Goal: Information Seeking & Learning: Learn about a topic

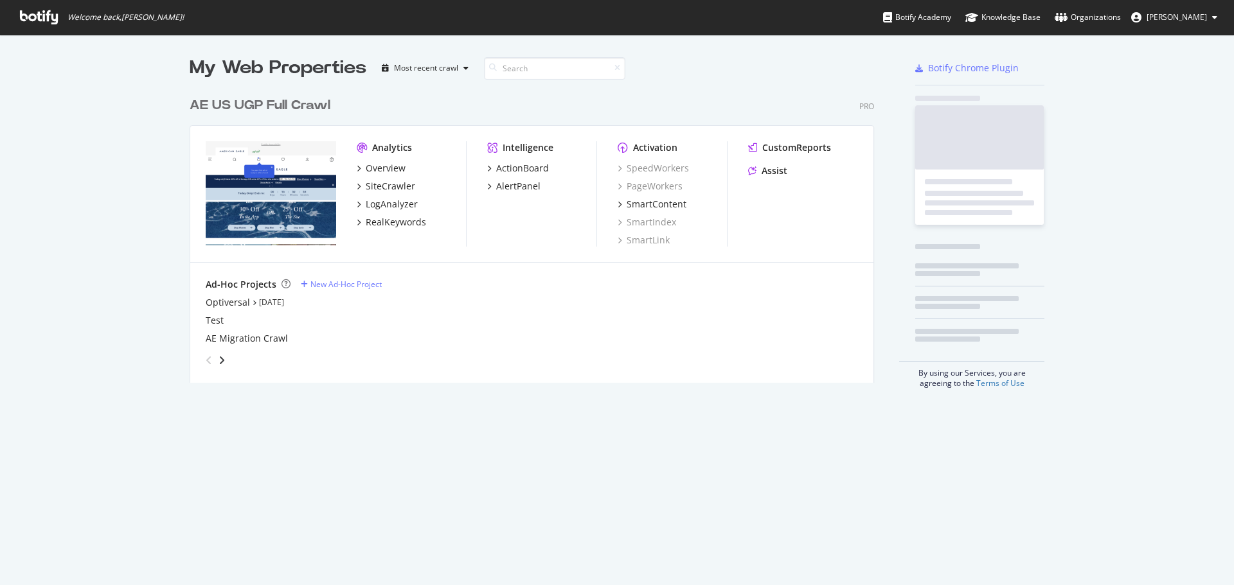
scroll to position [576, 1215]
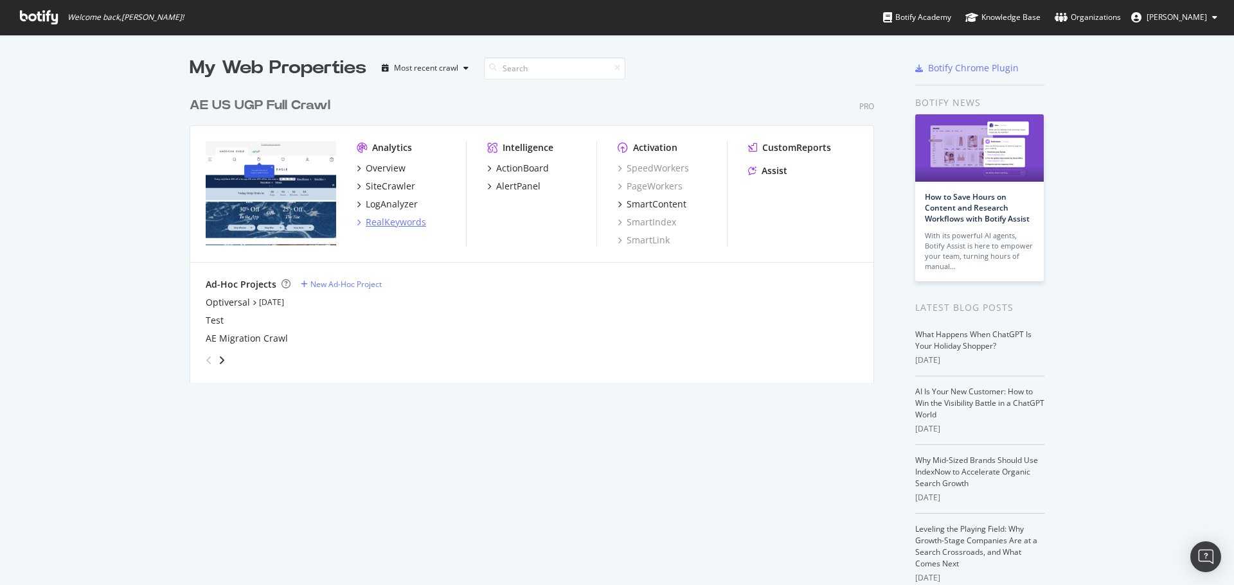
click at [394, 224] on div "RealKeywords" at bounding box center [396, 222] width 60 height 13
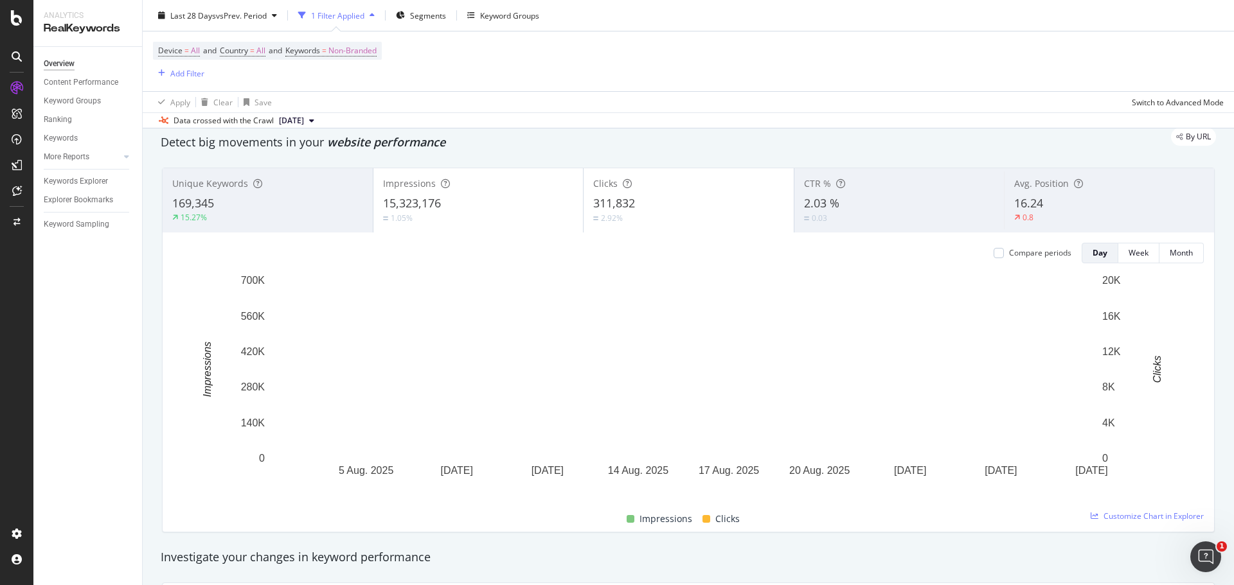
scroll to position [64, 0]
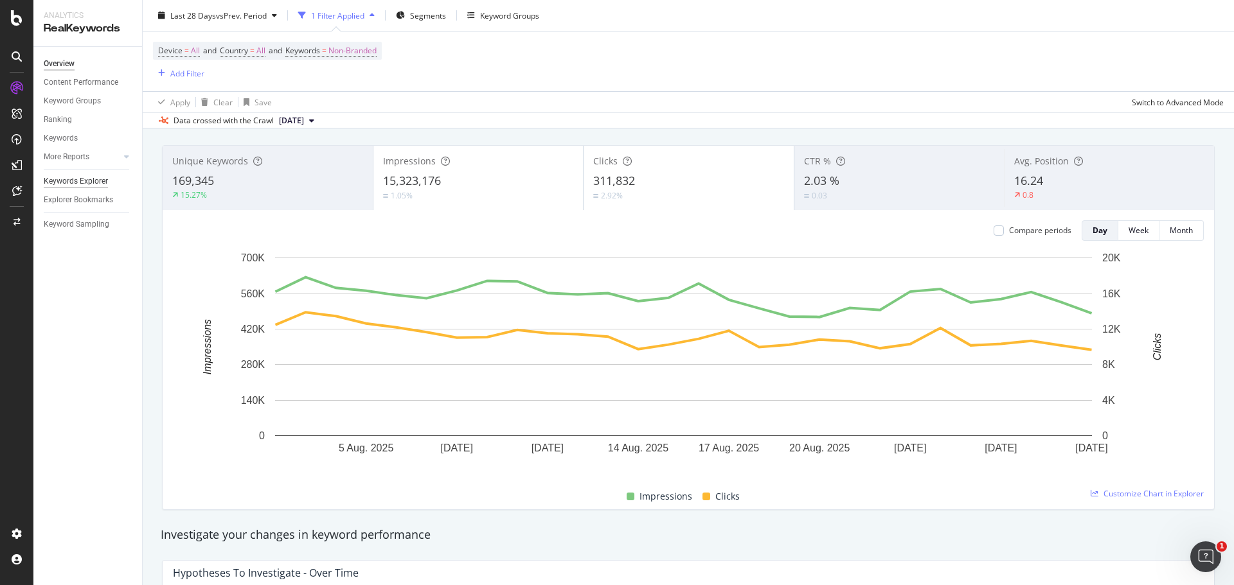
click at [80, 178] on div "Keywords Explorer" at bounding box center [76, 181] width 64 height 13
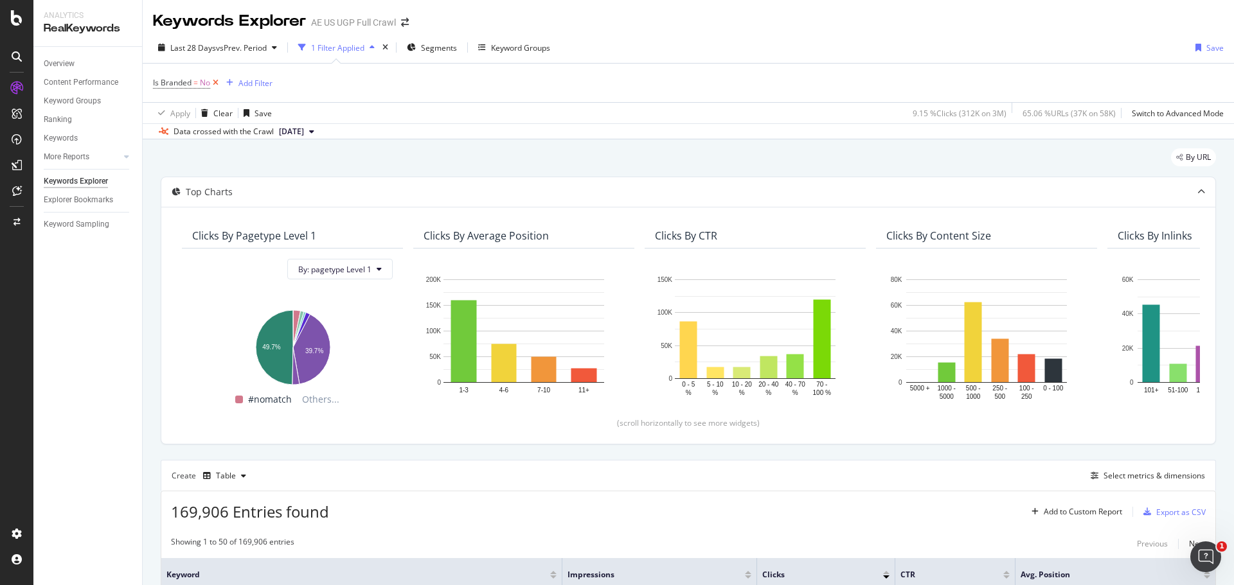
click at [215, 83] on icon at bounding box center [215, 82] width 11 height 13
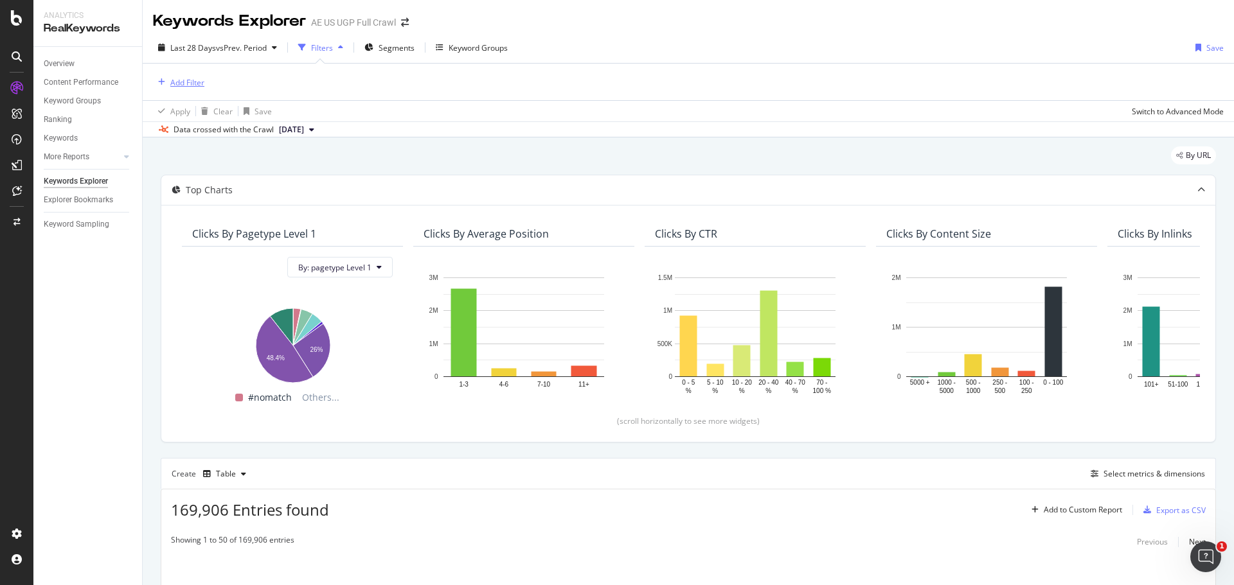
click at [171, 80] on div "Add Filter" at bounding box center [187, 82] width 34 height 11
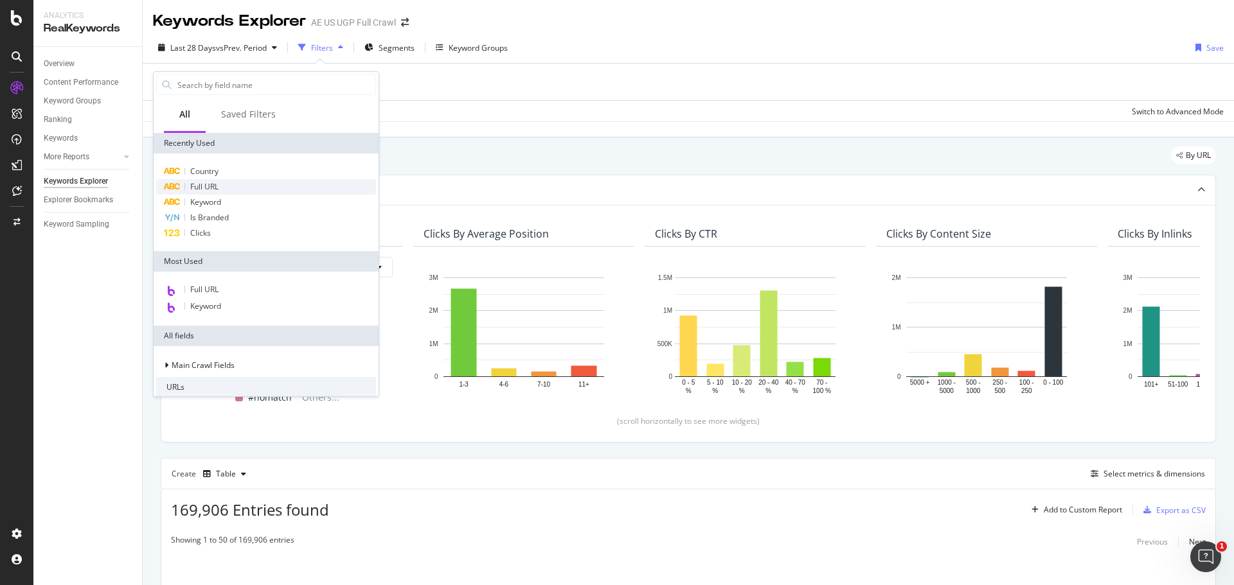
click at [249, 188] on div "Full URL" at bounding box center [266, 186] width 220 height 15
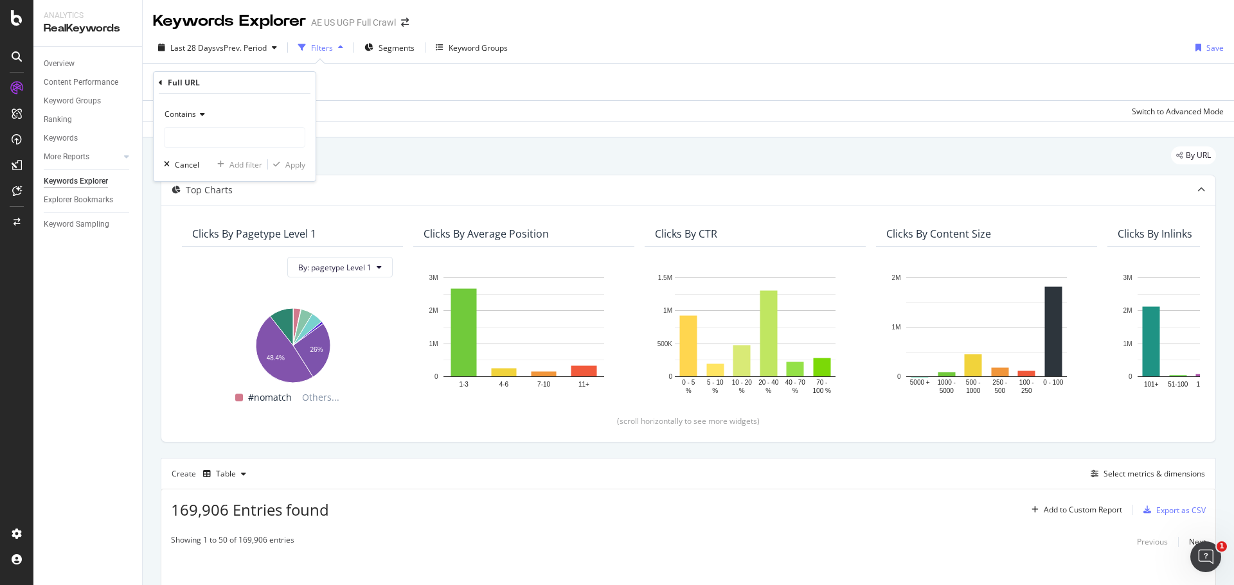
click at [198, 114] on icon at bounding box center [200, 115] width 9 height 8
click at [220, 255] on span "Doesn't contain" at bounding box center [198, 258] width 56 height 11
click at [233, 139] on input "text" at bounding box center [235, 137] width 140 height 21
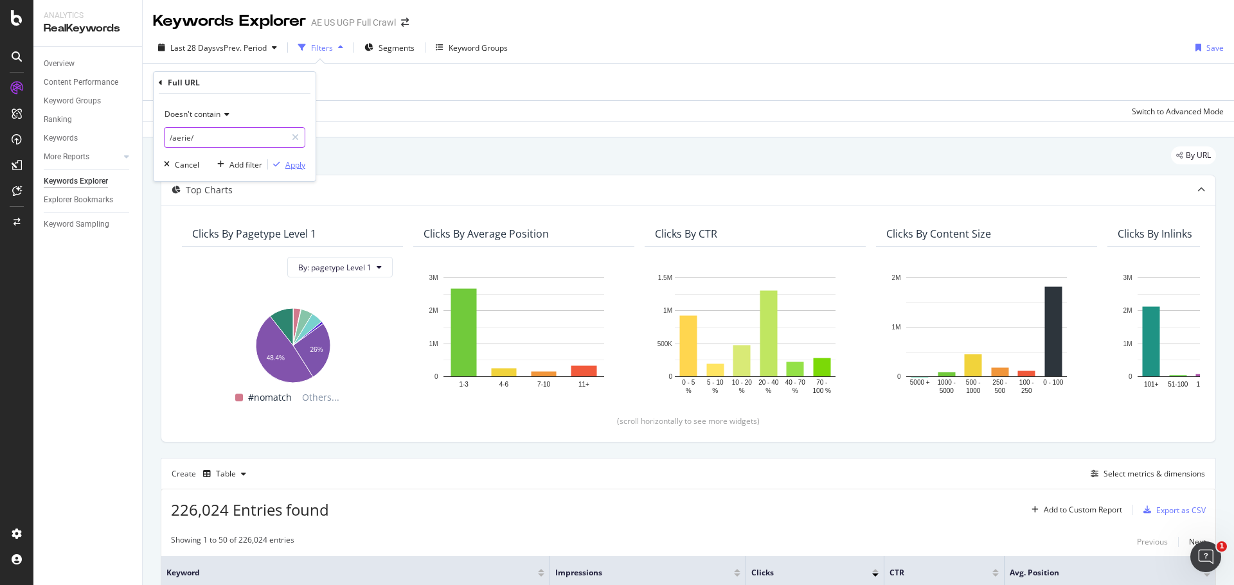
type input "/aerie/"
click at [297, 165] on div "Apply" at bounding box center [295, 164] width 20 height 11
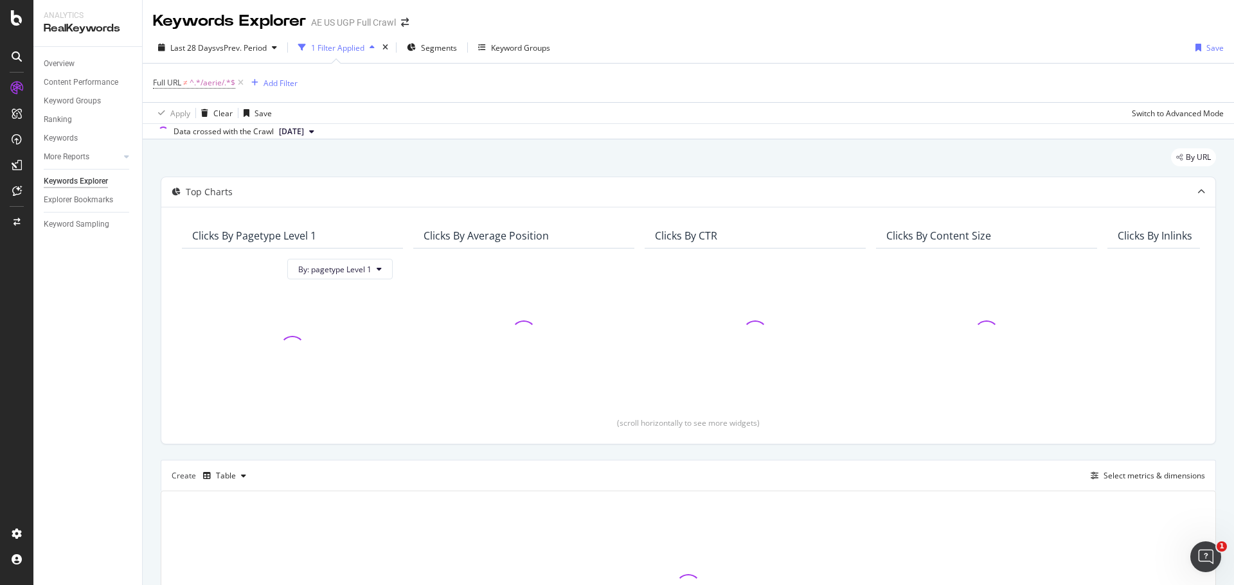
click at [283, 74] on div "Full URL ≠ ^.*/aerie/.*$ Add Filter" at bounding box center [225, 83] width 145 height 18
click at [285, 82] on div "Add Filter" at bounding box center [280, 83] width 34 height 11
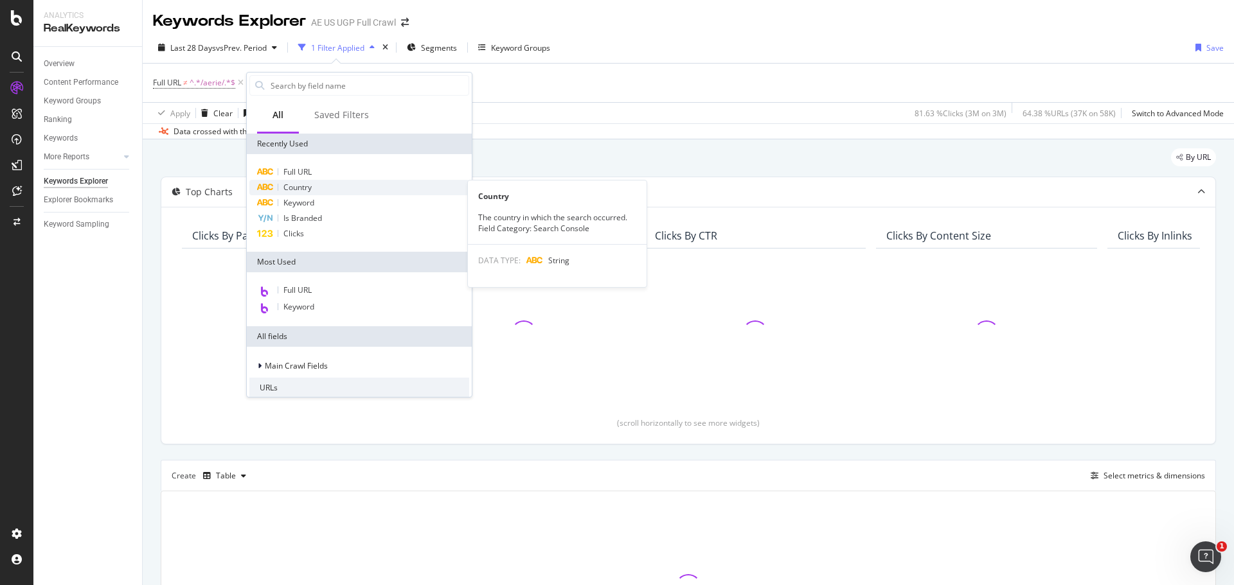
click at [299, 190] on span "Country" at bounding box center [297, 187] width 28 height 11
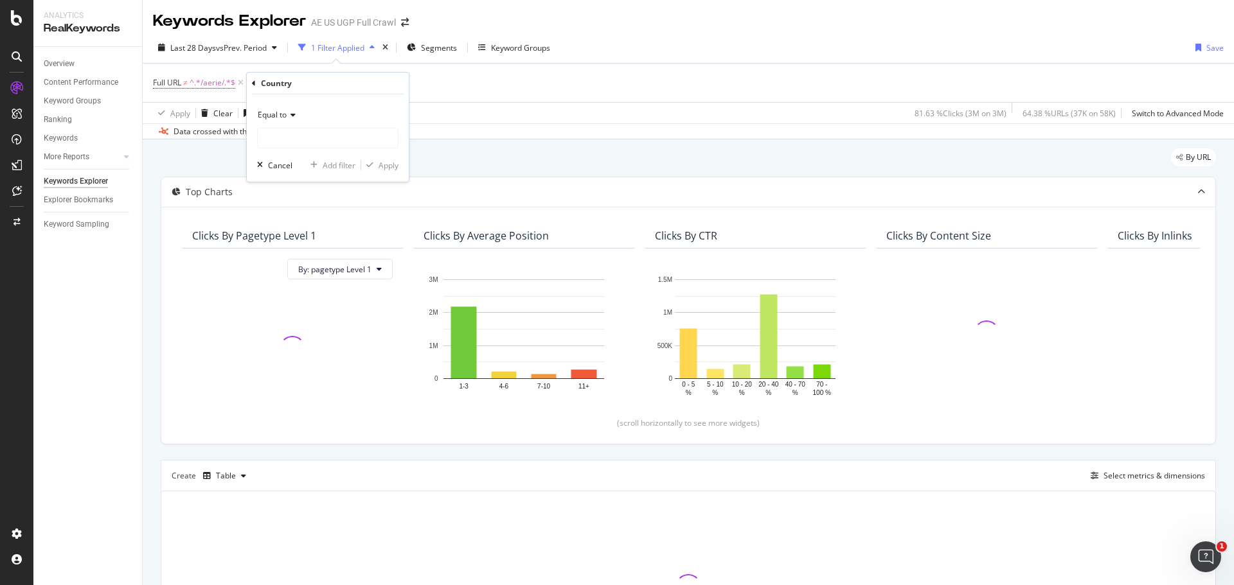
click at [294, 118] on icon at bounding box center [291, 115] width 9 height 8
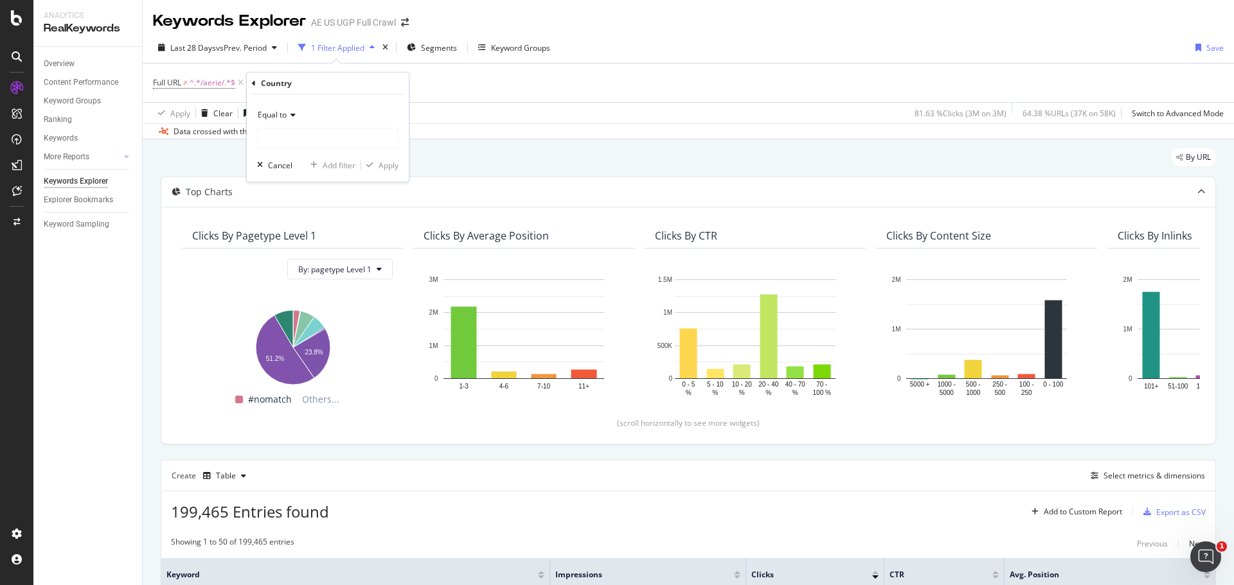
click at [337, 101] on div "Equal to Cancel Add filter Apply" at bounding box center [328, 137] width 162 height 87
click at [316, 129] on input "text" at bounding box center [328, 138] width 140 height 21
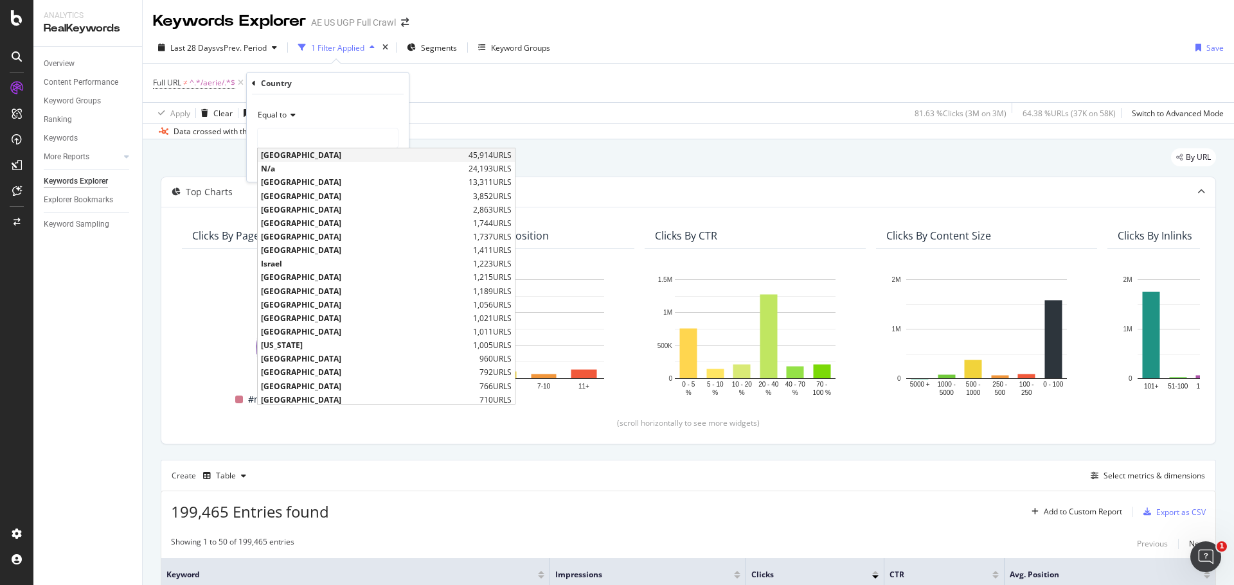
click at [299, 159] on span "[GEOGRAPHIC_DATA]" at bounding box center [363, 155] width 204 height 11
type input "[GEOGRAPHIC_DATA]"
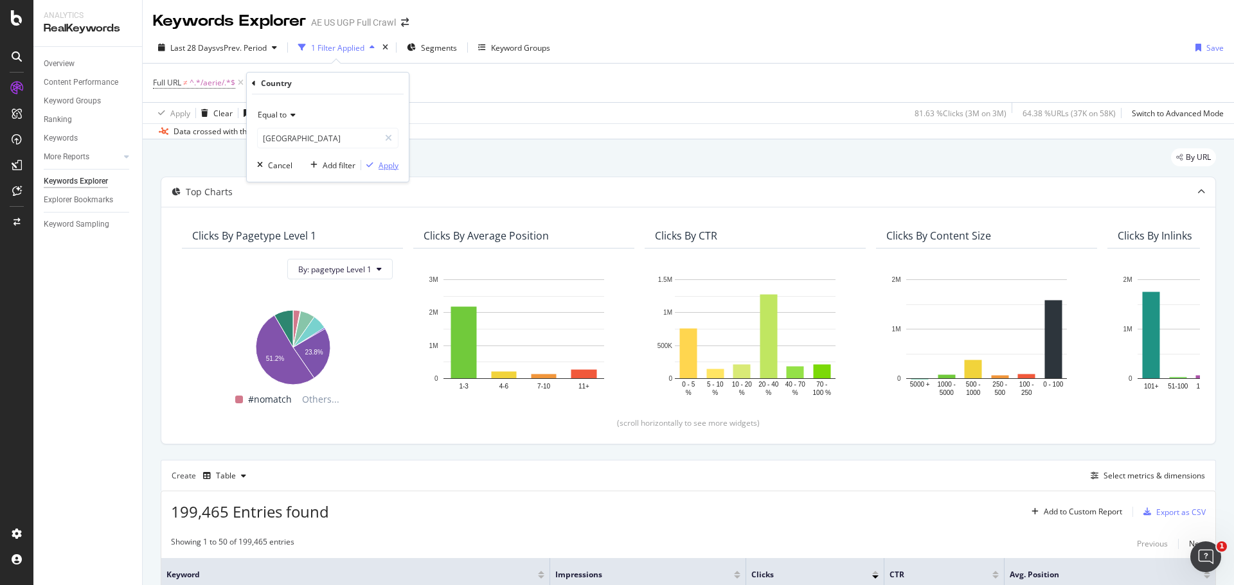
click at [383, 168] on div "Apply" at bounding box center [389, 165] width 20 height 11
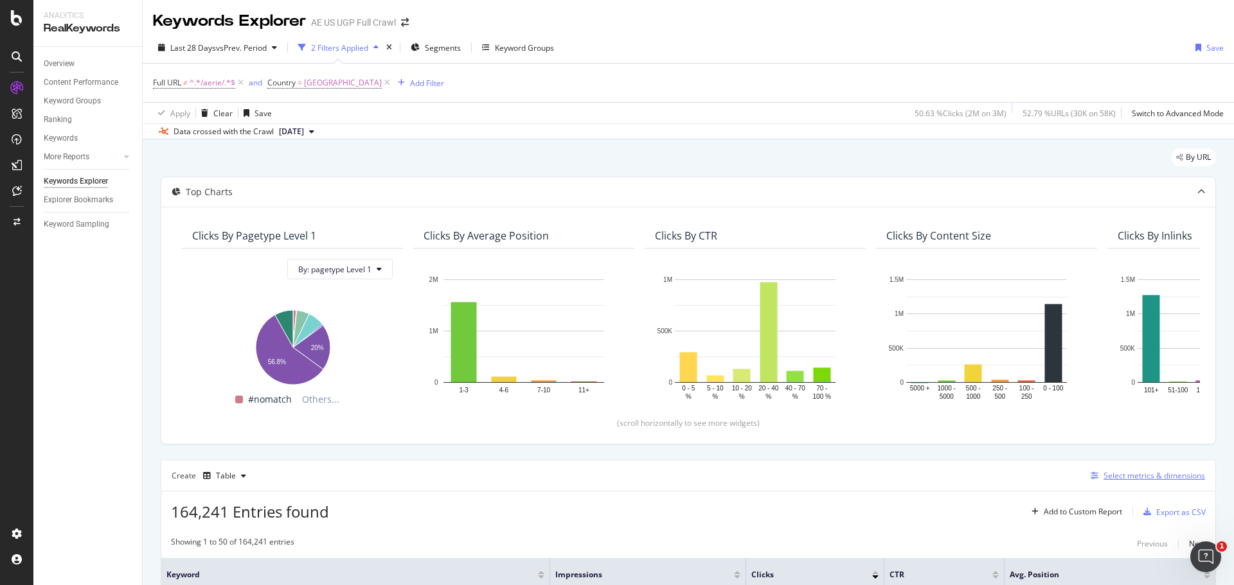
click at [1121, 479] on div "Select metrics & dimensions" at bounding box center [1154, 475] width 102 height 11
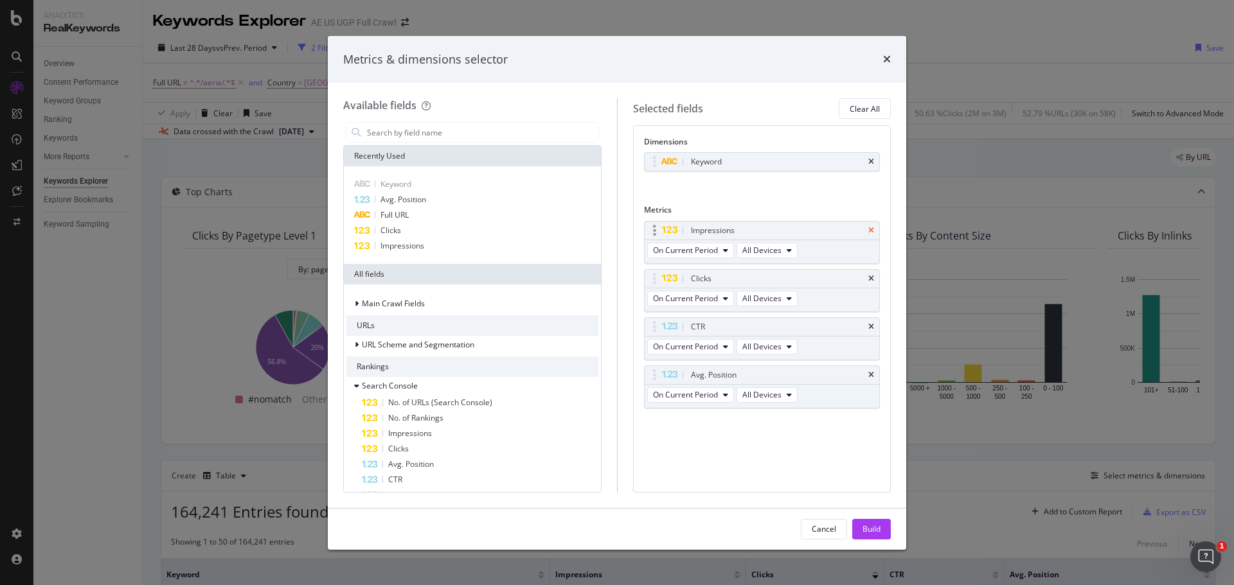
click at [869, 227] on icon "times" at bounding box center [871, 231] width 6 height 8
click at [873, 229] on icon "times" at bounding box center [871, 231] width 6 height 8
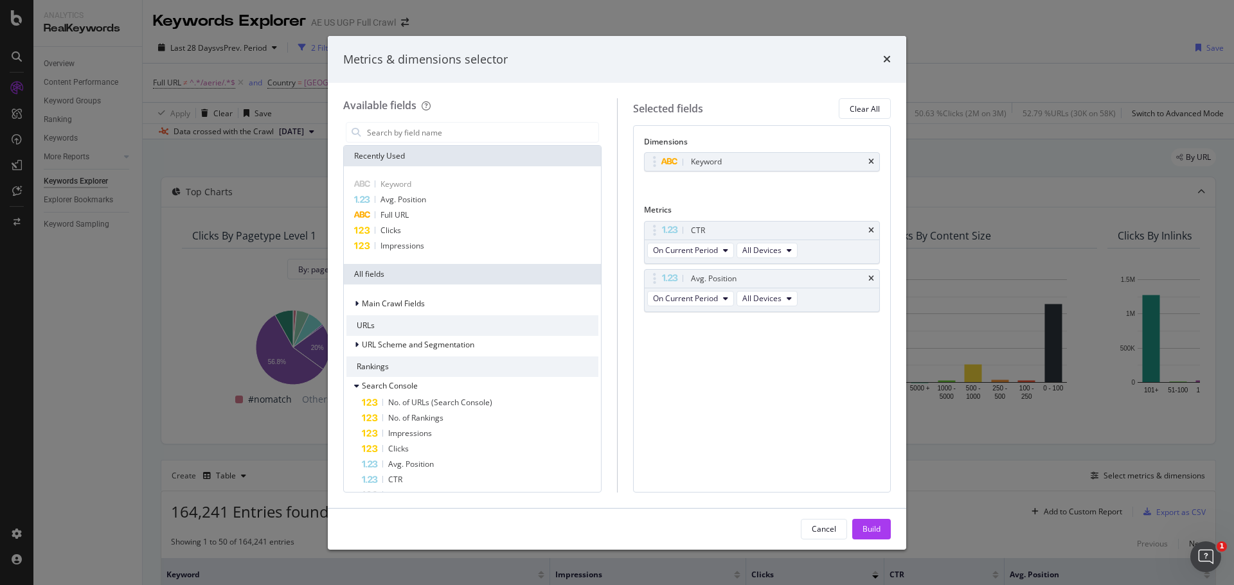
click at [873, 229] on icon "times" at bounding box center [871, 231] width 6 height 8
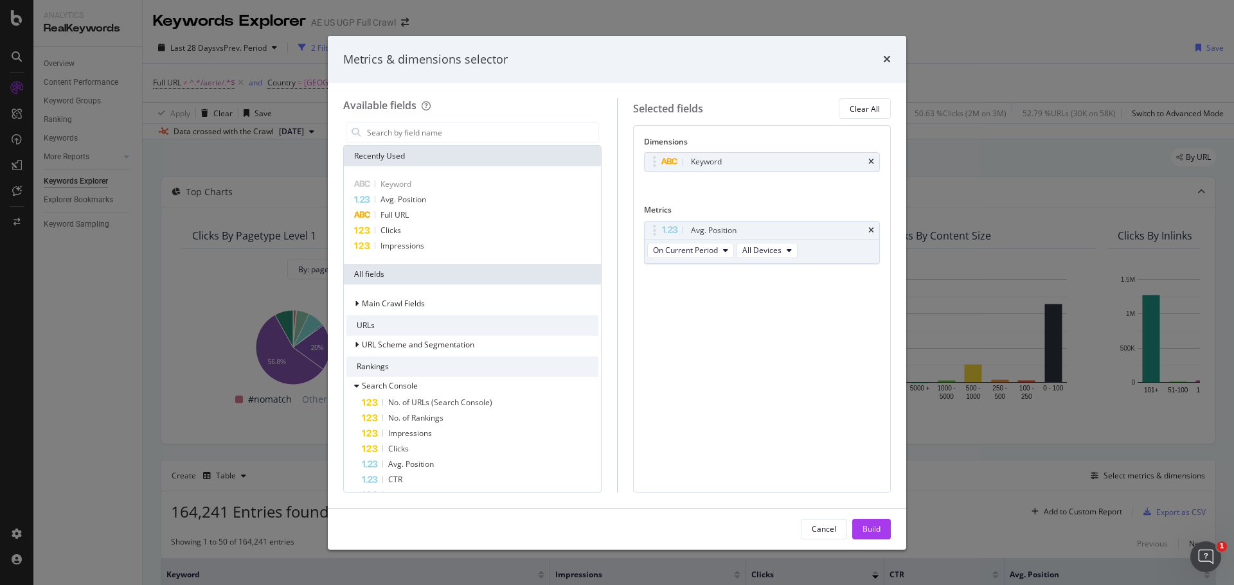
click at [873, 229] on icon "times" at bounding box center [871, 231] width 6 height 8
click at [801, 309] on div "Dimensions Keyword You can use this field as a dimension Metrics No Metric Sele…" at bounding box center [762, 308] width 258 height 367
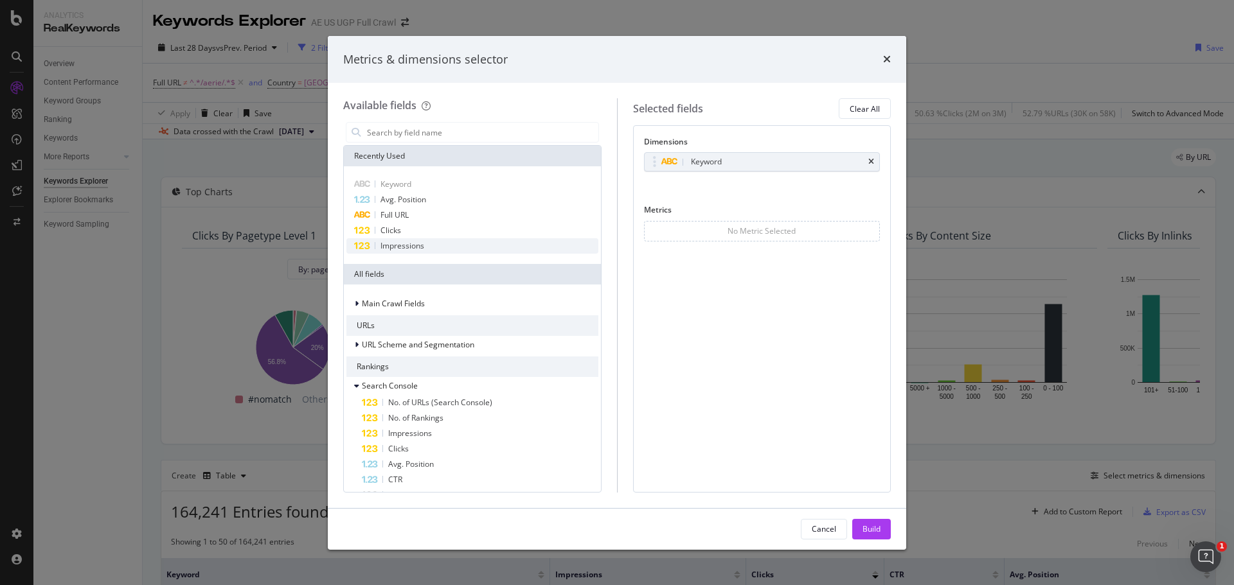
click at [440, 242] on div "Impressions" at bounding box center [472, 245] width 252 height 15
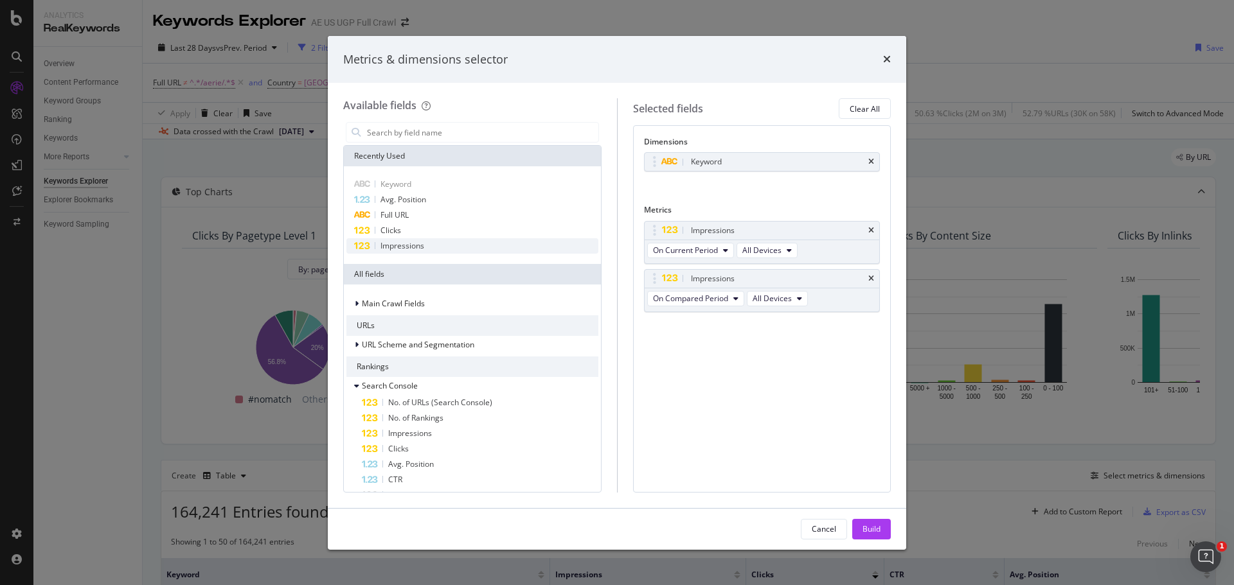
click at [440, 242] on div "Impressions" at bounding box center [472, 245] width 252 height 15
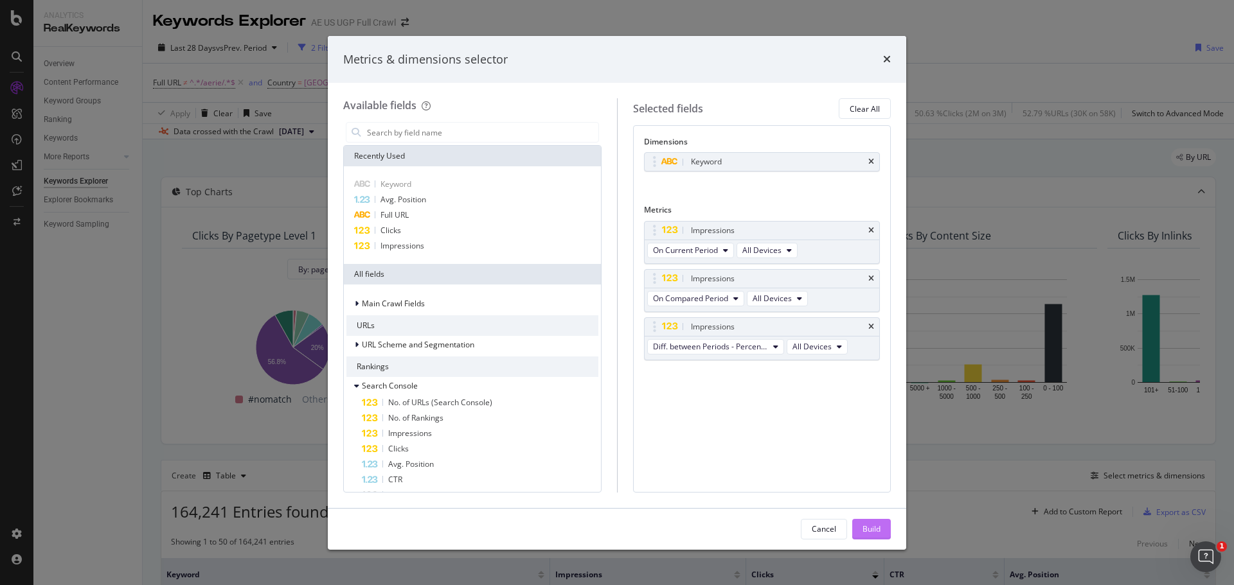
click at [880, 531] on button "Build" at bounding box center [871, 529] width 39 height 21
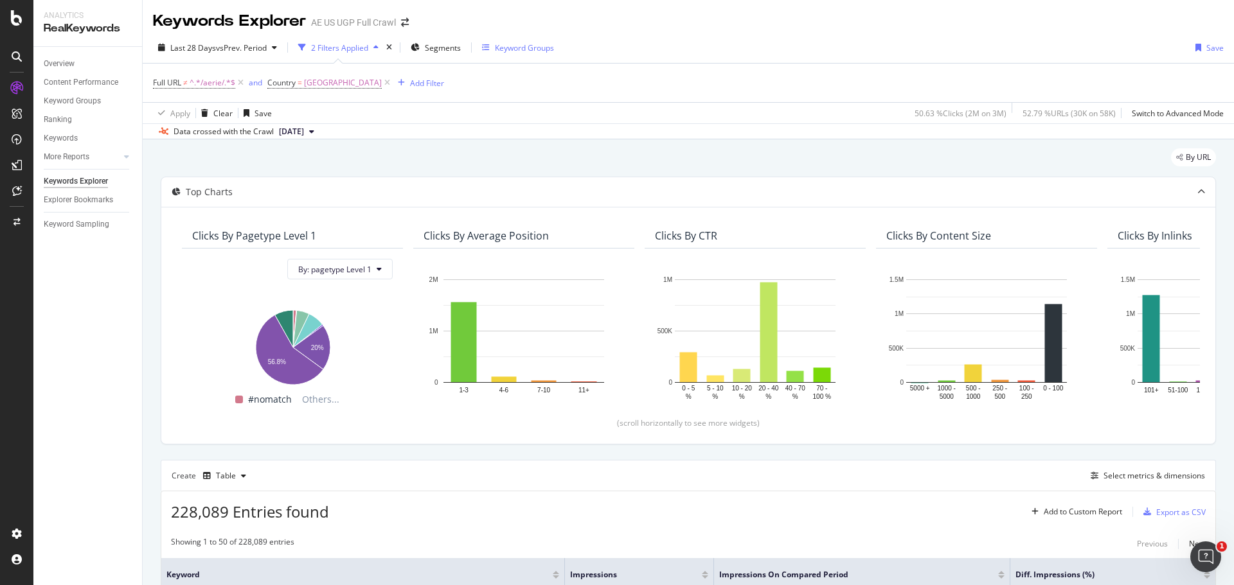
click at [506, 49] on div "Keyword Groups" at bounding box center [524, 47] width 59 height 11
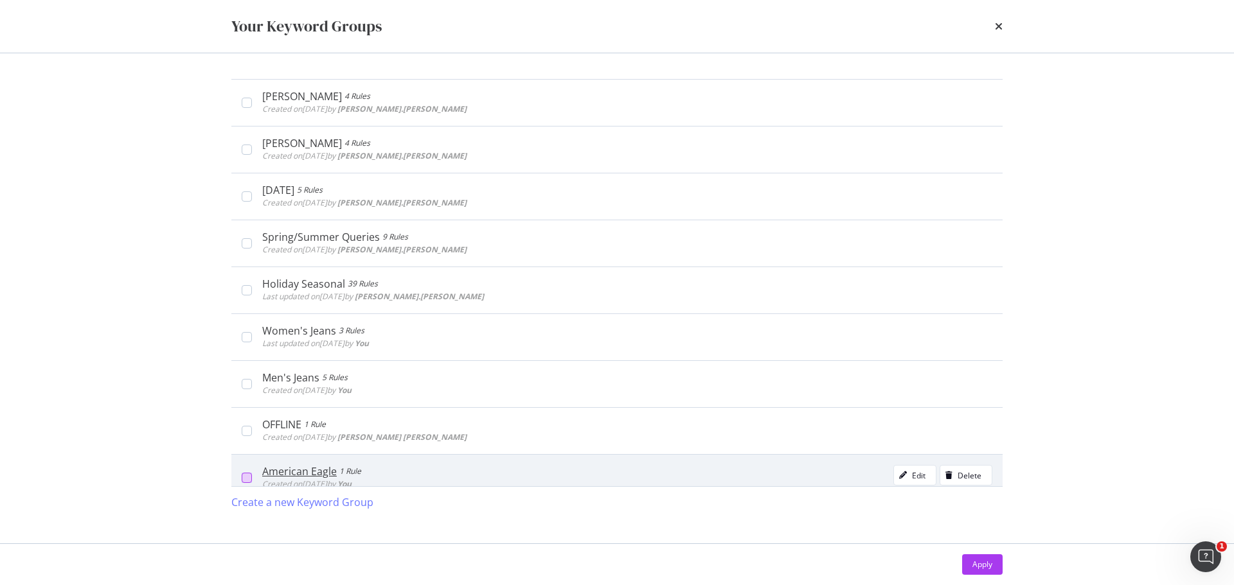
click at [244, 481] on div "modal" at bounding box center [247, 478] width 10 height 10
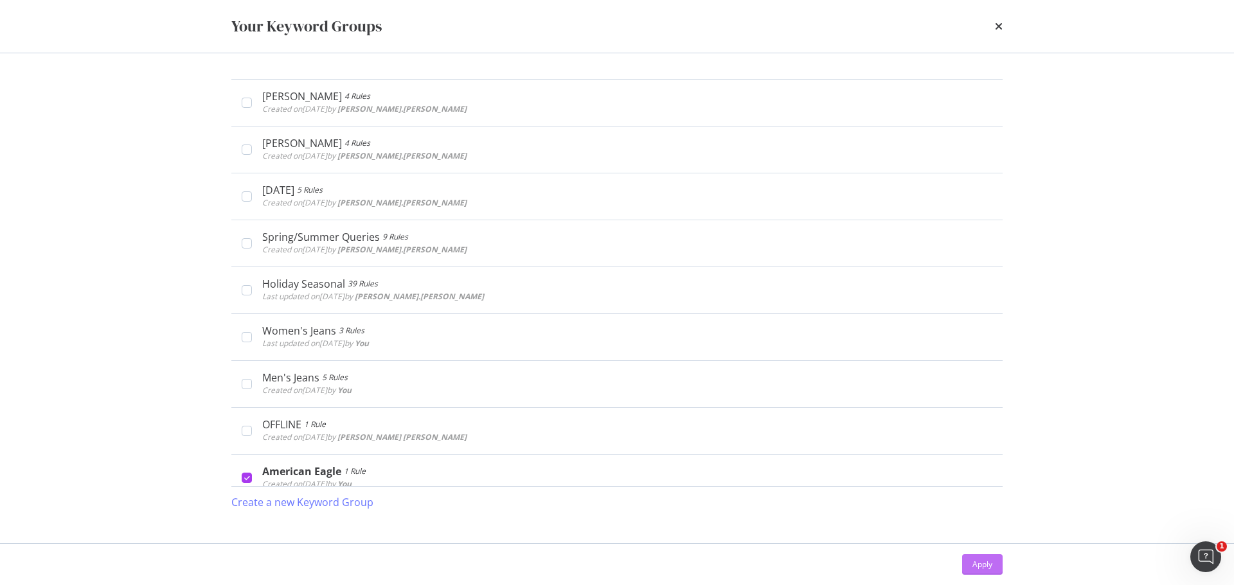
click at [968, 560] on button "Apply" at bounding box center [982, 565] width 40 height 21
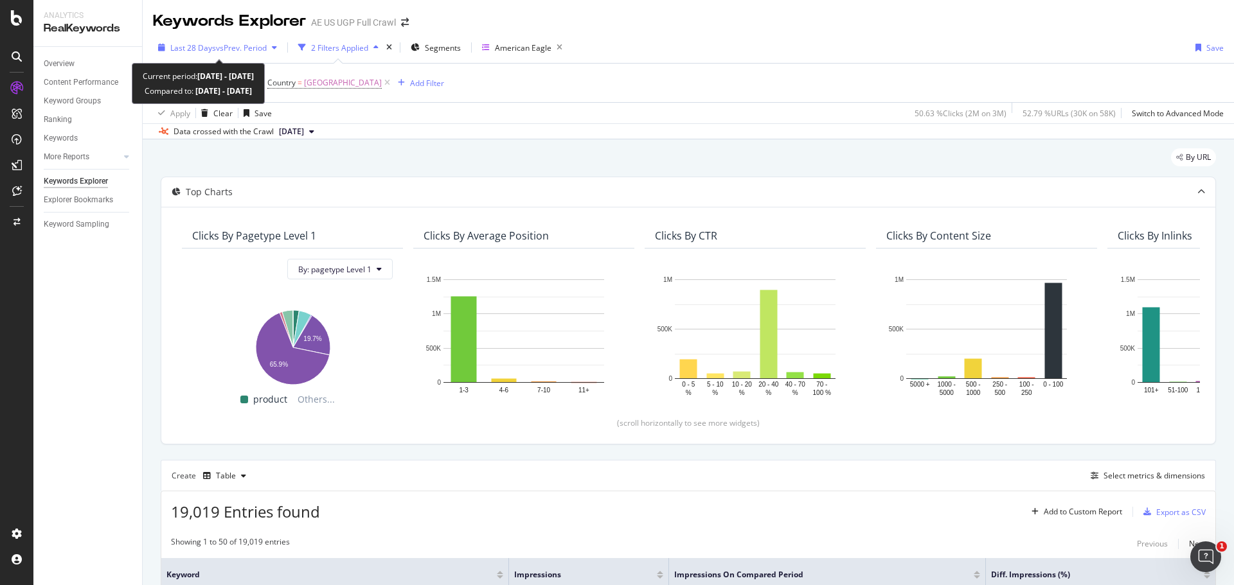
click at [191, 42] on span "Last 28 Days" at bounding box center [193, 47] width 46 height 11
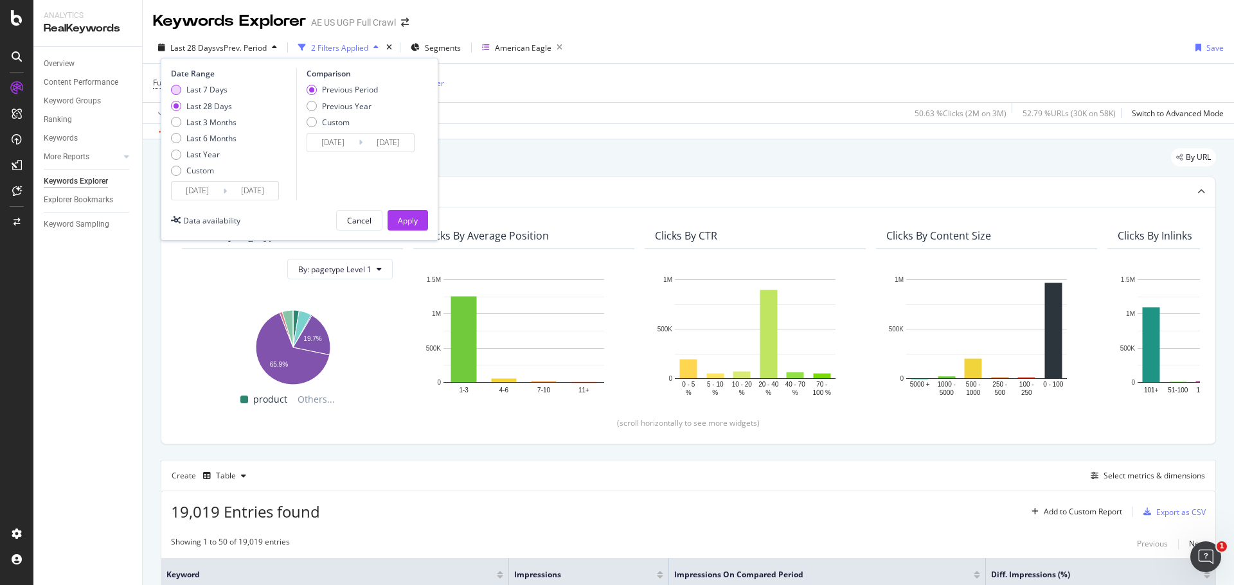
click at [206, 88] on div "Last 7 Days" at bounding box center [206, 89] width 41 height 11
type input "[DATE]"
click at [198, 187] on input "[DATE]" at bounding box center [197, 191] width 51 height 18
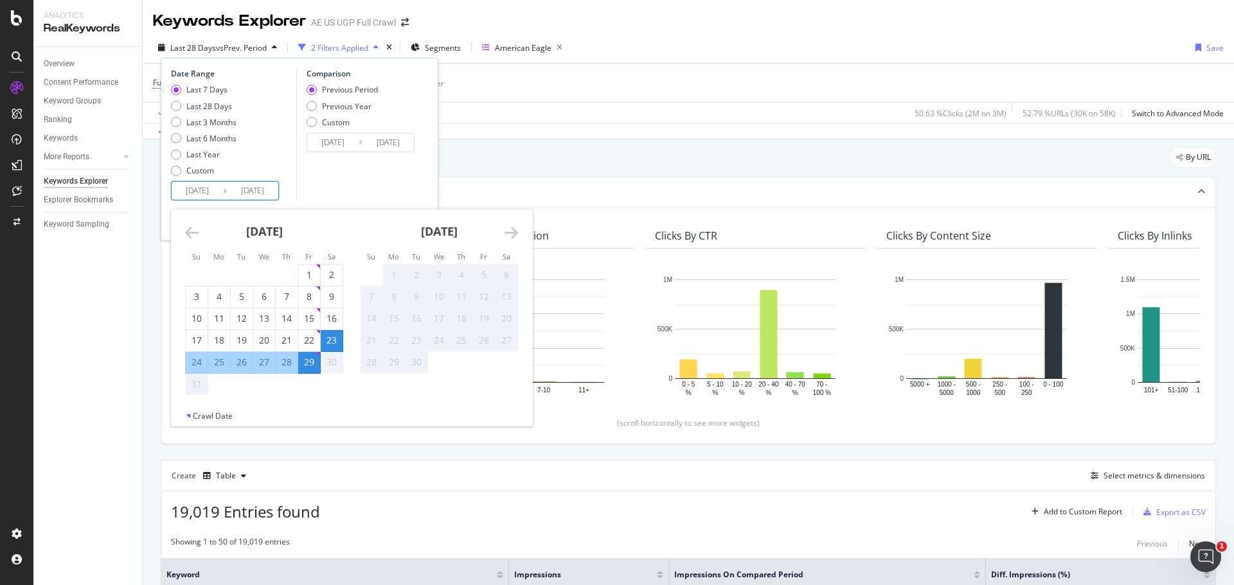
click at [331, 343] on div "23" at bounding box center [332, 340] width 22 height 13
click at [312, 368] on div "29" at bounding box center [309, 362] width 22 height 13
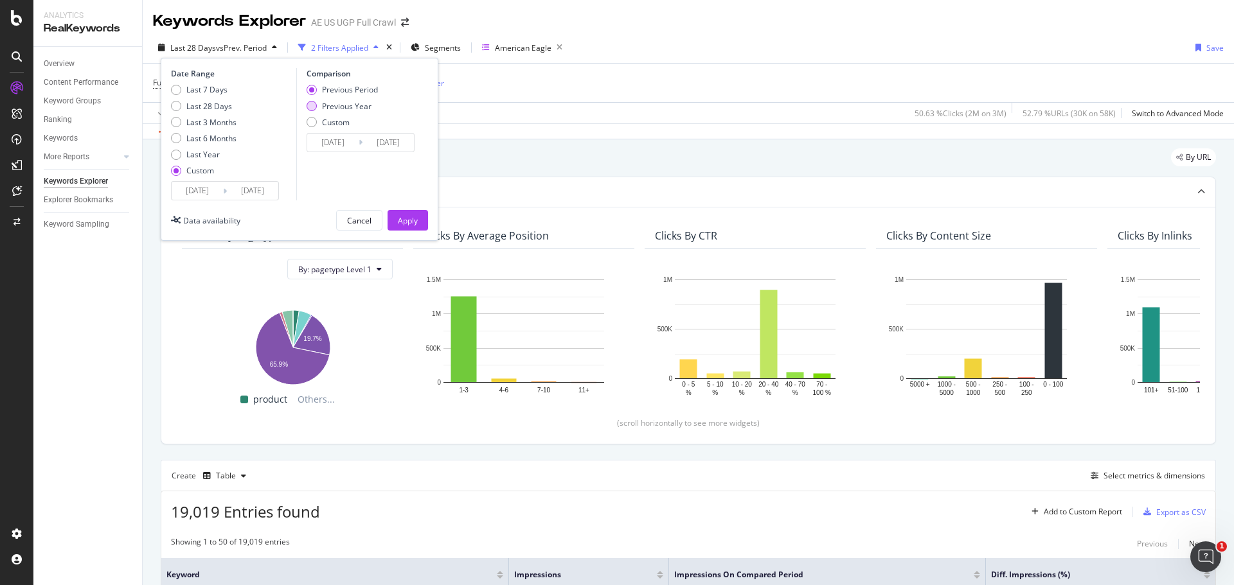
click at [337, 106] on div "Previous Year" at bounding box center [346, 106] width 49 height 11
type input "[DATE]"
click at [411, 224] on div "Apply" at bounding box center [408, 220] width 20 height 11
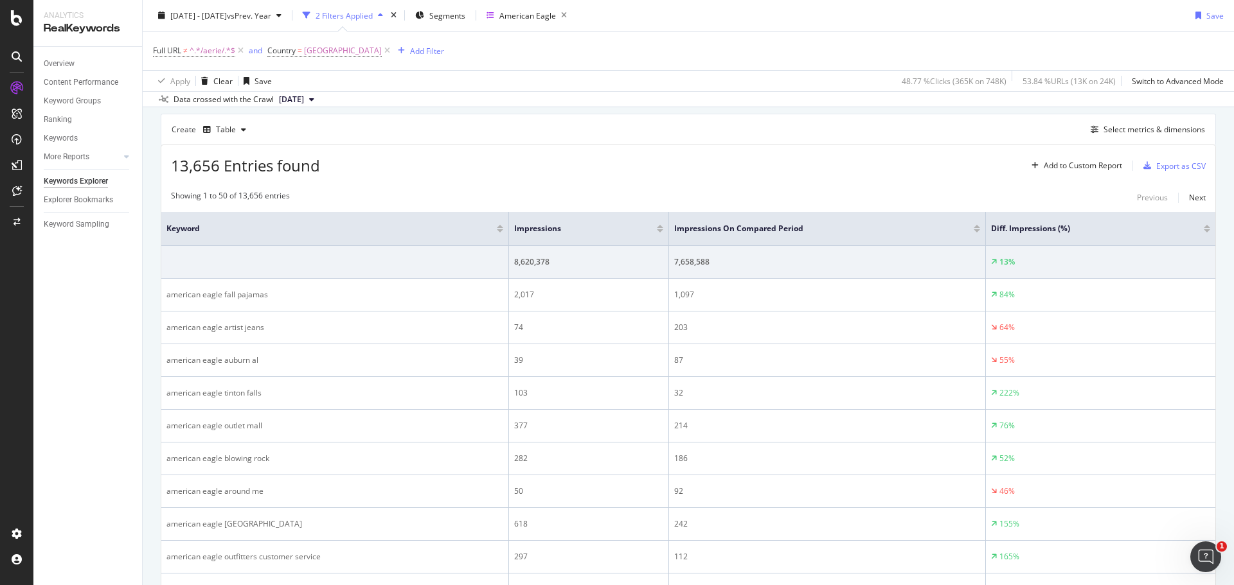
scroll to position [400, 0]
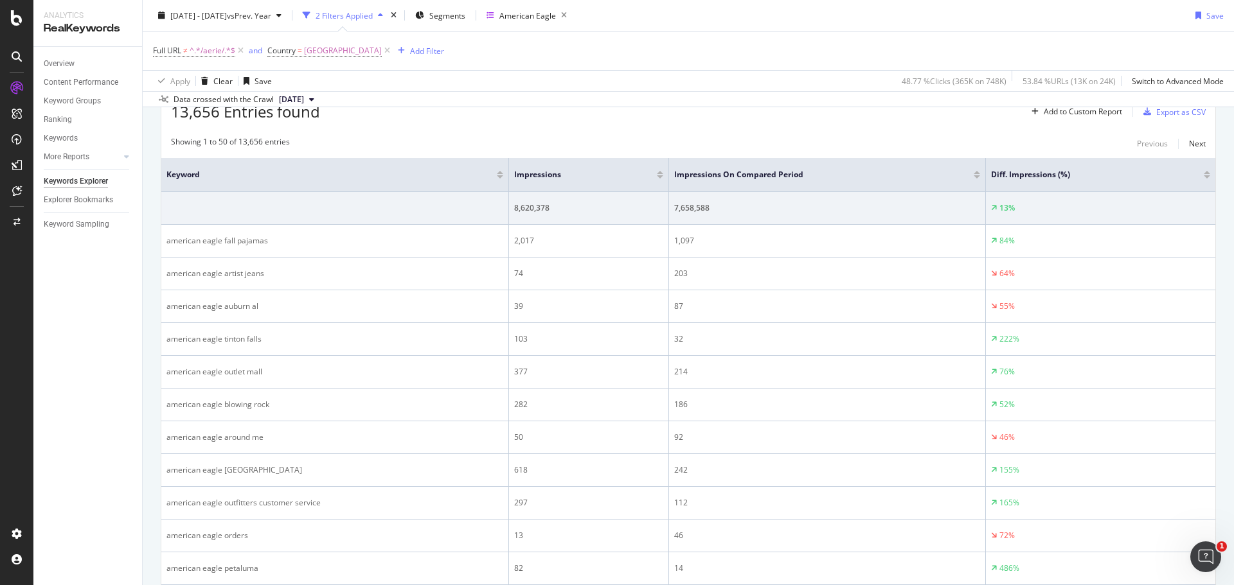
click at [661, 177] on div at bounding box center [660, 176] width 6 height 3
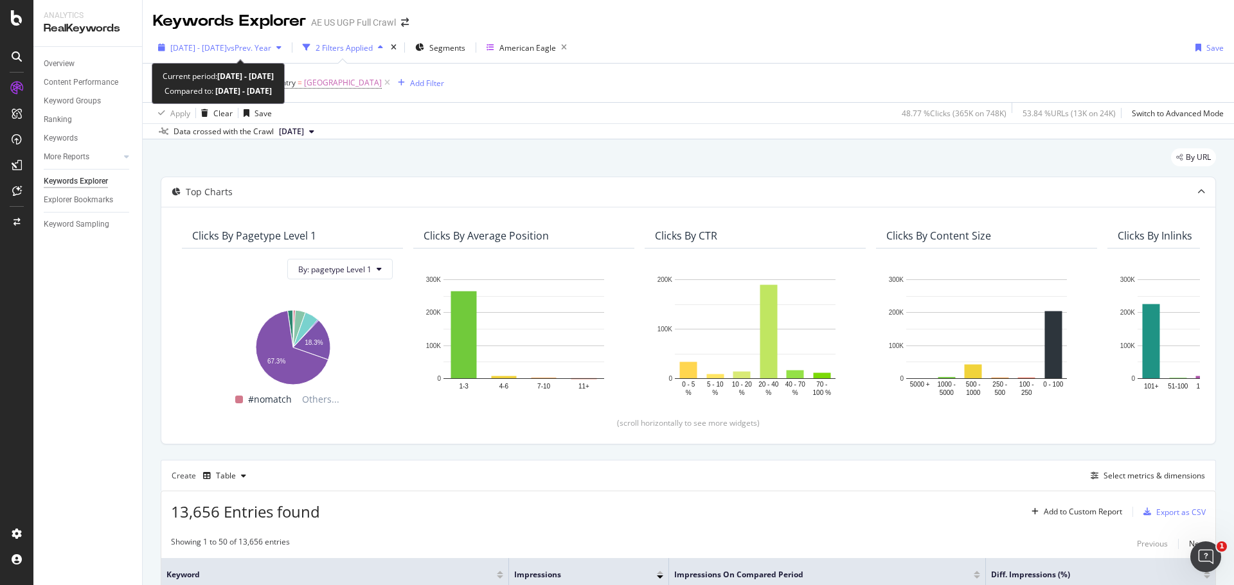
click at [287, 51] on div "button" at bounding box center [278, 48] width 15 height 8
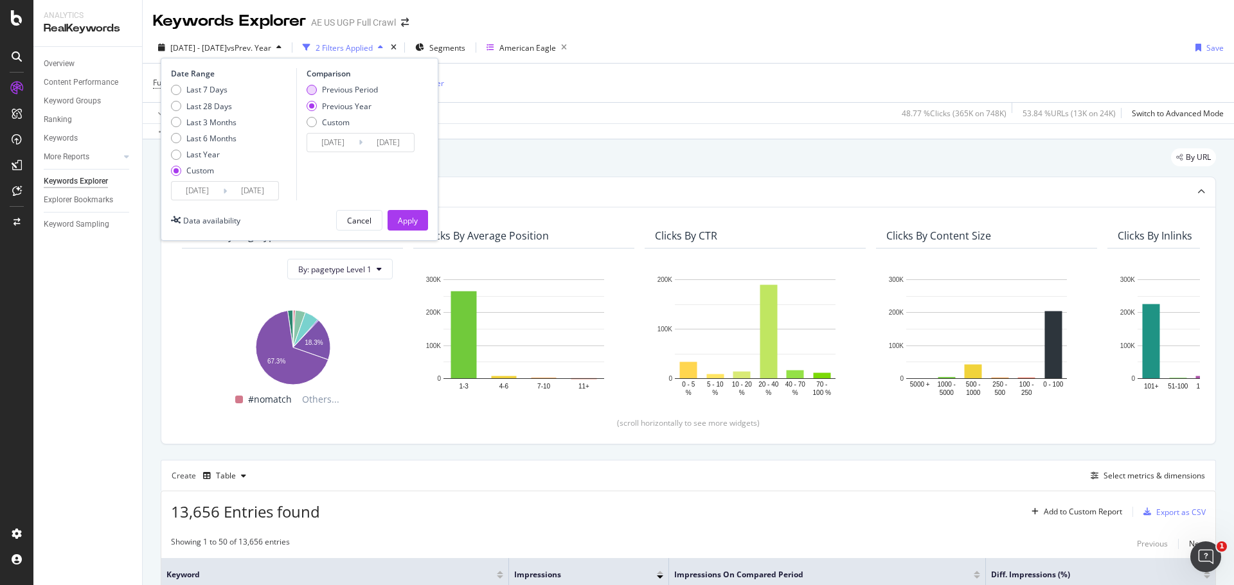
click at [333, 85] on div "Previous Period" at bounding box center [350, 89] width 56 height 11
type input "[DATE]"
click at [406, 222] on div "Apply" at bounding box center [408, 220] width 20 height 11
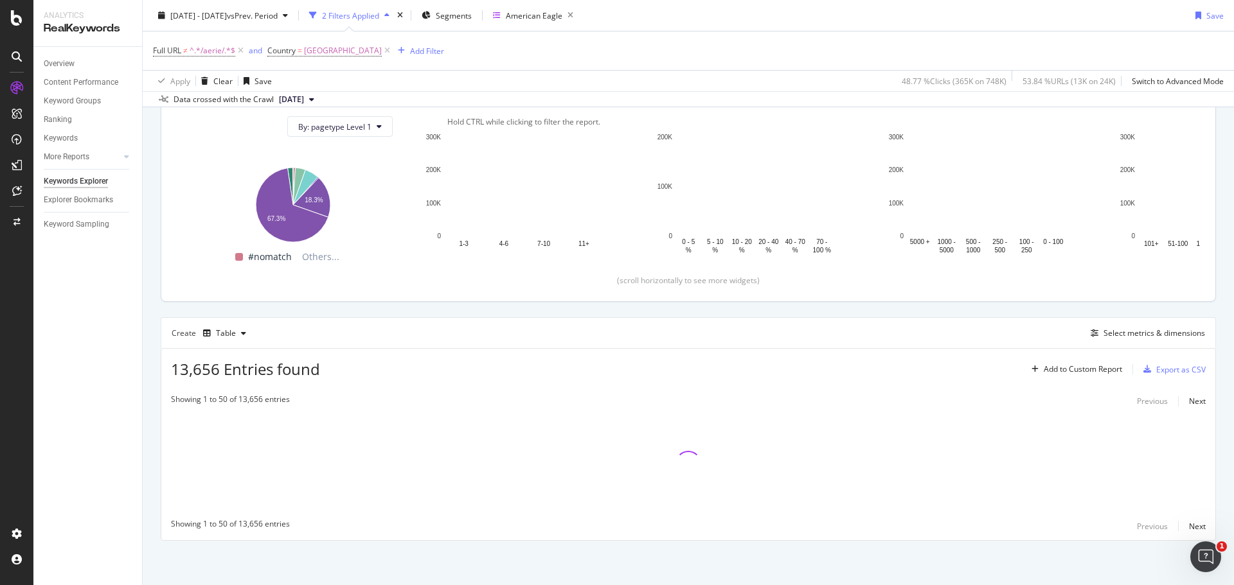
scroll to position [143, 0]
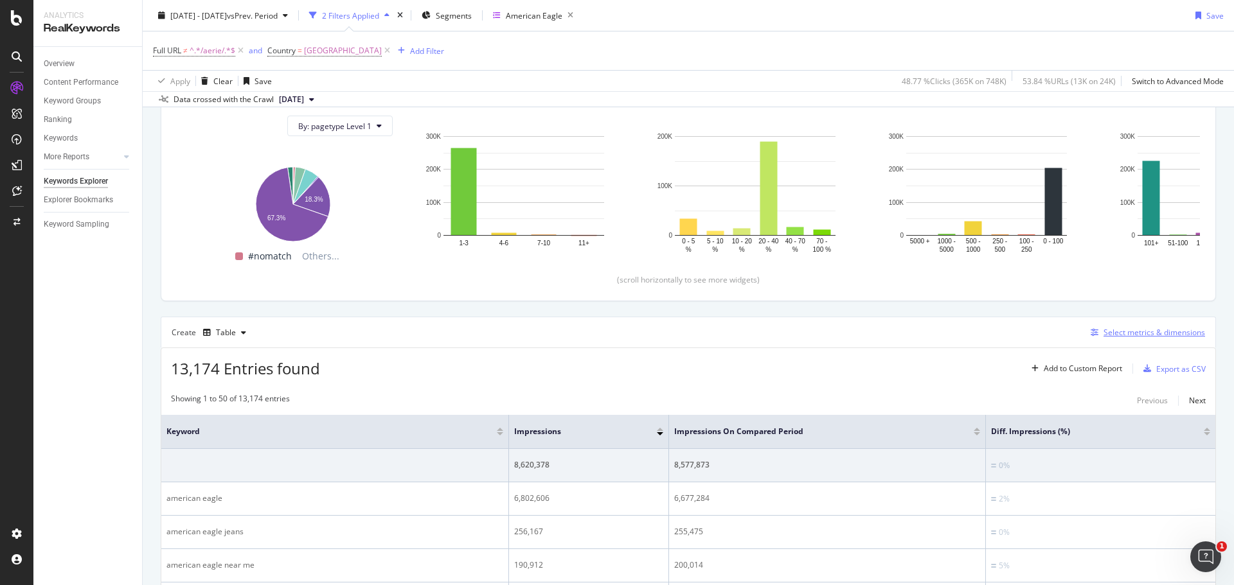
click at [1157, 328] on div "Select metrics & dimensions" at bounding box center [1154, 332] width 102 height 11
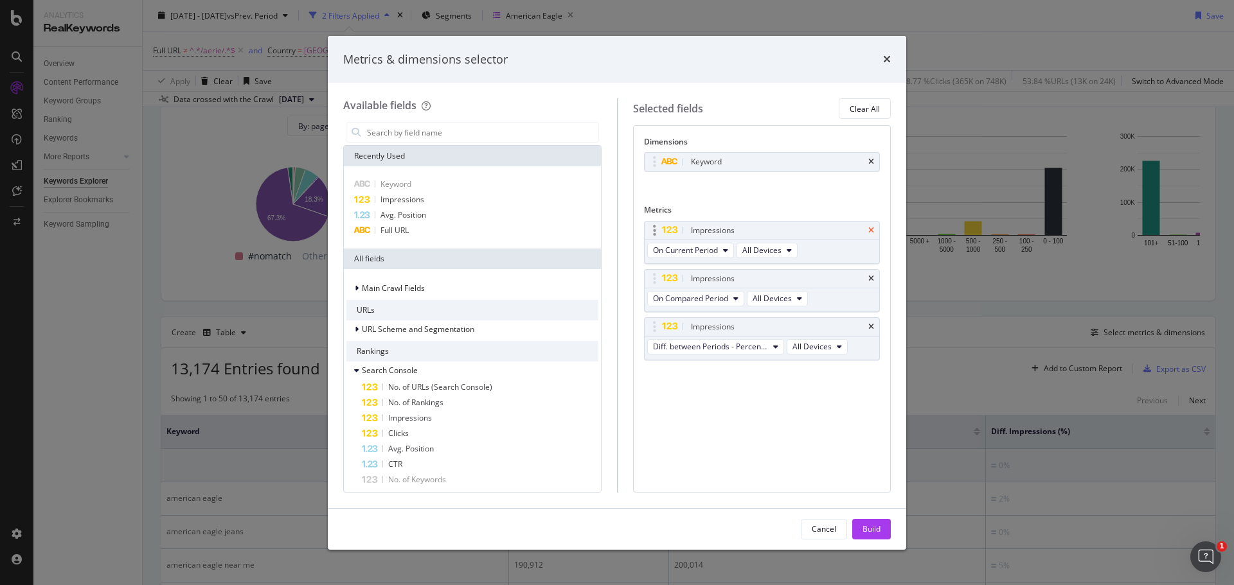
click at [872, 228] on icon "times" at bounding box center [871, 231] width 6 height 8
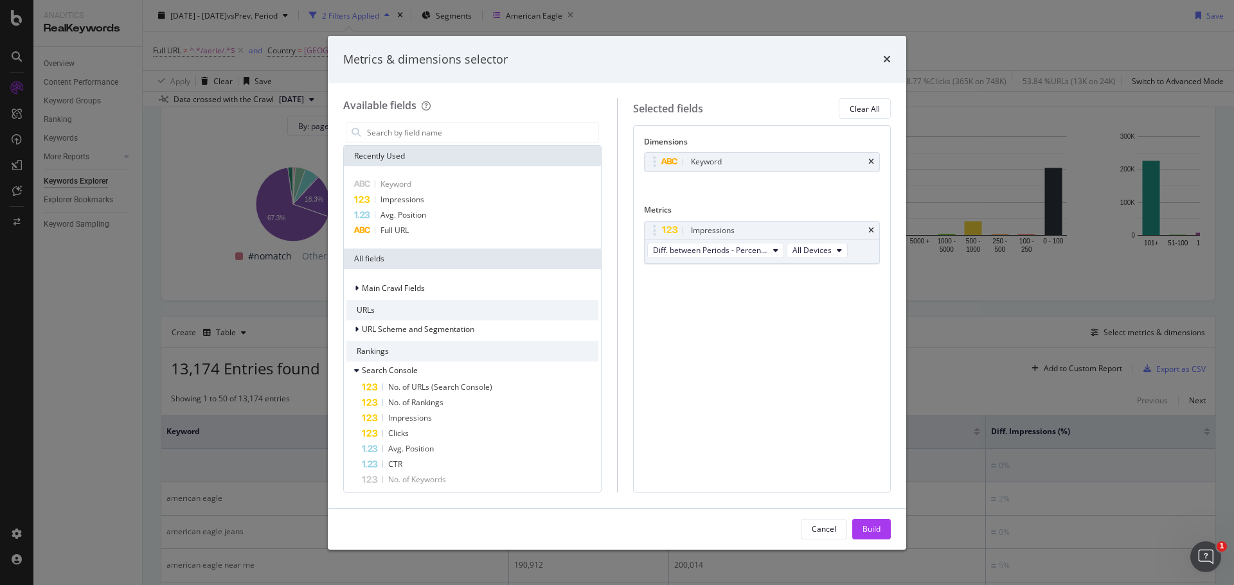
click at [872, 228] on icon "times" at bounding box center [871, 231] width 6 height 8
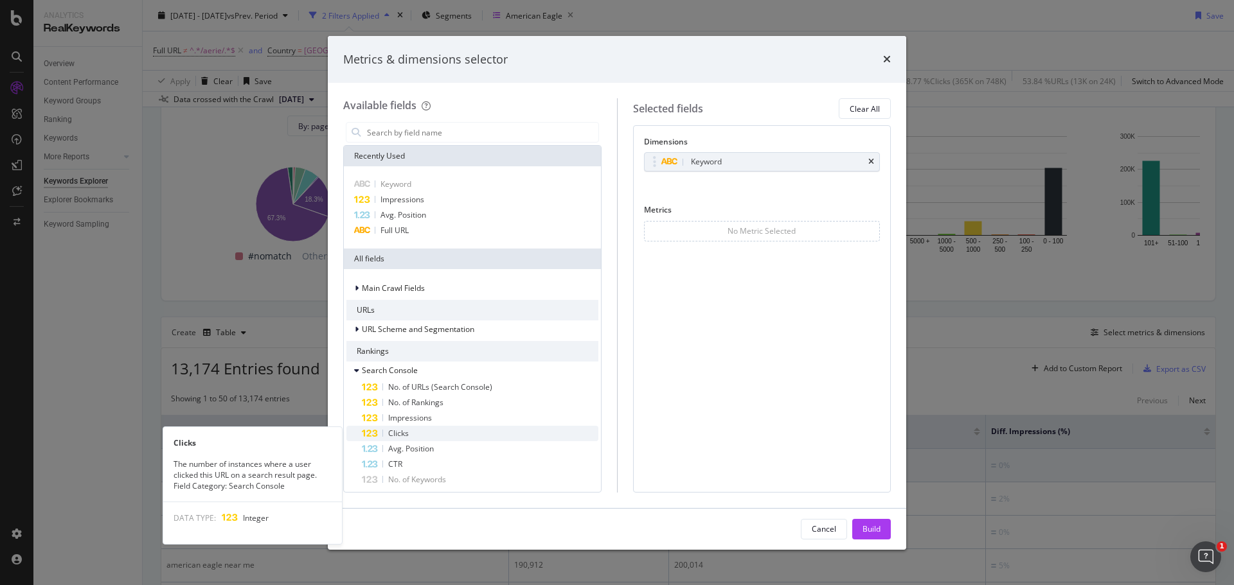
click at [402, 436] on span "Clicks" at bounding box center [398, 433] width 21 height 11
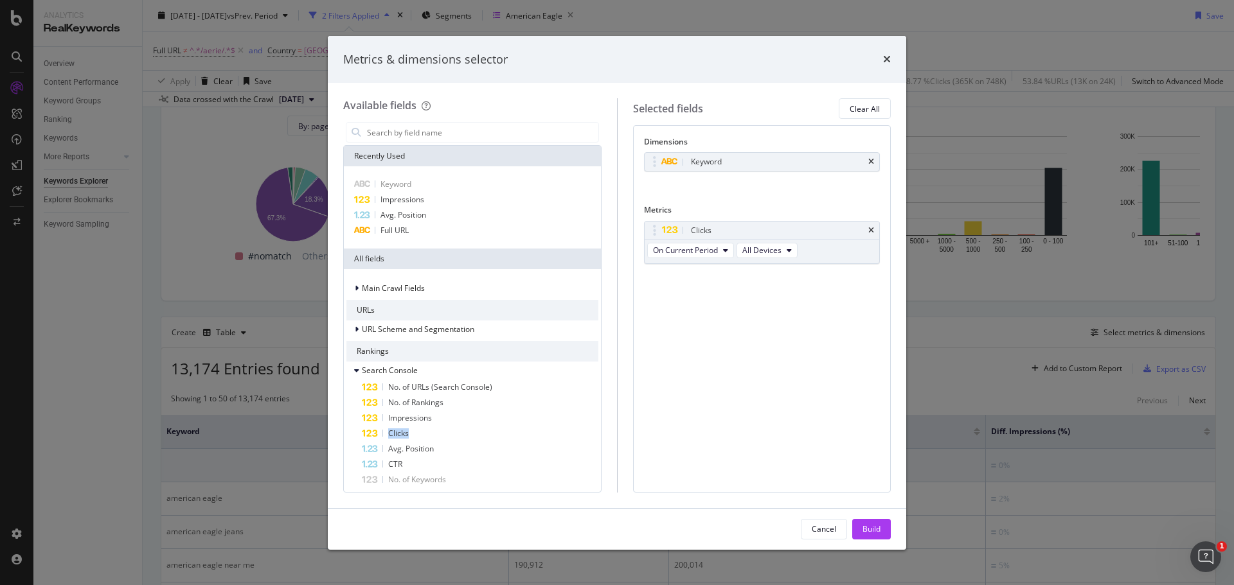
click at [402, 436] on span "Clicks" at bounding box center [398, 433] width 21 height 11
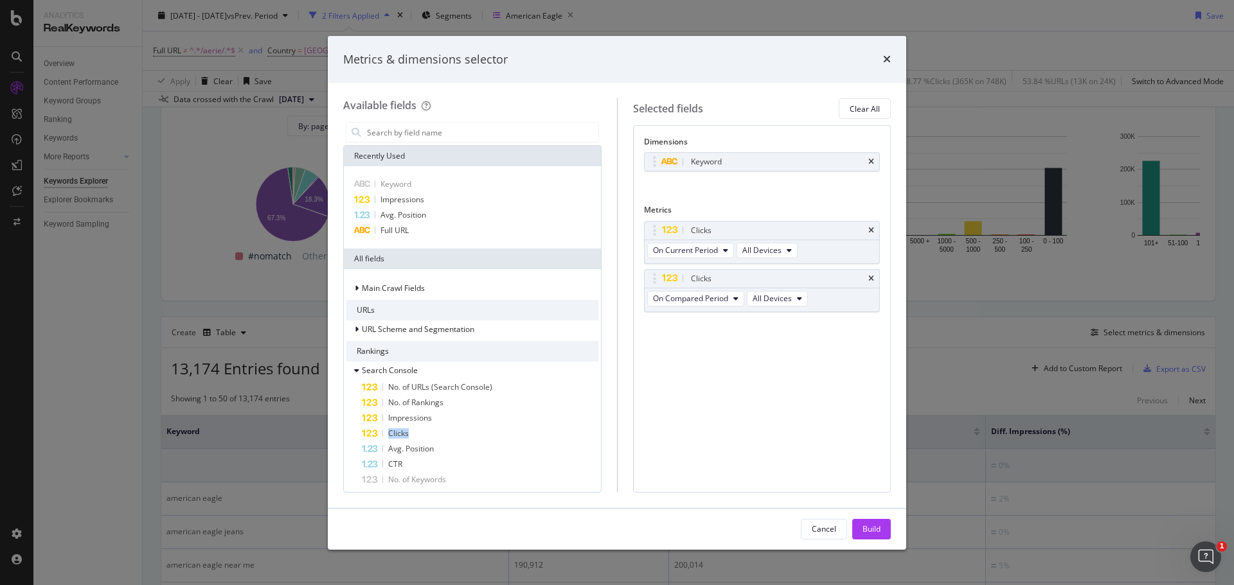
click at [402, 436] on span "Clicks" at bounding box center [398, 433] width 21 height 11
click at [883, 533] on button "Build" at bounding box center [871, 529] width 39 height 21
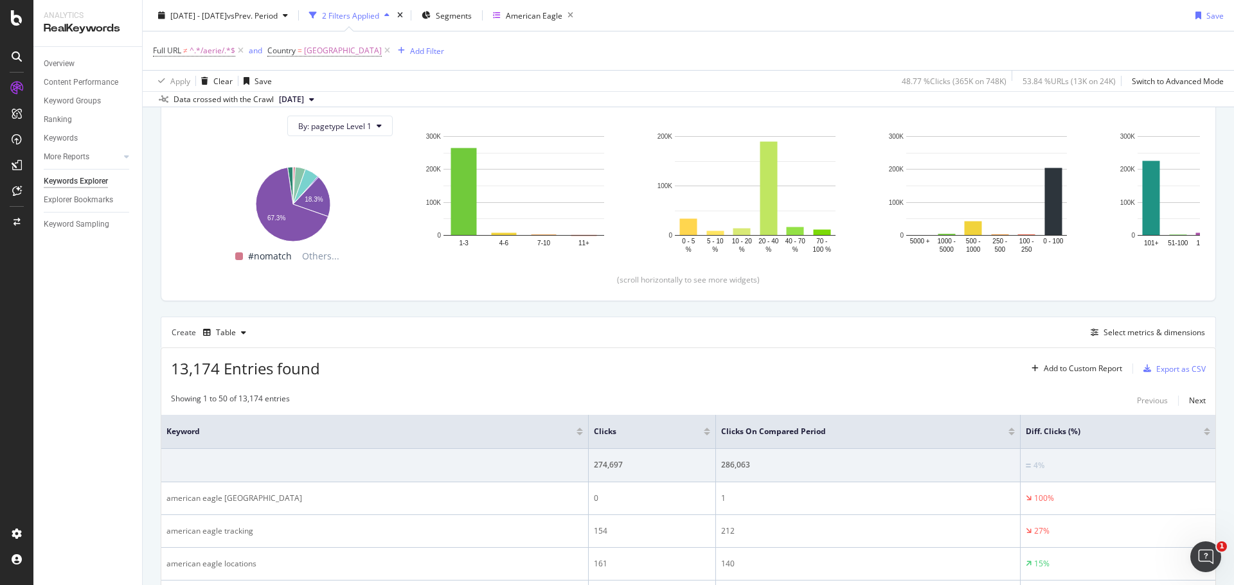
click at [704, 434] on div at bounding box center [707, 433] width 6 height 3
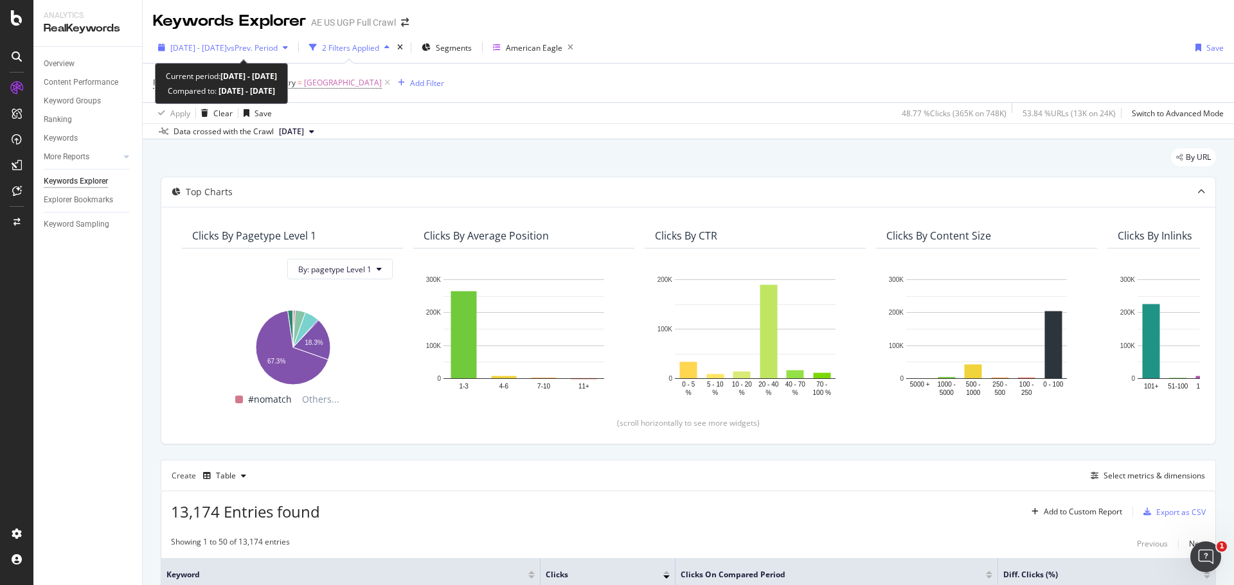
click at [278, 48] on span "vs Prev. Period" at bounding box center [252, 47] width 51 height 11
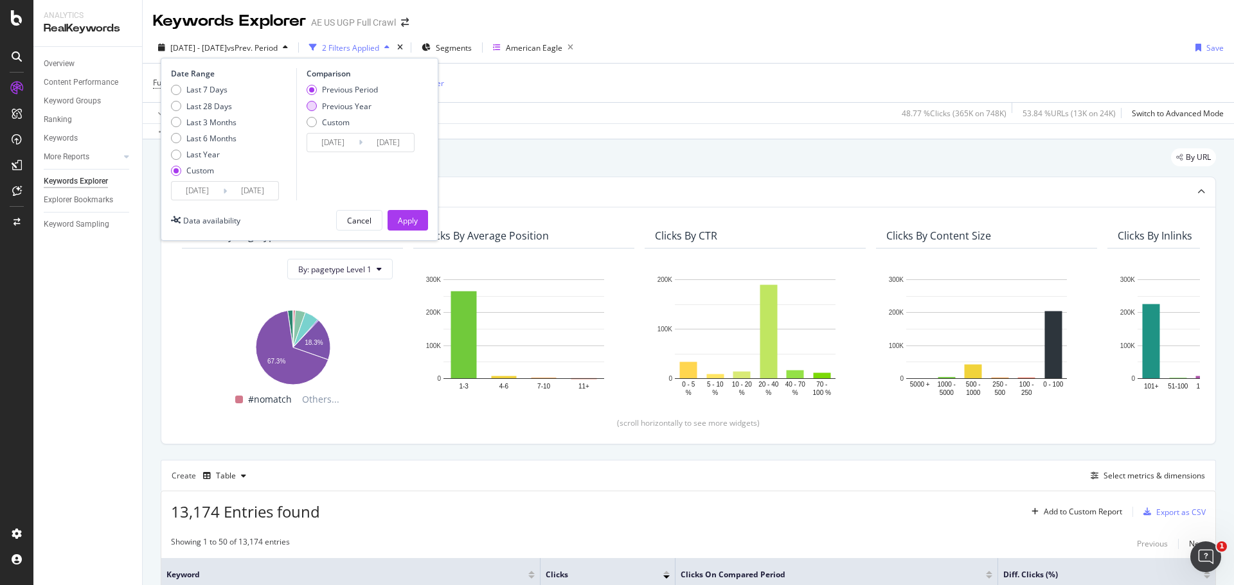
click at [341, 103] on div "Previous Year" at bounding box center [346, 106] width 49 height 11
type input "[DATE]"
click at [407, 218] on div "Apply" at bounding box center [408, 220] width 20 height 11
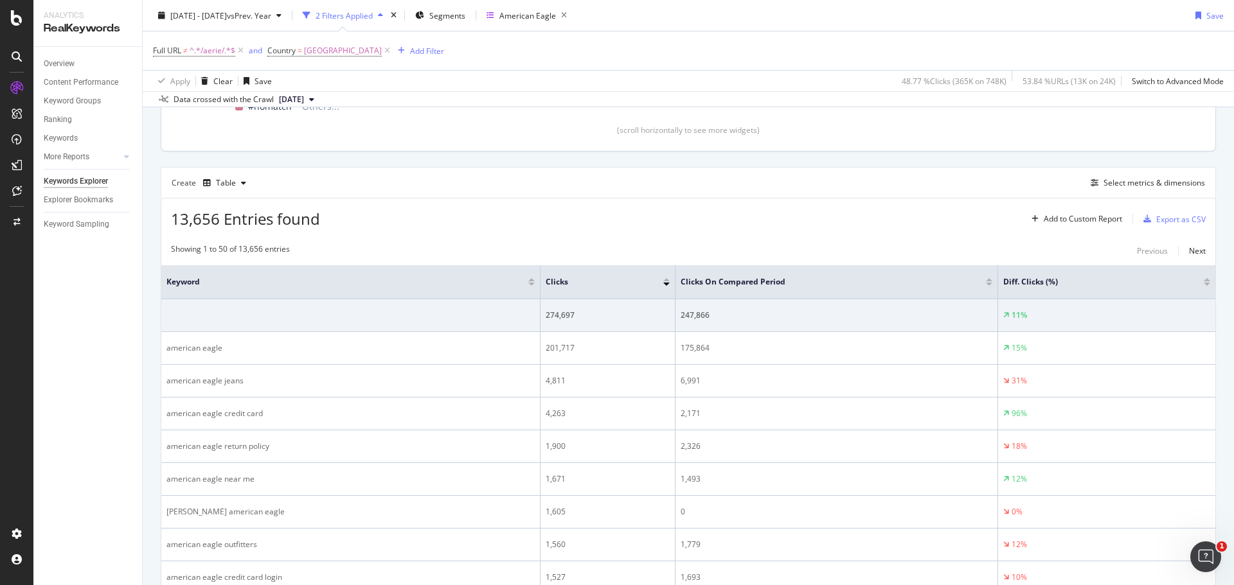
scroll to position [321, 0]
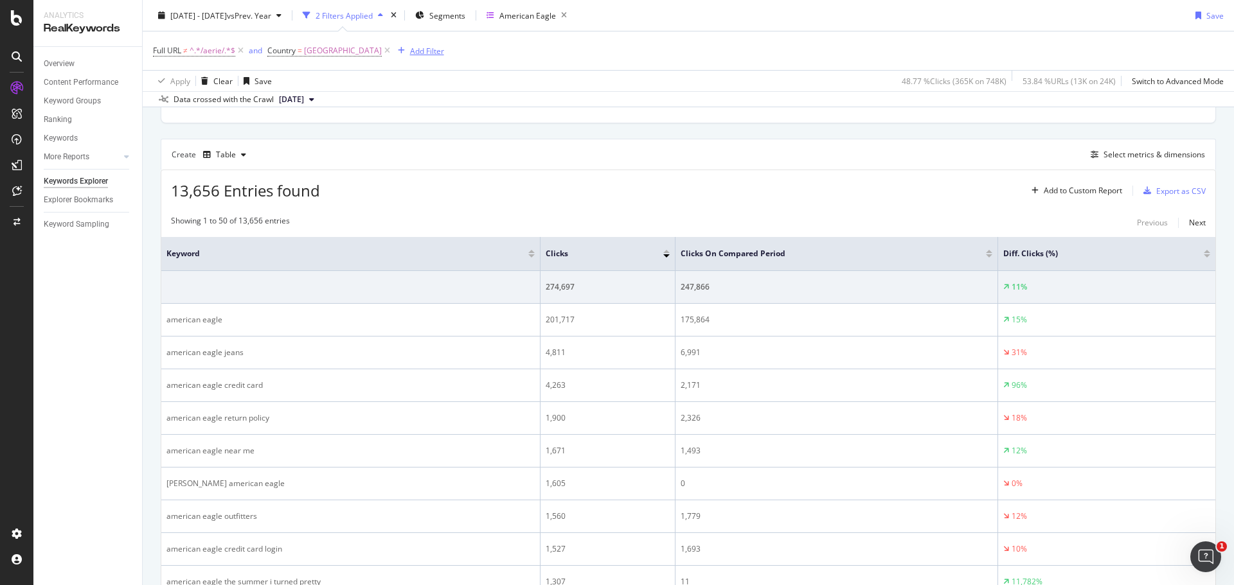
click at [429, 55] on div "Add Filter" at bounding box center [427, 50] width 34 height 11
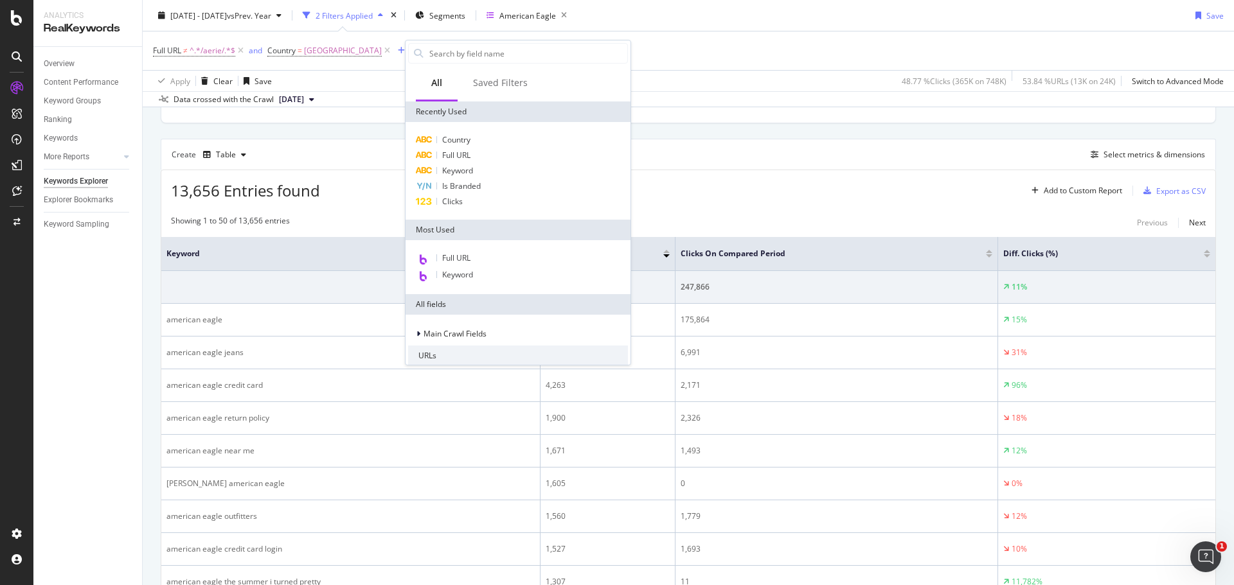
click at [466, 200] on div "Clicks" at bounding box center [518, 201] width 220 height 15
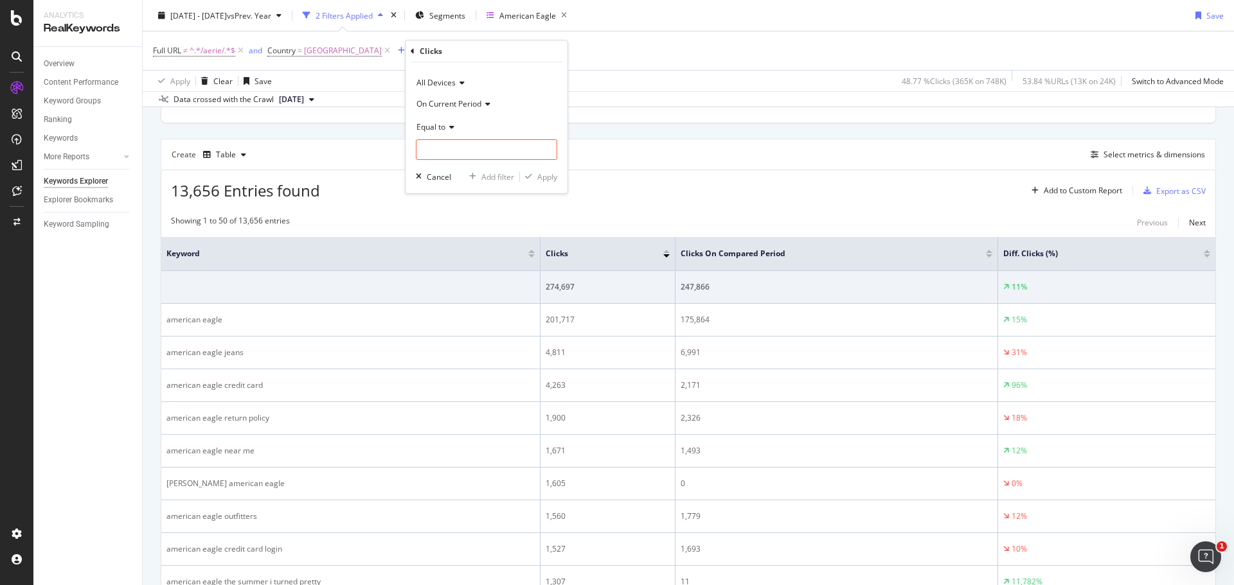
click at [429, 114] on div "On Current Period" at bounding box center [486, 103] width 141 height 21
click at [431, 110] on div "On Current Period" at bounding box center [486, 103] width 141 height 21
click at [445, 168] on span "Diff. Between Period - Percentage" at bounding box center [482, 163] width 121 height 11
click at [441, 127] on span "Equal to" at bounding box center [430, 126] width 29 height 11
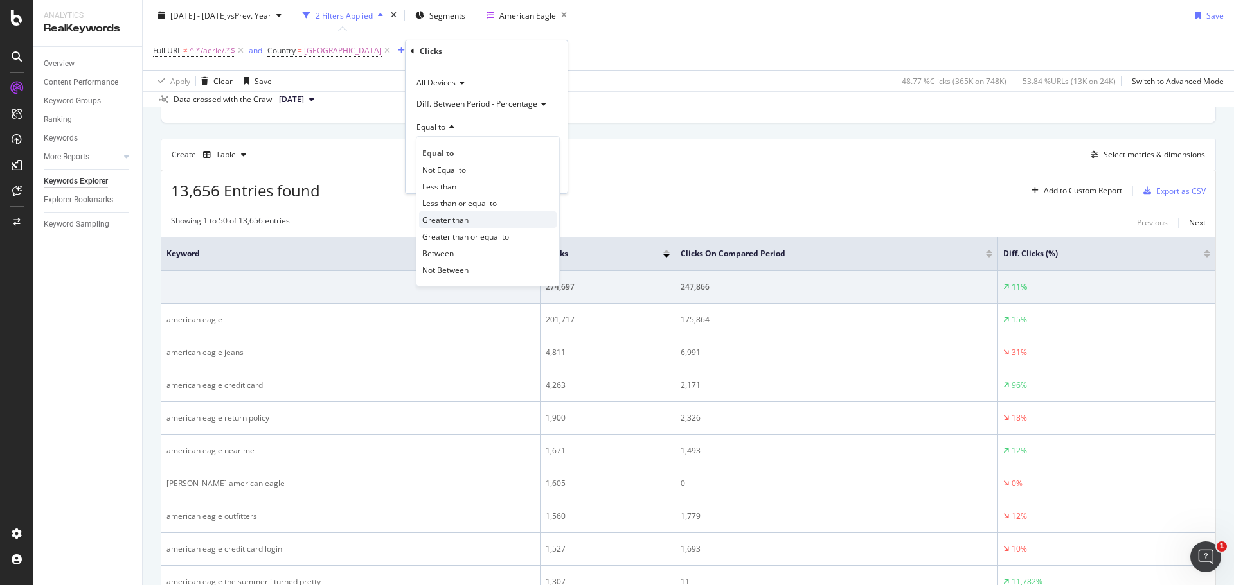
click at [465, 223] on span "Greater than" at bounding box center [445, 220] width 46 height 11
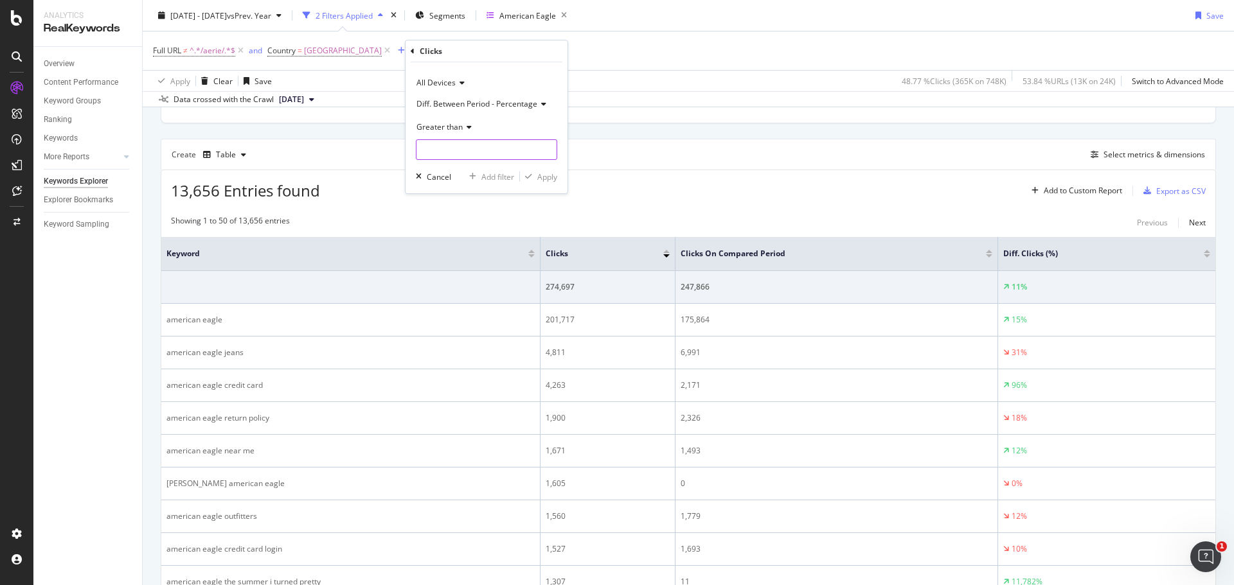
click at [452, 150] on input "number" at bounding box center [486, 149] width 141 height 21
type input "0"
click at [551, 176] on div "Apply" at bounding box center [547, 177] width 20 height 11
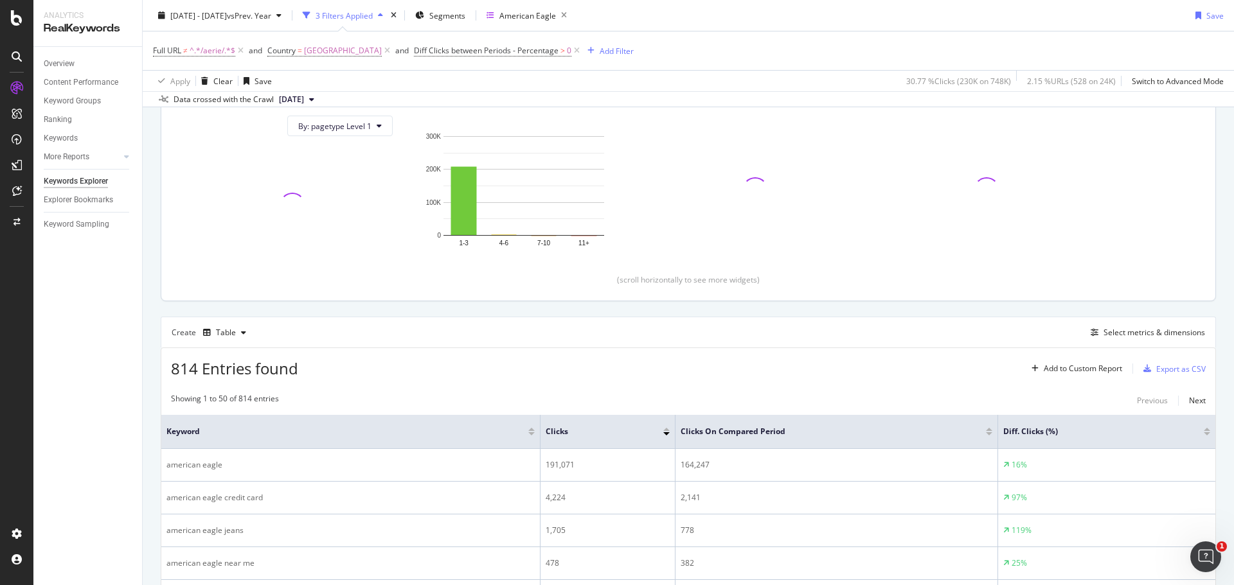
scroll to position [321, 0]
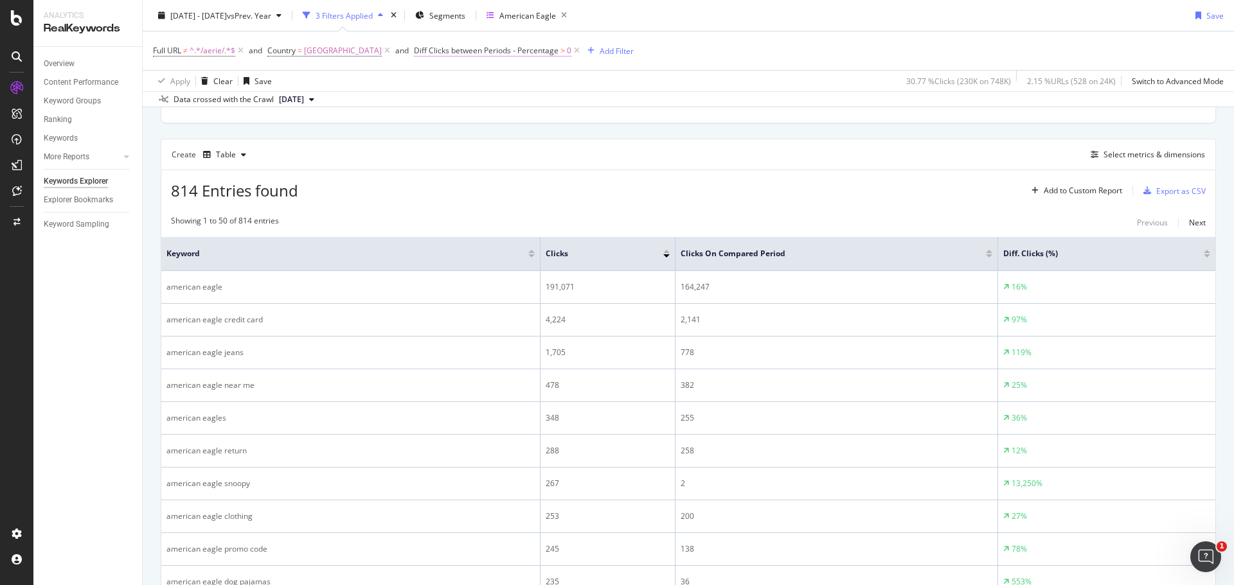
click at [557, 51] on span "Diff Clicks between Periods - Percentage" at bounding box center [486, 50] width 145 height 11
click at [490, 123] on icon at bounding box center [488, 125] width 9 height 8
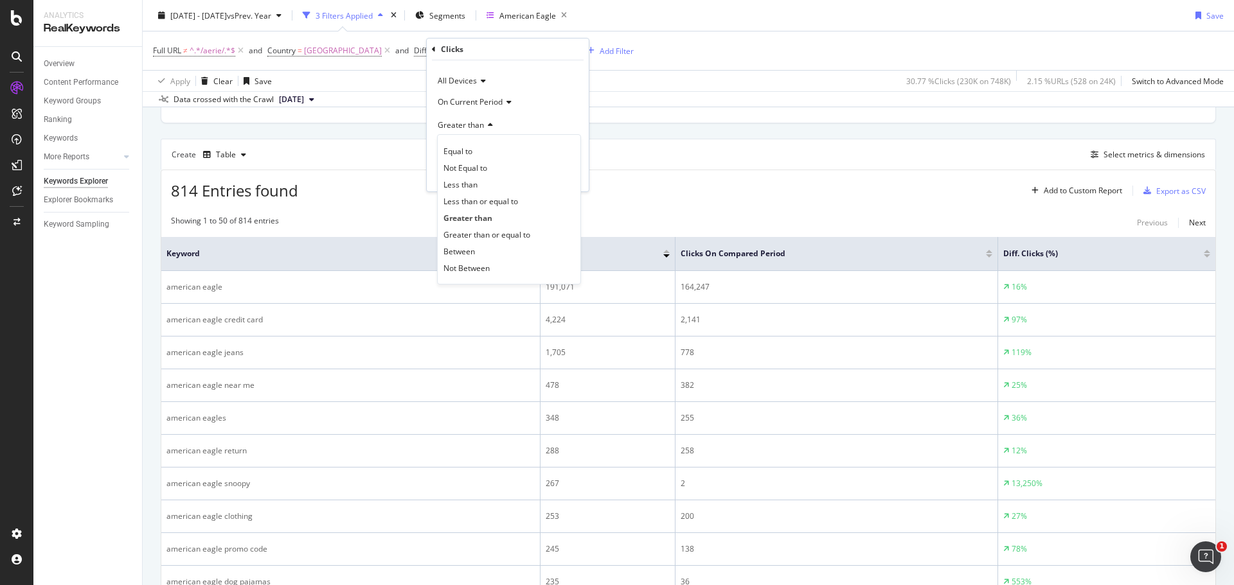
click at [490, 123] on icon at bounding box center [488, 125] width 9 height 8
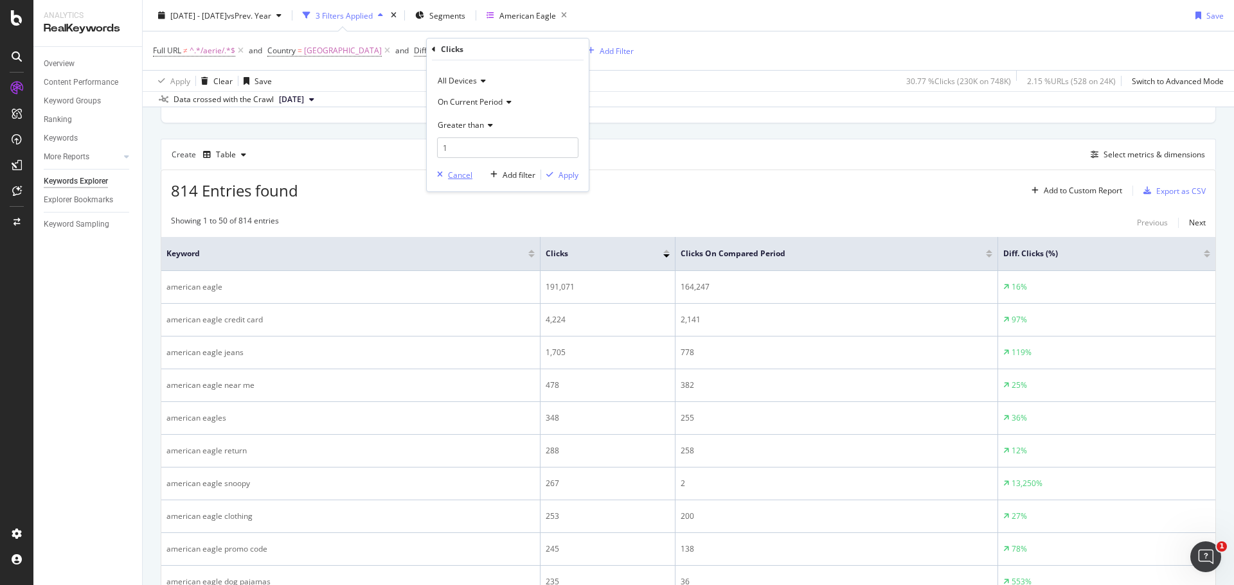
click at [468, 174] on div "Cancel" at bounding box center [460, 175] width 24 height 11
click at [468, 49] on span "Diff Clicks between Periods - Percentage" at bounding box center [486, 50] width 145 height 11
click at [458, 103] on span "On Current Period" at bounding box center [470, 101] width 65 height 11
click at [646, 90] on div "Apply Clear Save 30.77 % Clicks ( 230K on 748K ) 2.15 % URLs ( 528 on 24K ) Swi…" at bounding box center [688, 80] width 1091 height 21
click at [546, 49] on span "Diff Clicks between Periods - Percentage" at bounding box center [486, 50] width 145 height 11
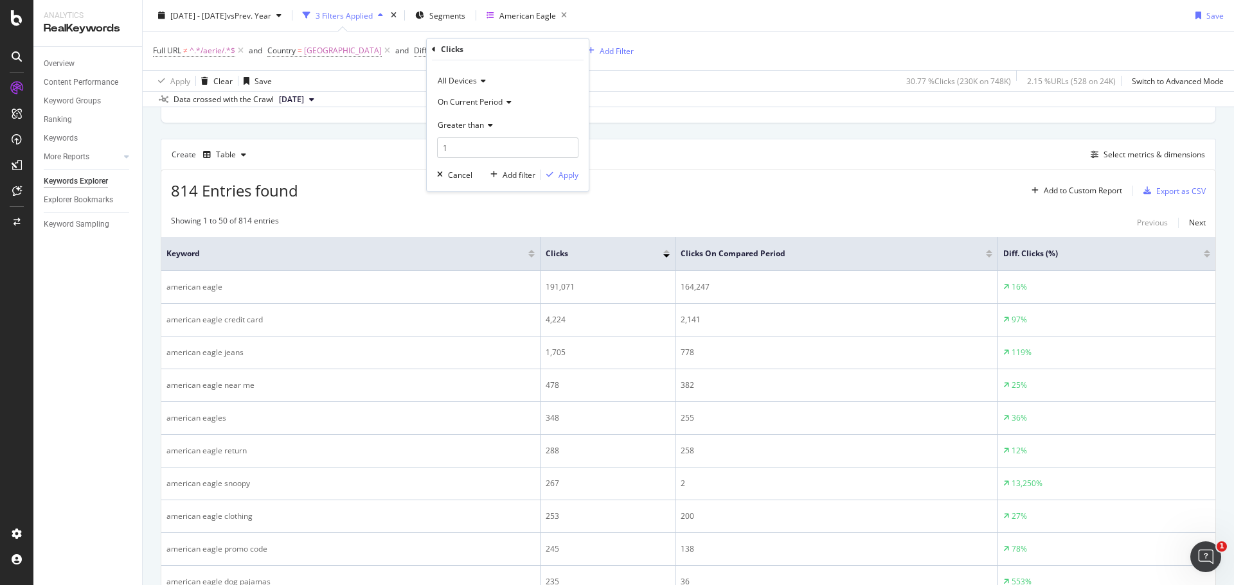
click at [481, 99] on span "On Current Period" at bounding box center [470, 101] width 65 height 11
click at [477, 157] on span "Diff. Between Period - Percentage" at bounding box center [503, 161] width 121 height 11
click at [472, 126] on span "Greater than" at bounding box center [461, 125] width 46 height 11
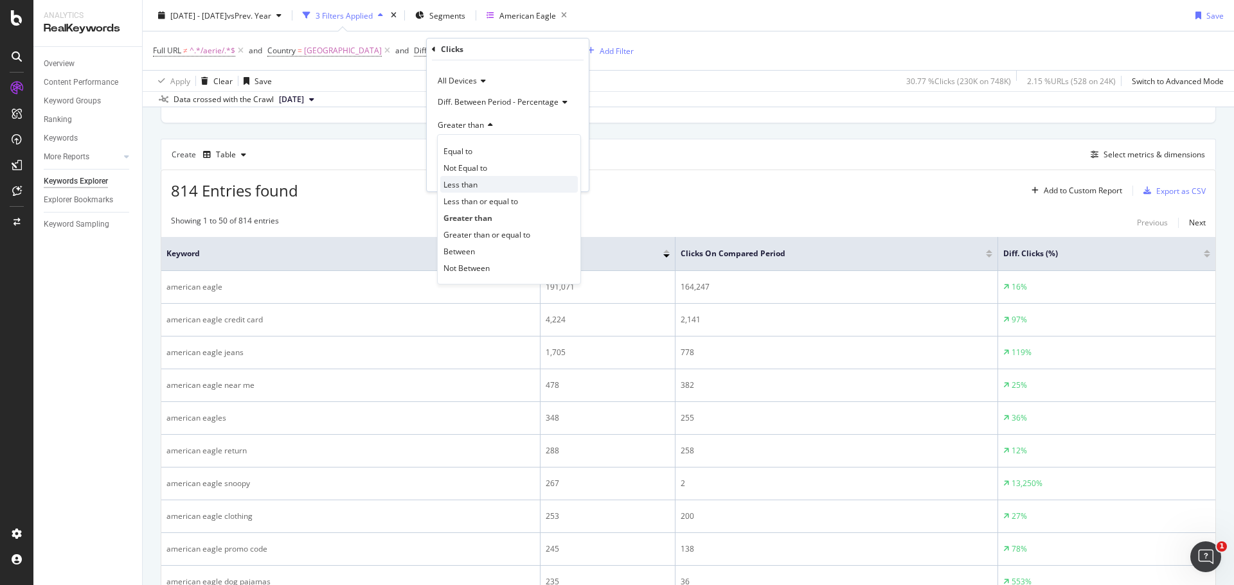
click at [461, 187] on span "Less than" at bounding box center [460, 184] width 34 height 11
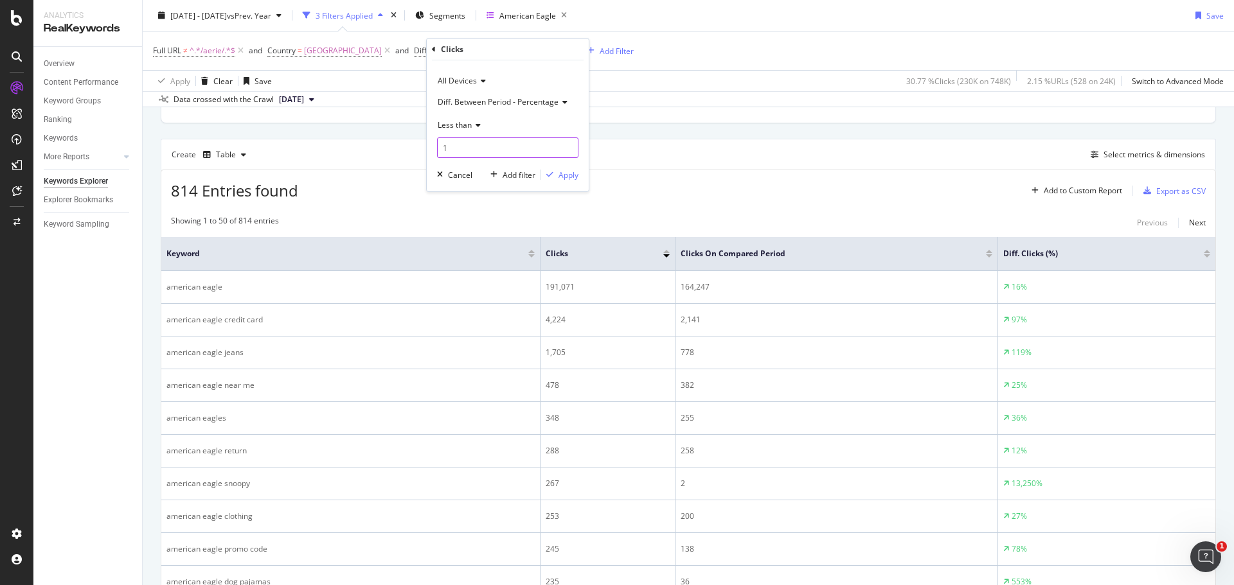
click at [461, 154] on input "1" at bounding box center [507, 148] width 141 height 21
type input "0"
click at [561, 172] on div "Apply" at bounding box center [568, 175] width 20 height 11
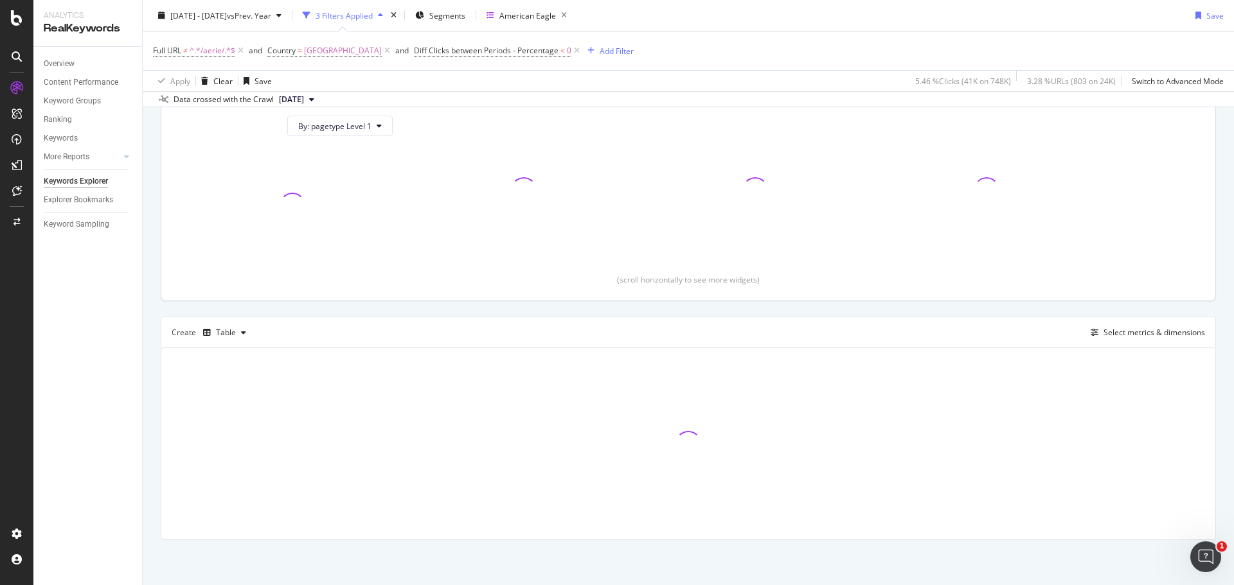
scroll to position [321, 0]
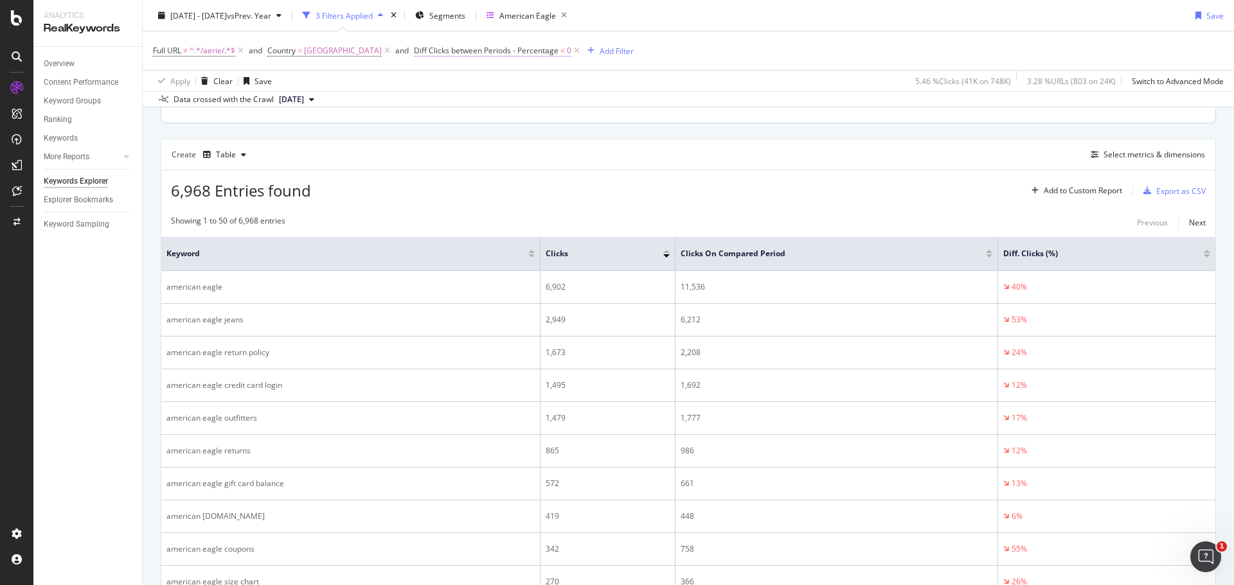
click at [515, 49] on span "Diff Clicks between Periods - Percentage" at bounding box center [486, 50] width 145 height 11
click at [488, 101] on span "On Current Period" at bounding box center [470, 101] width 65 height 11
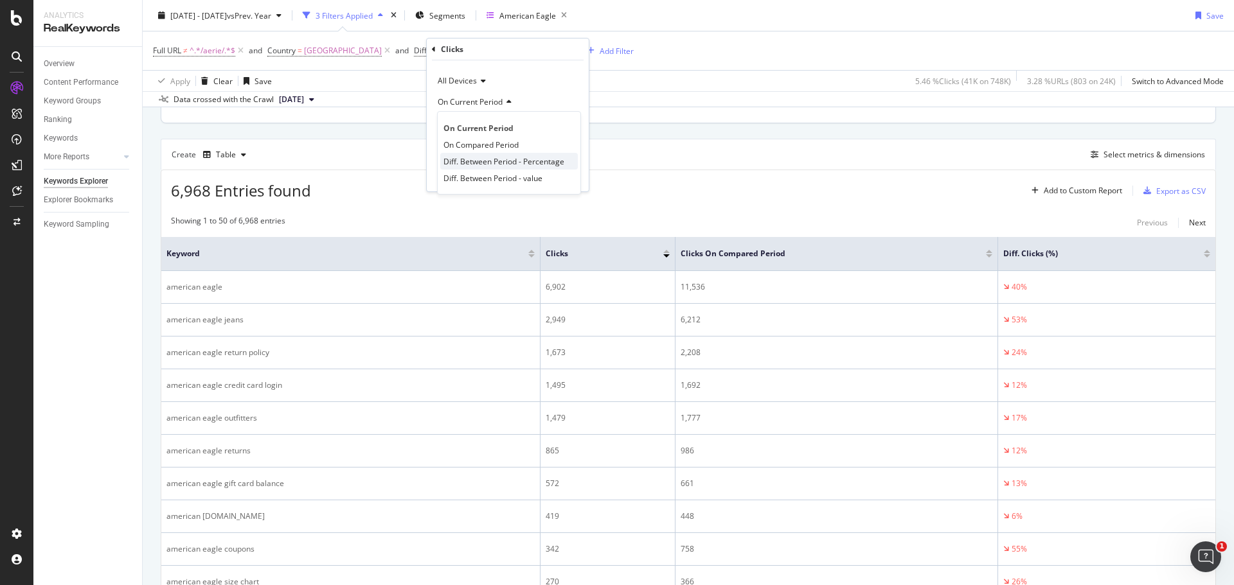
click at [483, 169] on div "Diff. Between Period - Percentage" at bounding box center [509, 161] width 138 height 17
click at [467, 125] on span "Less than" at bounding box center [455, 125] width 34 height 11
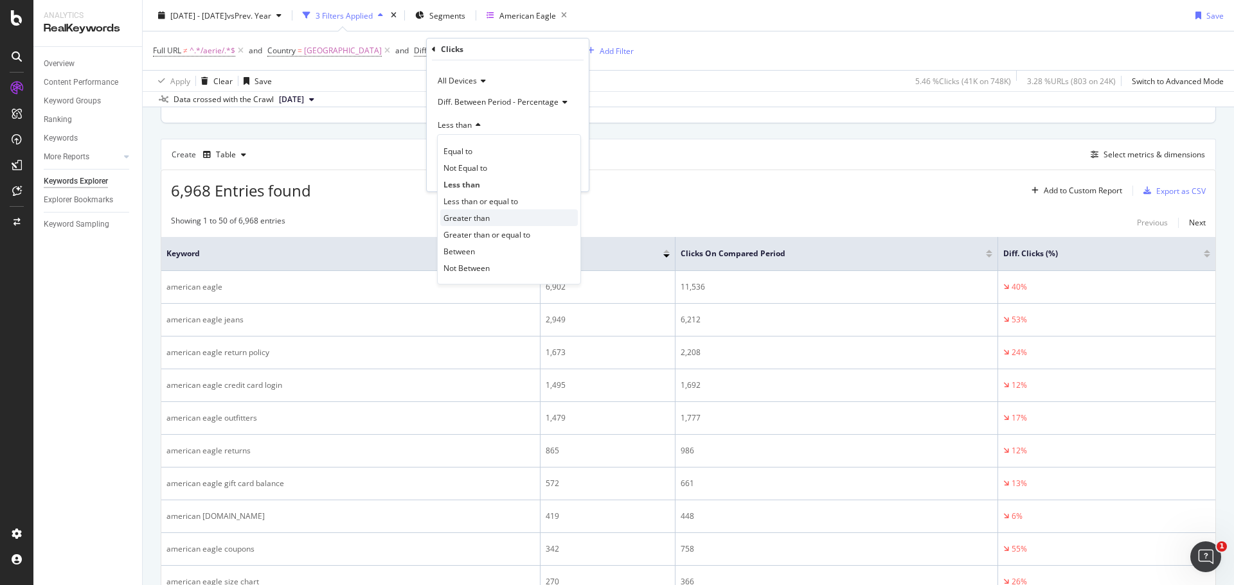
click at [472, 215] on span "Greater than" at bounding box center [466, 218] width 46 height 11
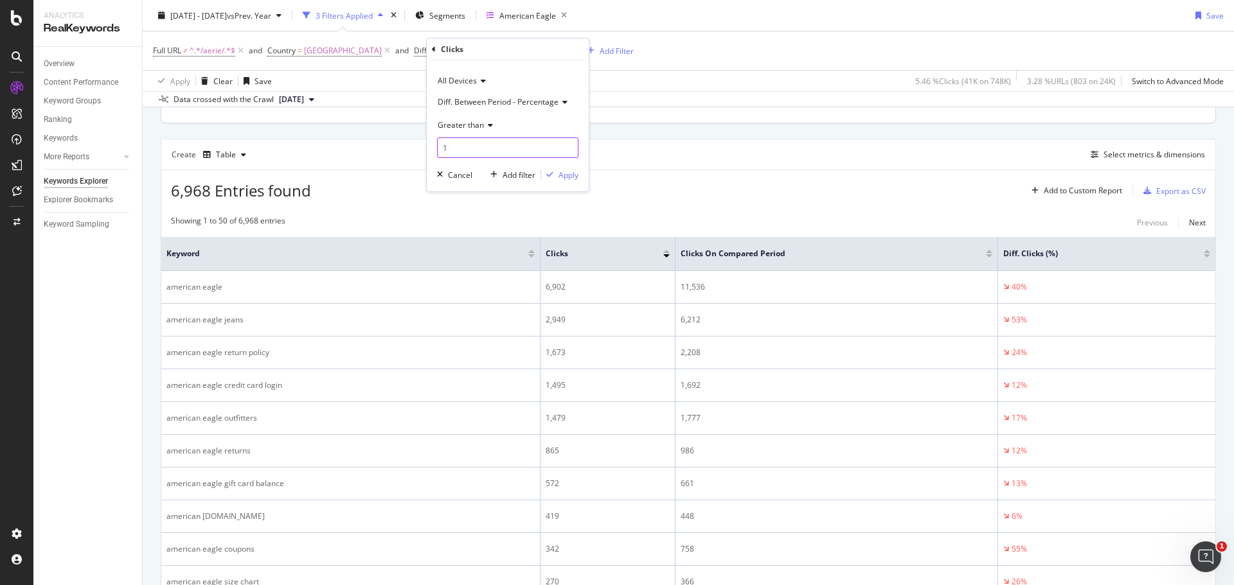
click at [469, 146] on input "1" at bounding box center [507, 148] width 141 height 21
type input "0"
click at [571, 172] on div "Apply" at bounding box center [568, 175] width 20 height 11
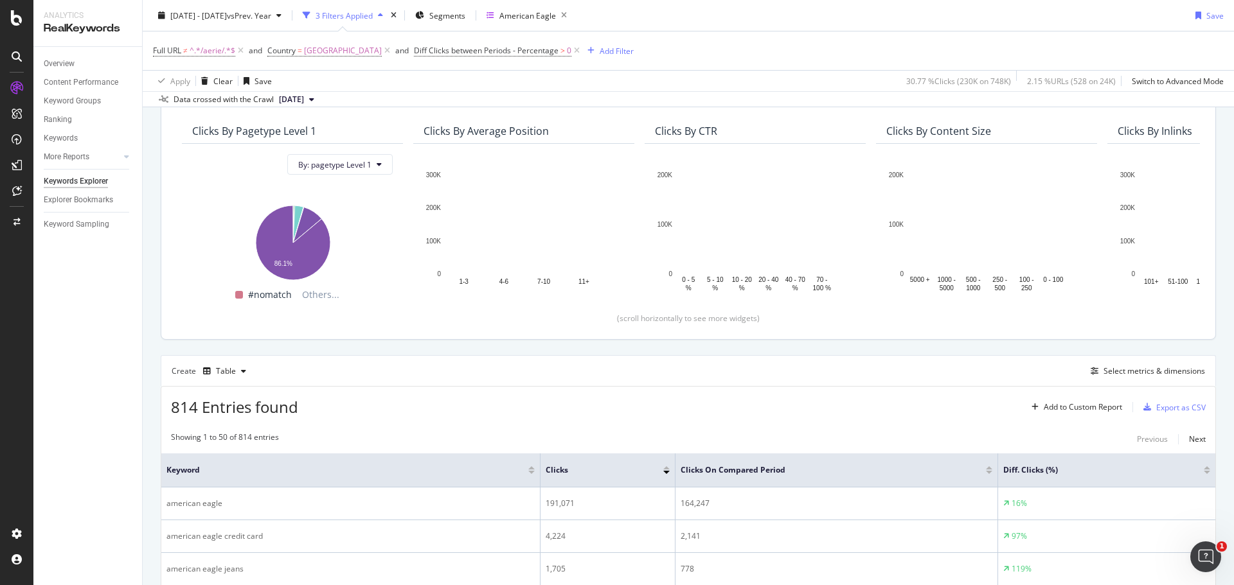
scroll to position [193, 0]
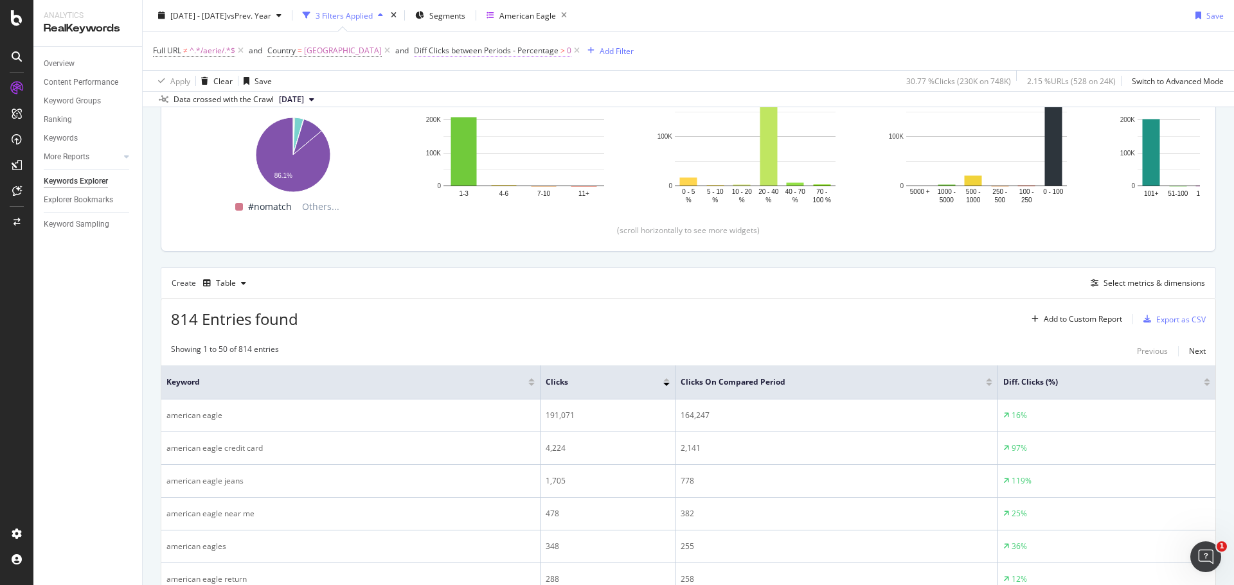
click at [532, 54] on span "Diff Clicks between Periods - Percentage" at bounding box center [486, 50] width 145 height 11
click at [503, 103] on icon at bounding box center [507, 102] width 9 height 8
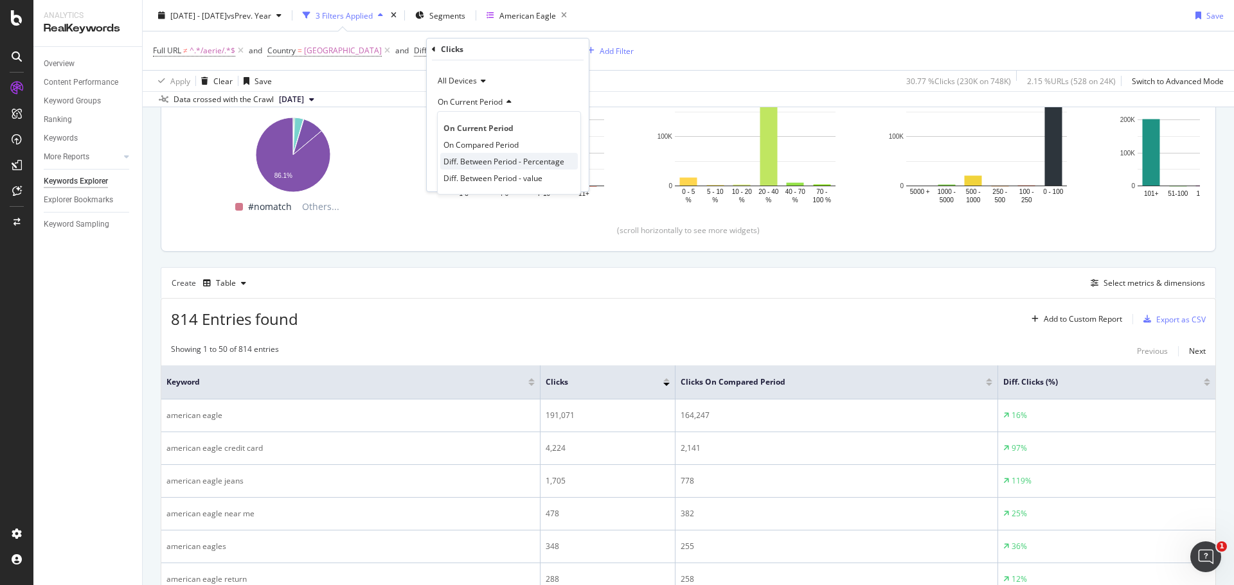
click at [491, 165] on span "Diff. Between Period - Percentage" at bounding box center [503, 161] width 121 height 11
click at [488, 127] on icon at bounding box center [488, 125] width 9 height 8
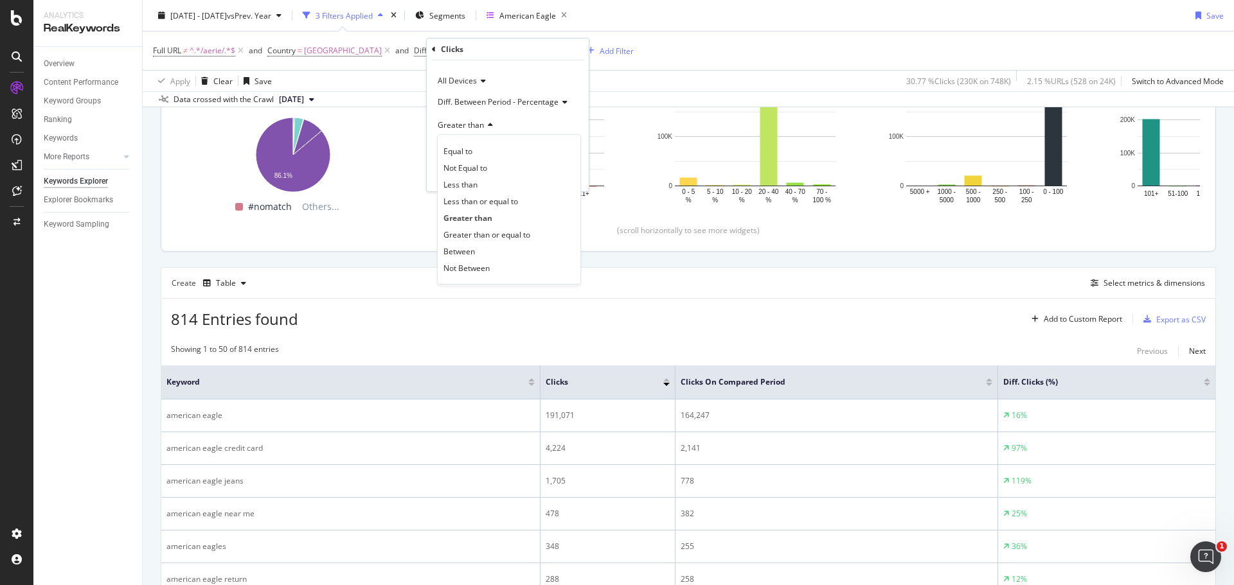
click at [499, 127] on div "Greater than" at bounding box center [507, 124] width 141 height 21
click at [486, 147] on input "1" at bounding box center [507, 148] width 141 height 21
click at [488, 133] on div "Greater than" at bounding box center [507, 124] width 141 height 21
click at [477, 179] on span "Less than" at bounding box center [460, 184] width 34 height 11
click at [479, 152] on input "1" at bounding box center [507, 148] width 141 height 21
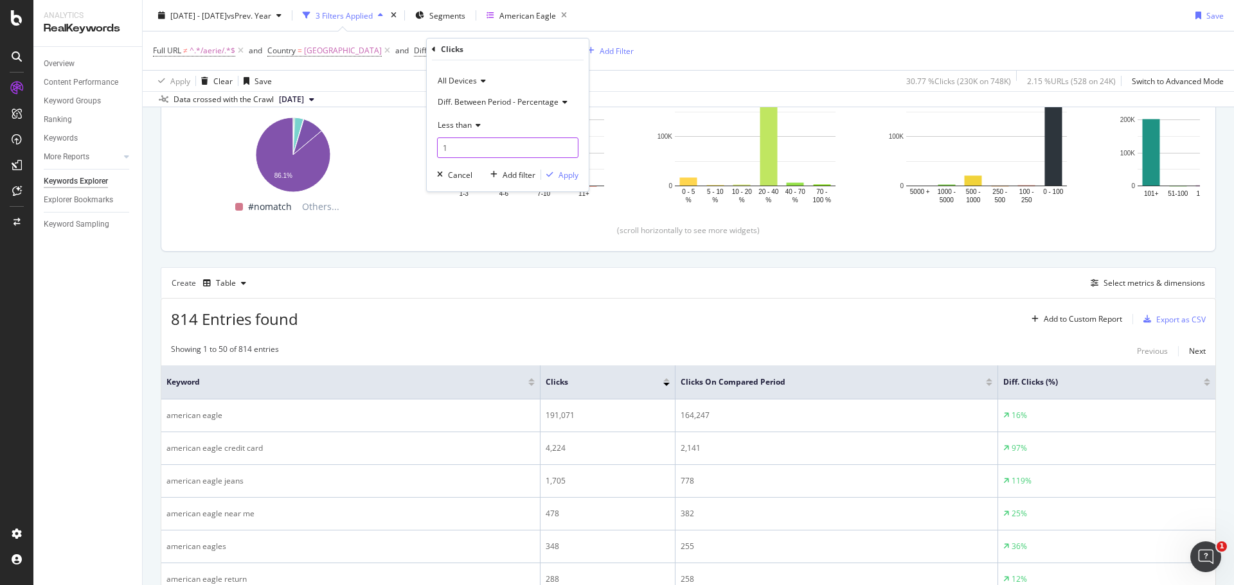
click at [479, 152] on input "1" at bounding box center [507, 148] width 141 height 21
drag, startPoint x: 479, startPoint y: 152, endPoint x: 409, endPoint y: 141, distance: 70.4
click at [409, 141] on body "Analytics RealKeywords Overview Content Performance Keyword Groups Ranking Keyw…" at bounding box center [617, 292] width 1234 height 585
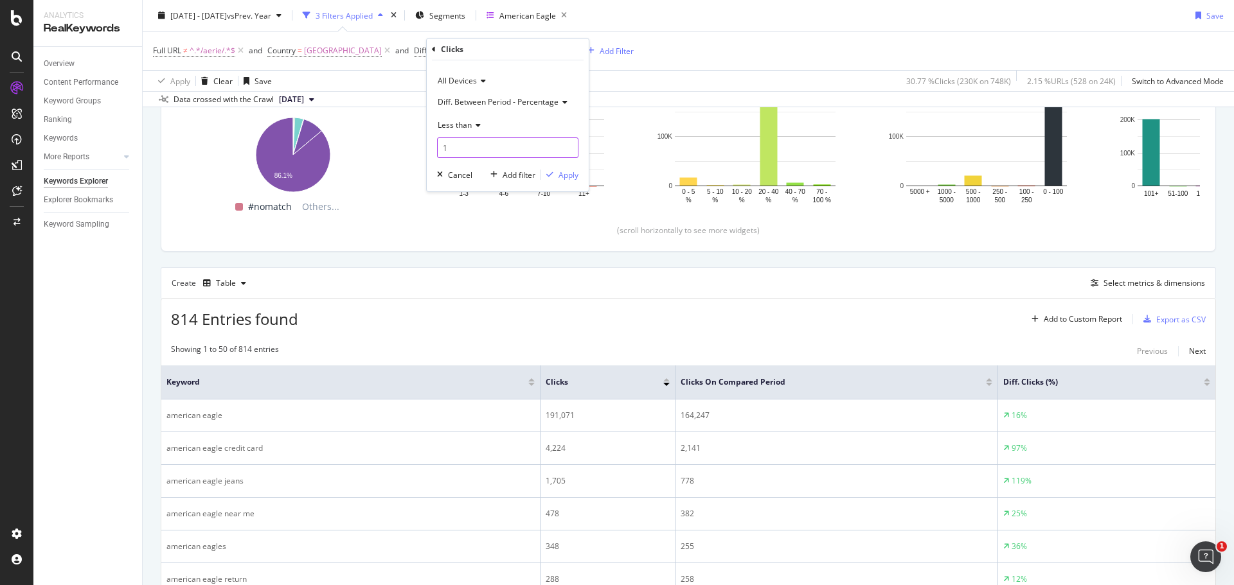
drag, startPoint x: 454, startPoint y: 144, endPoint x: 431, endPoint y: 145, distance: 23.8
click at [431, 145] on div "All Devices Diff. Between Period - Percentage Less than 1 Cancel Add filter App…" at bounding box center [508, 125] width 162 height 131
type input "0"
click at [567, 174] on div "Apply" at bounding box center [568, 175] width 20 height 11
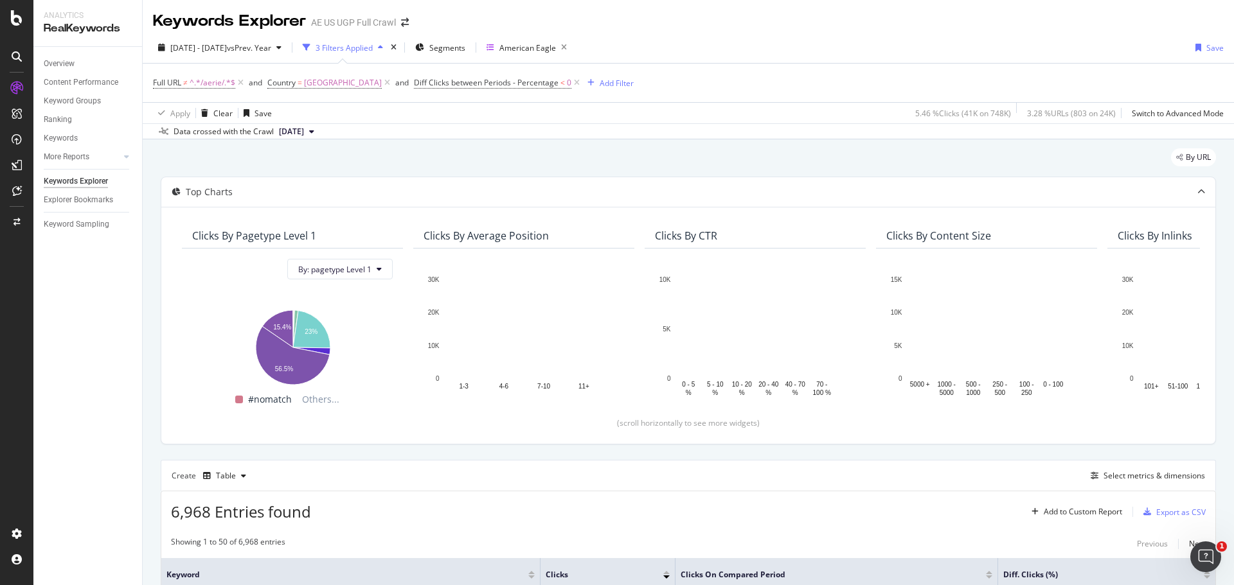
scroll to position [321, 0]
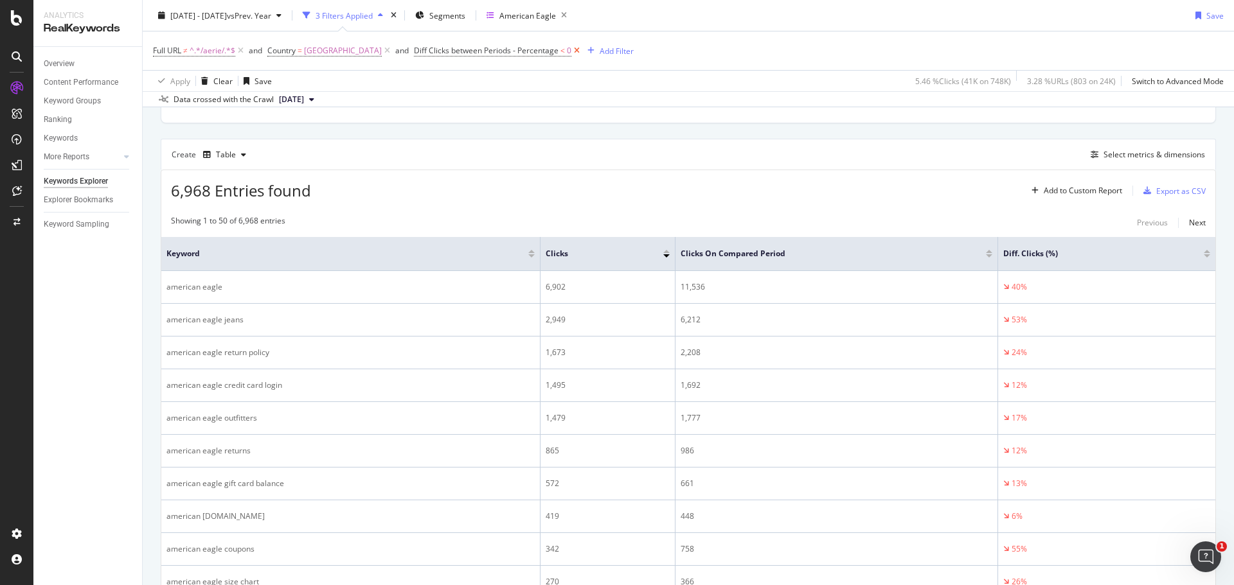
click at [582, 52] on icon at bounding box center [576, 50] width 11 height 13
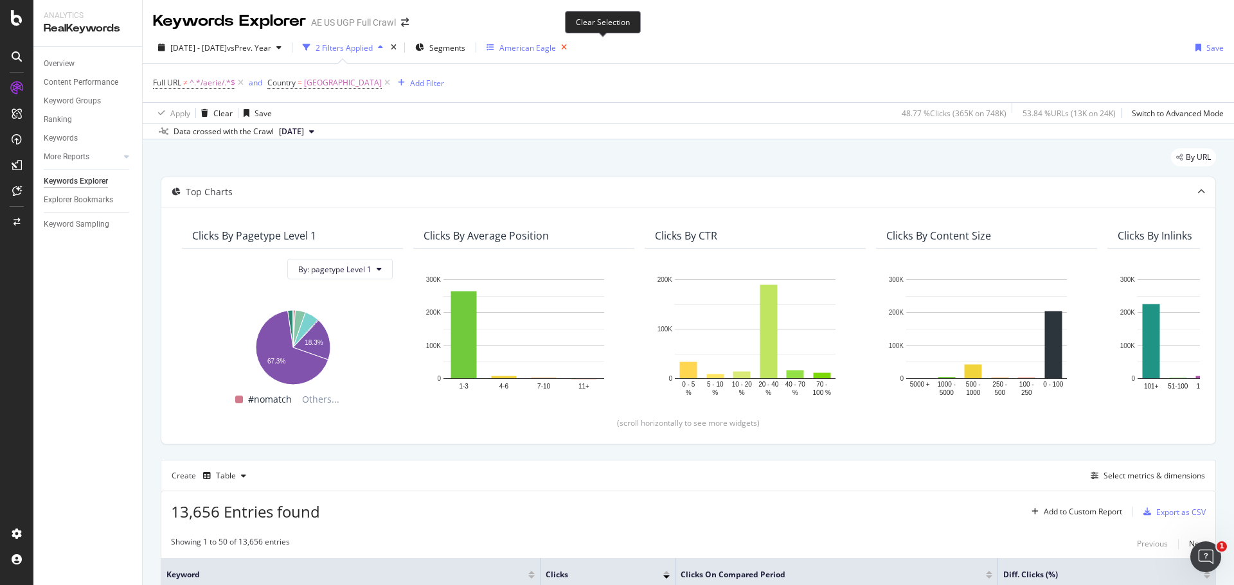
click at [572, 49] on icon "button" at bounding box center [564, 48] width 16 height 18
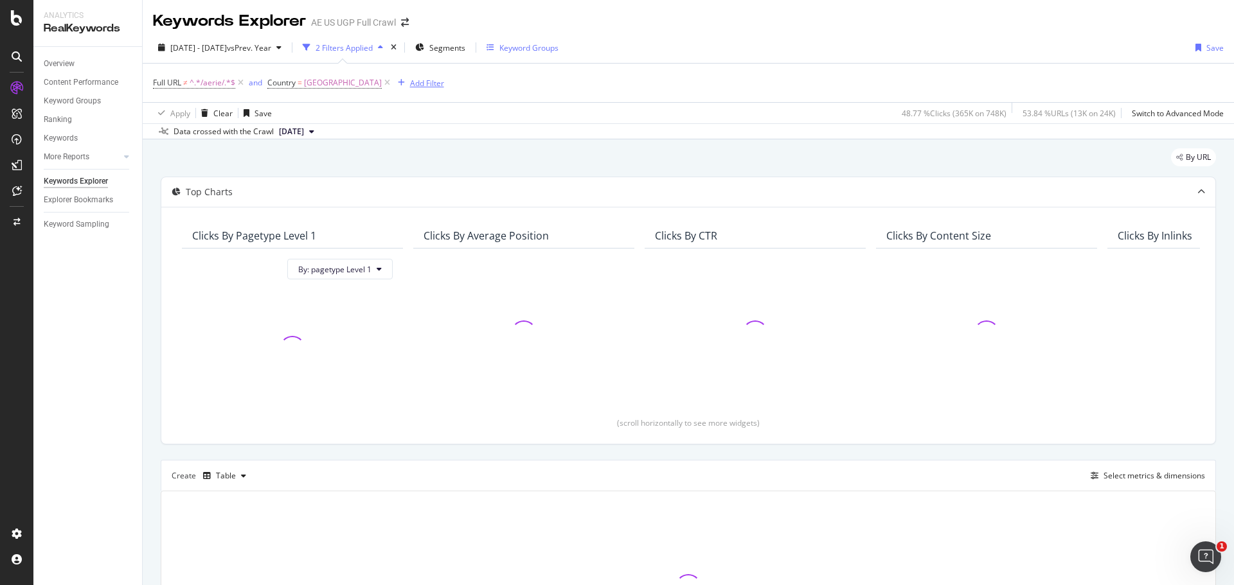
click at [444, 82] on div "Add Filter" at bounding box center [427, 83] width 34 height 11
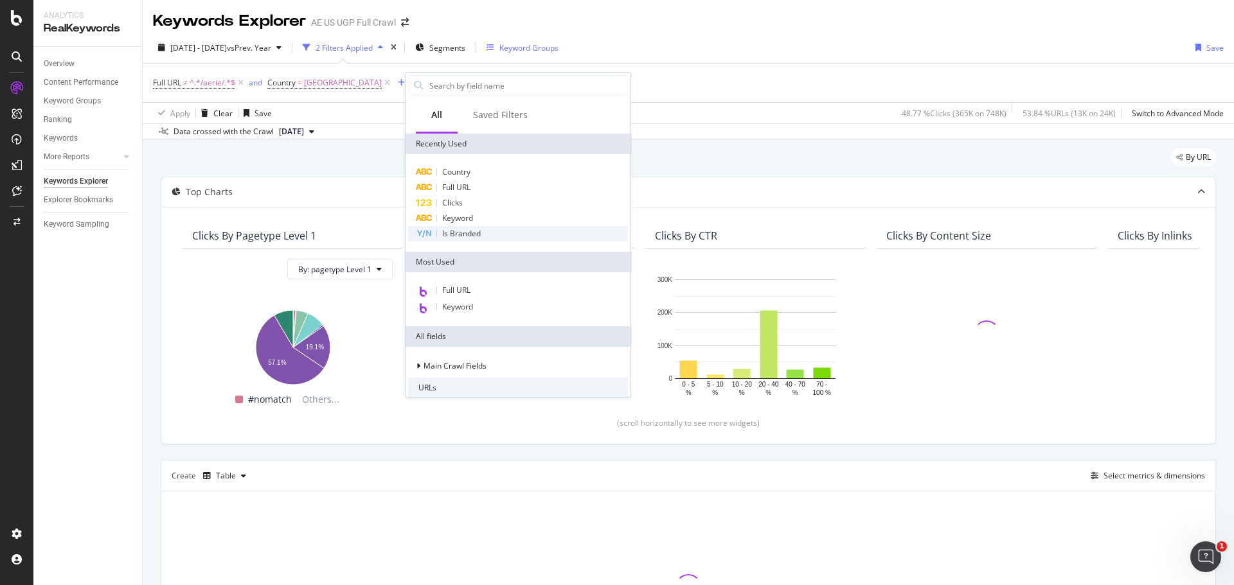
click at [480, 232] on span "Is Branded" at bounding box center [461, 233] width 39 height 11
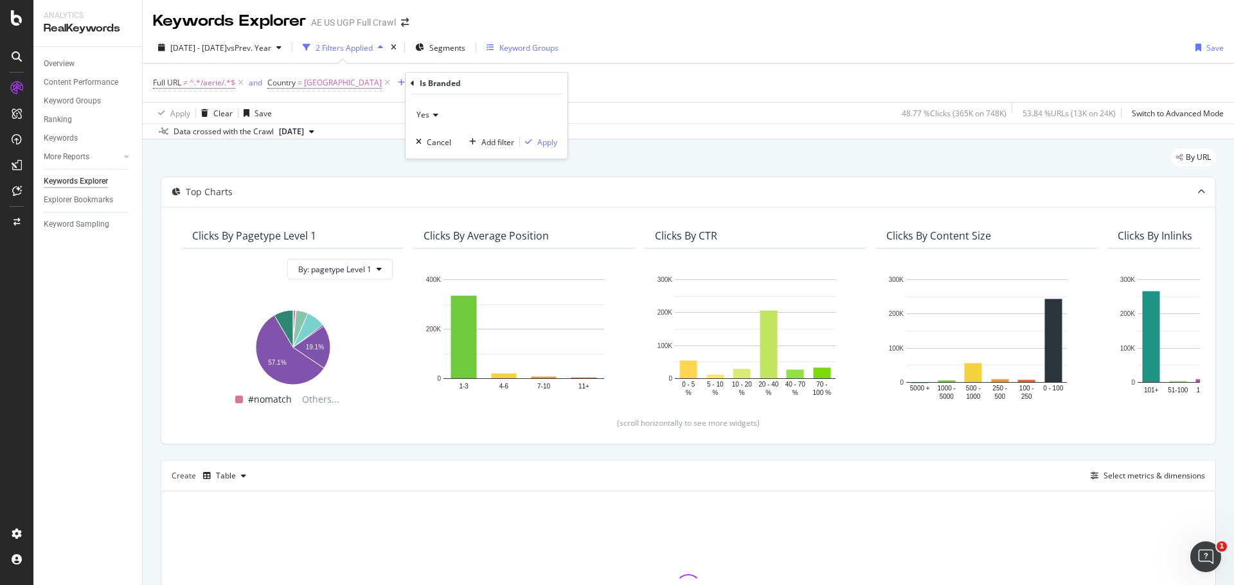
click at [432, 119] on icon at bounding box center [433, 115] width 9 height 8
click at [434, 156] on div "No" at bounding box center [488, 158] width 138 height 17
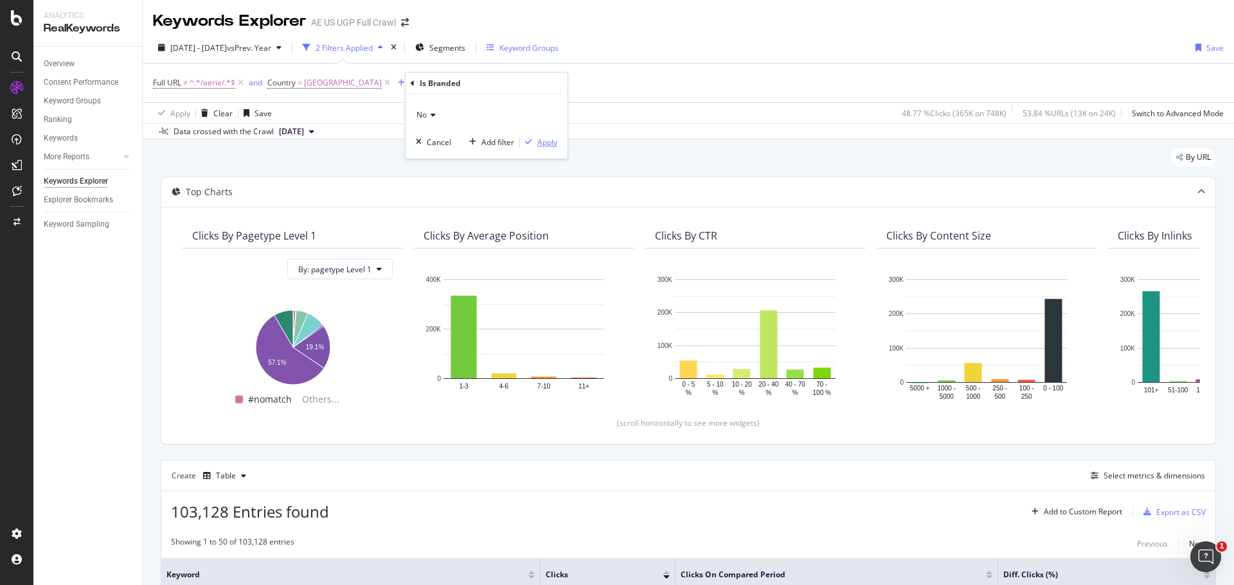
click at [550, 143] on div "Apply" at bounding box center [547, 142] width 20 height 11
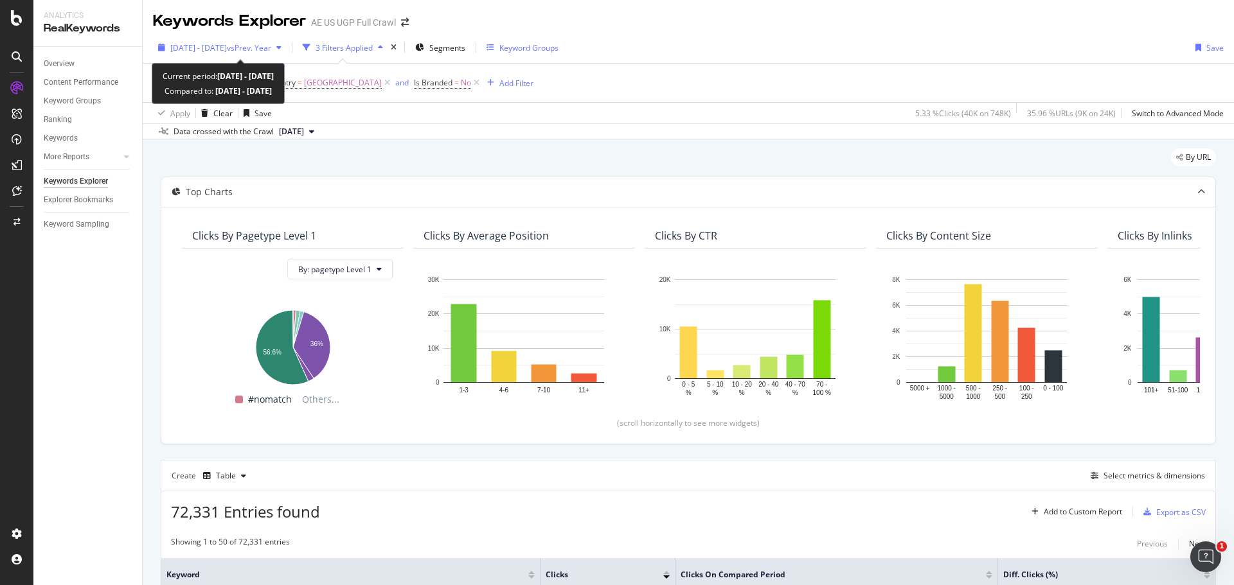
click at [271, 52] on span "vs Prev. Year" at bounding box center [249, 47] width 44 height 11
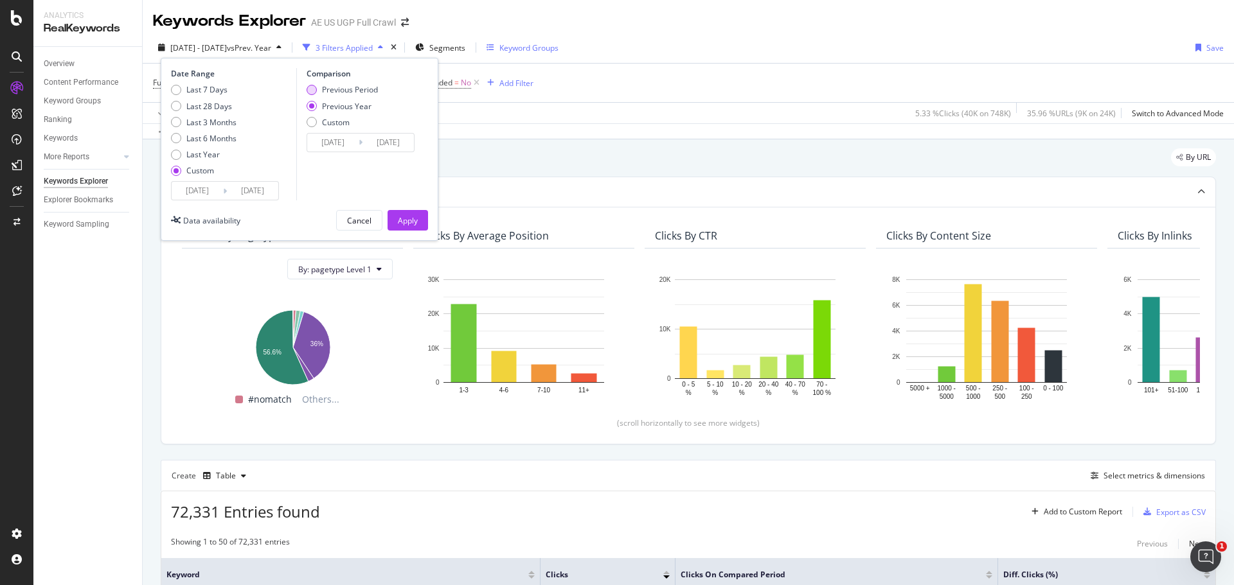
click at [321, 85] on div "Previous Period" at bounding box center [342, 89] width 71 height 11
type input "[DATE]"
click at [400, 223] on div "Apply" at bounding box center [408, 220] width 20 height 11
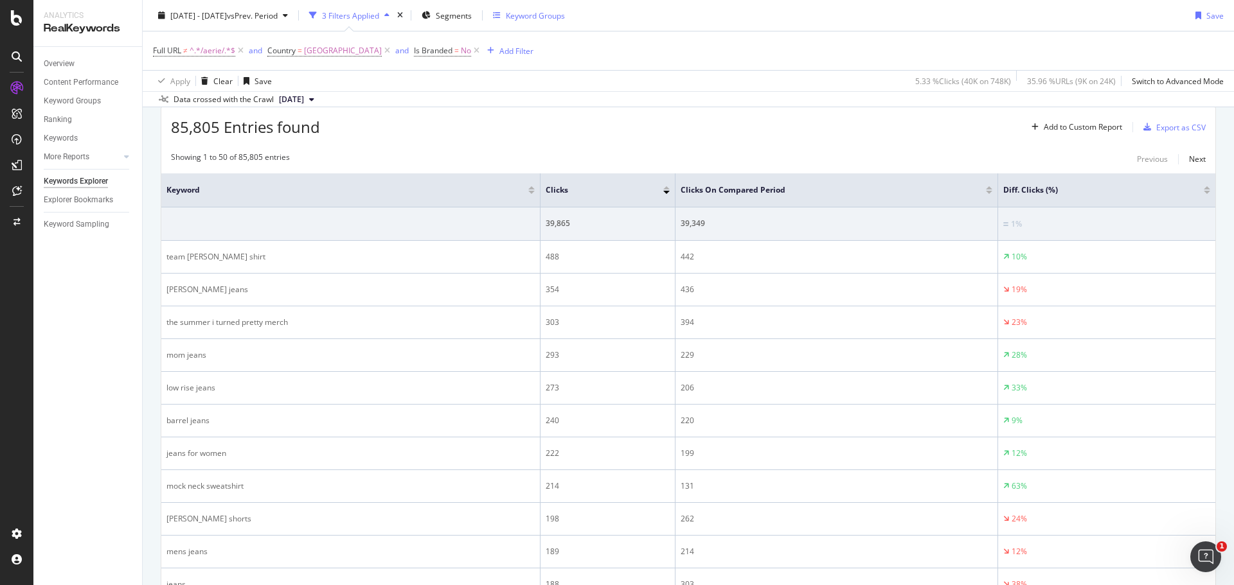
scroll to position [386, 0]
click at [227, 15] on span "[DATE] - [DATE]" at bounding box center [198, 15] width 57 height 11
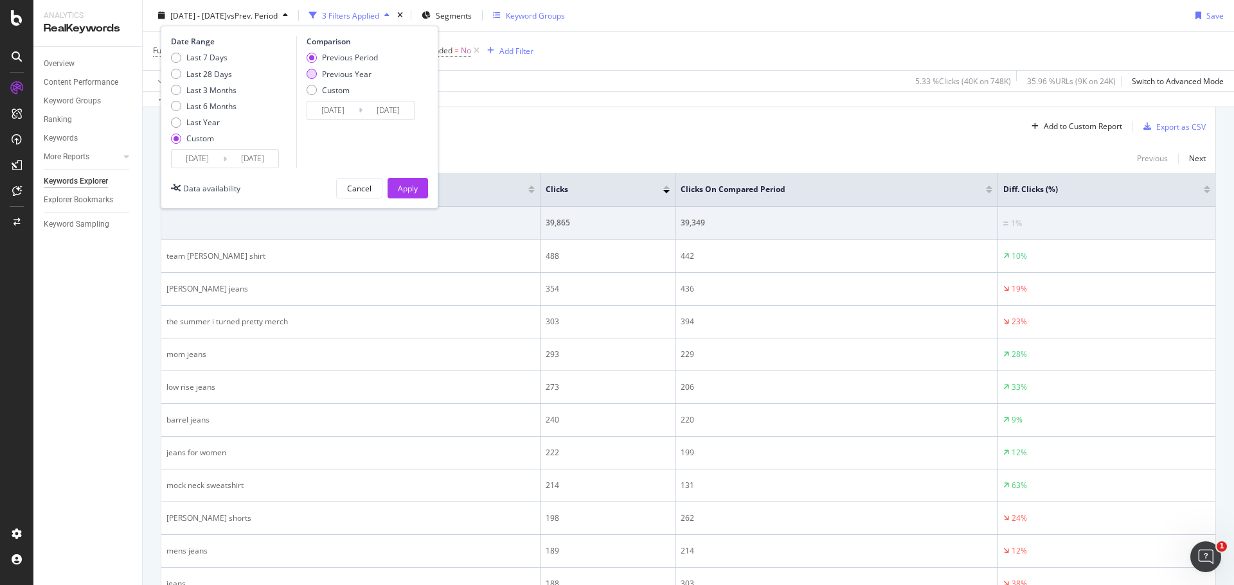
click at [348, 77] on div "Previous Year" at bounding box center [346, 73] width 49 height 11
type input "[DATE]"
click at [423, 195] on button "Apply" at bounding box center [408, 188] width 40 height 21
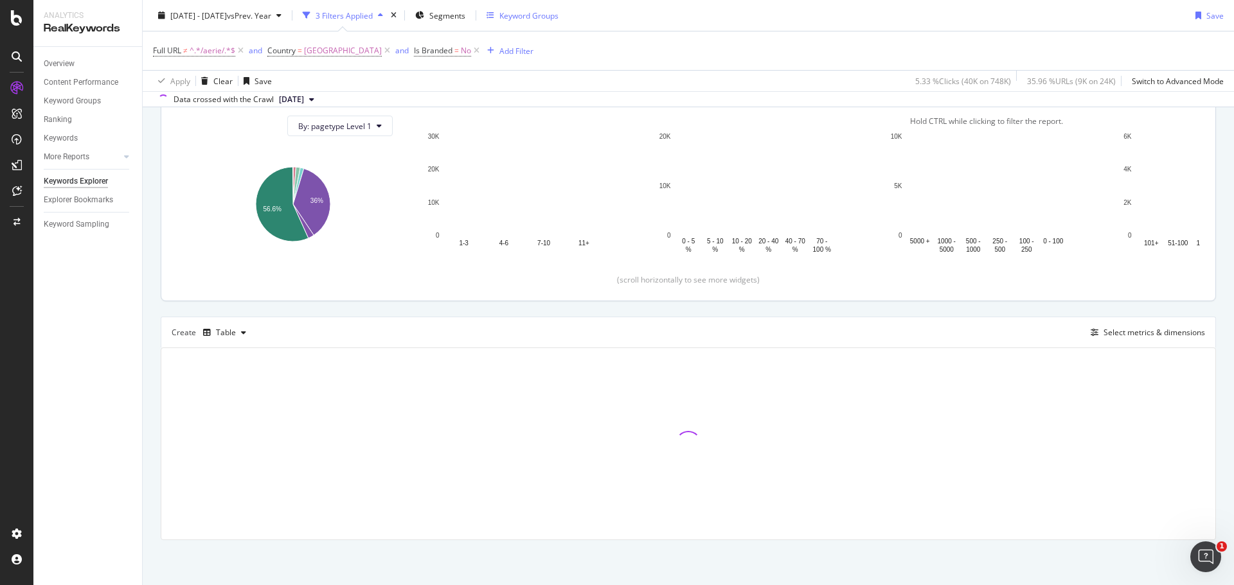
scroll to position [143, 0]
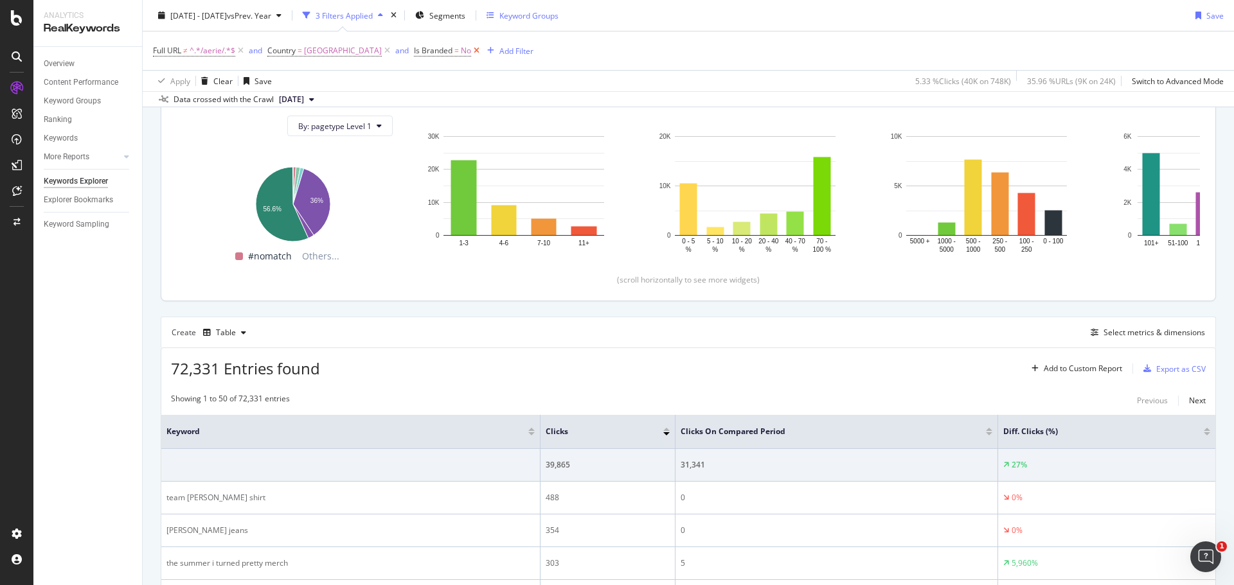
click at [482, 51] on icon at bounding box center [476, 50] width 11 height 13
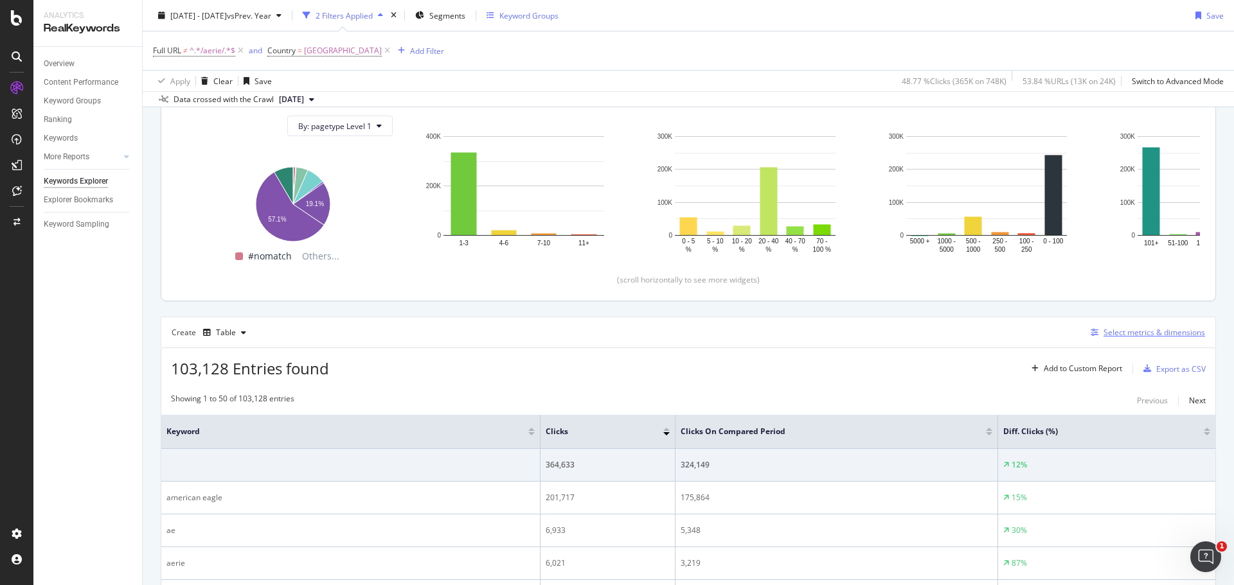
click at [1091, 335] on icon "button" at bounding box center [1095, 333] width 8 height 8
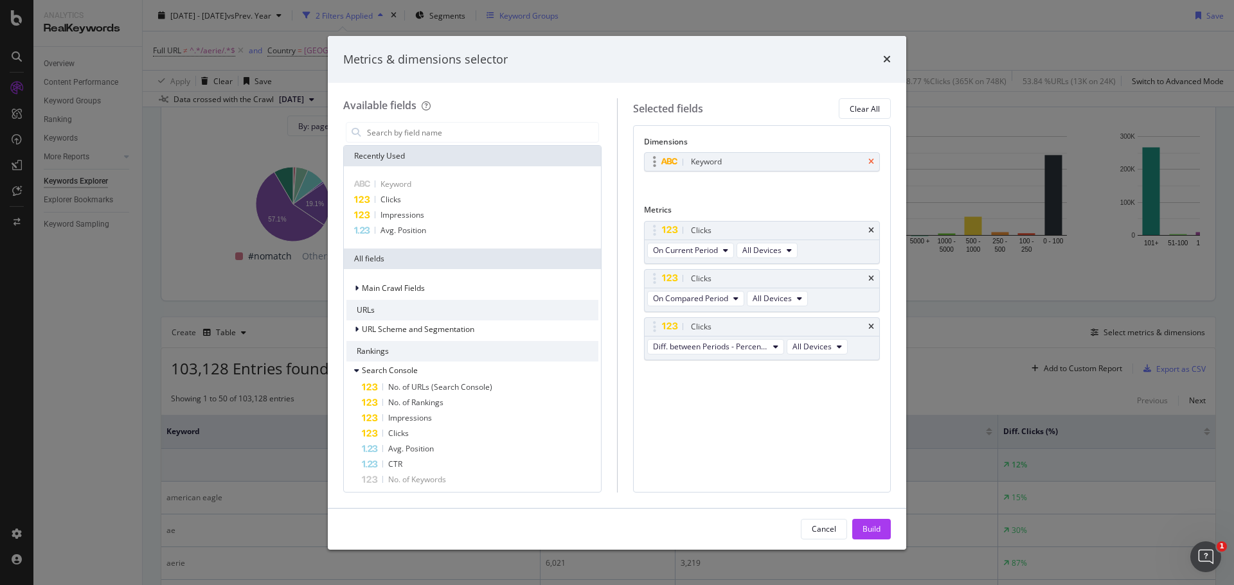
click at [869, 158] on icon "times" at bounding box center [871, 162] width 6 height 8
click at [407, 131] on input "modal" at bounding box center [482, 132] width 233 height 19
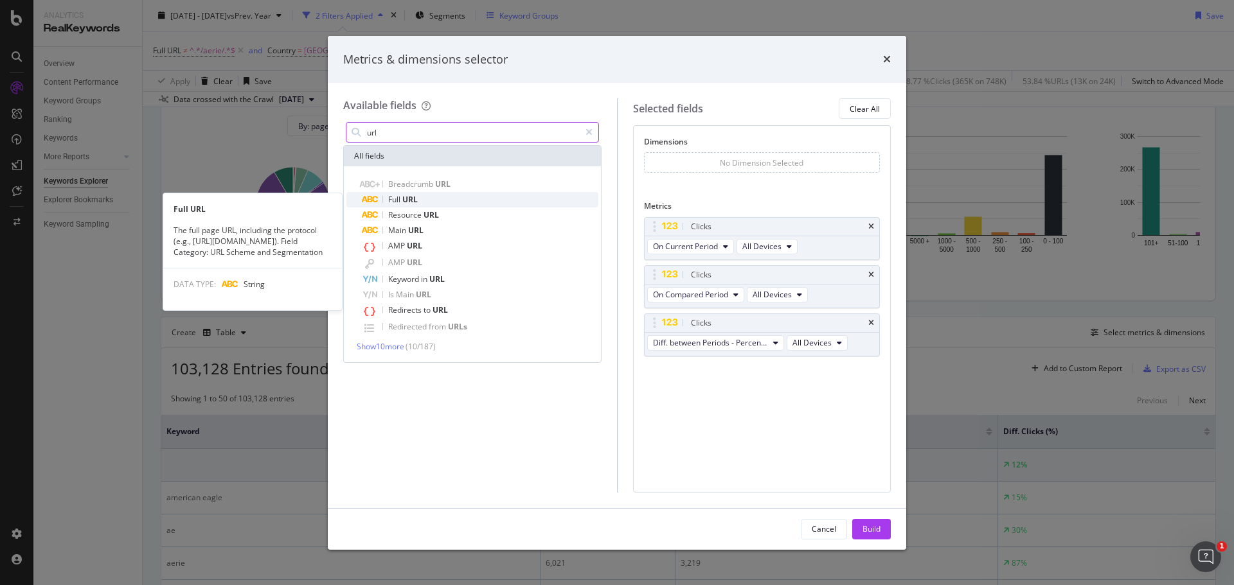
type input "url"
click at [408, 197] on span "URL" at bounding box center [409, 199] width 15 height 11
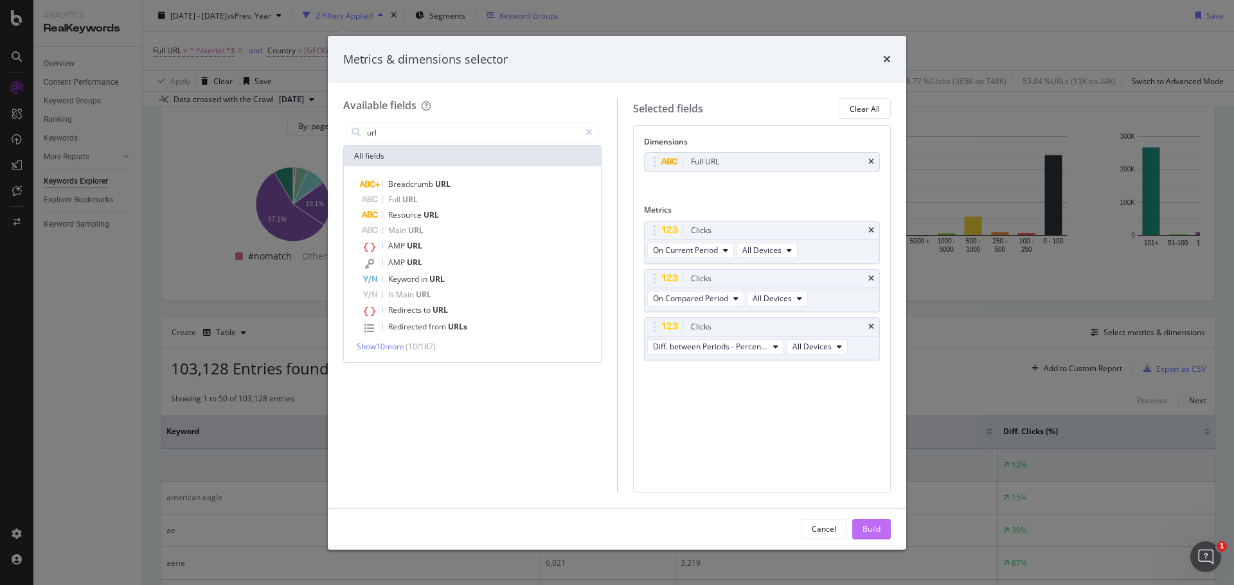
click at [876, 533] on div "Build" at bounding box center [871, 529] width 18 height 11
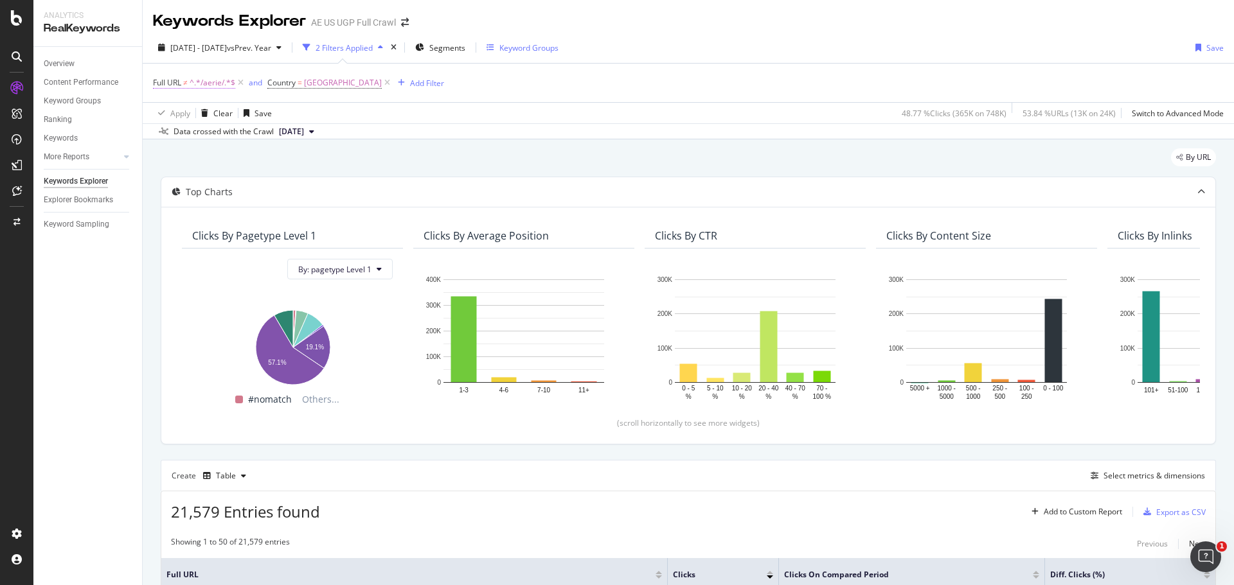
drag, startPoint x: 242, startPoint y: 81, endPoint x: 261, endPoint y: 86, distance: 20.0
click at [241, 82] on icon at bounding box center [240, 82] width 11 height 13
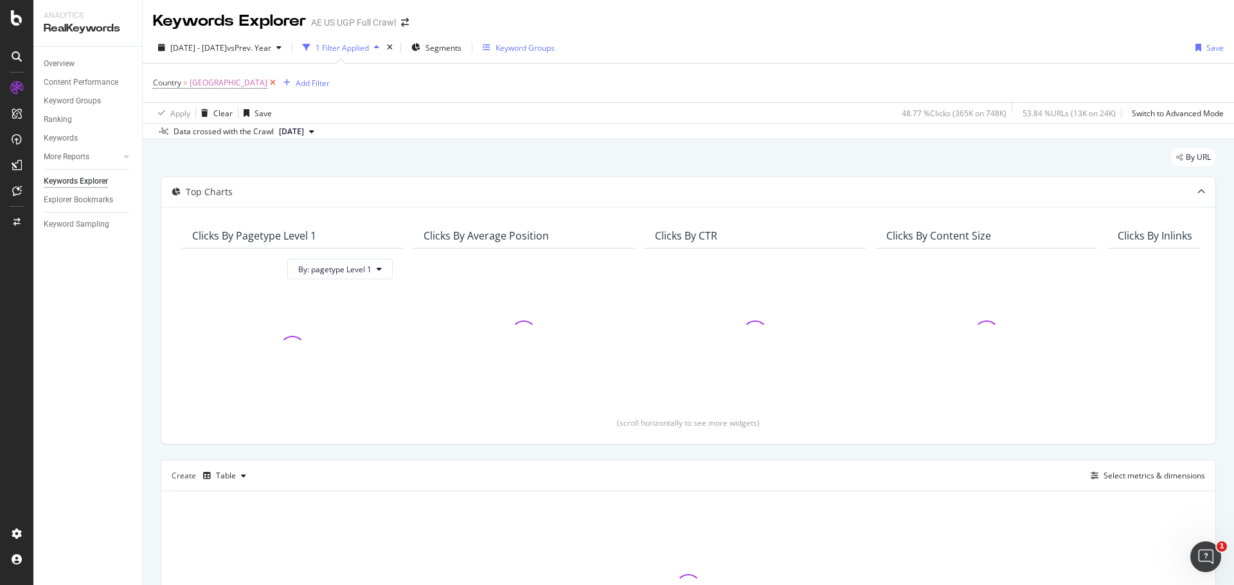
click at [278, 82] on icon at bounding box center [272, 82] width 11 height 13
click at [512, 52] on div "Keyword Groups" at bounding box center [482, 47] width 59 height 11
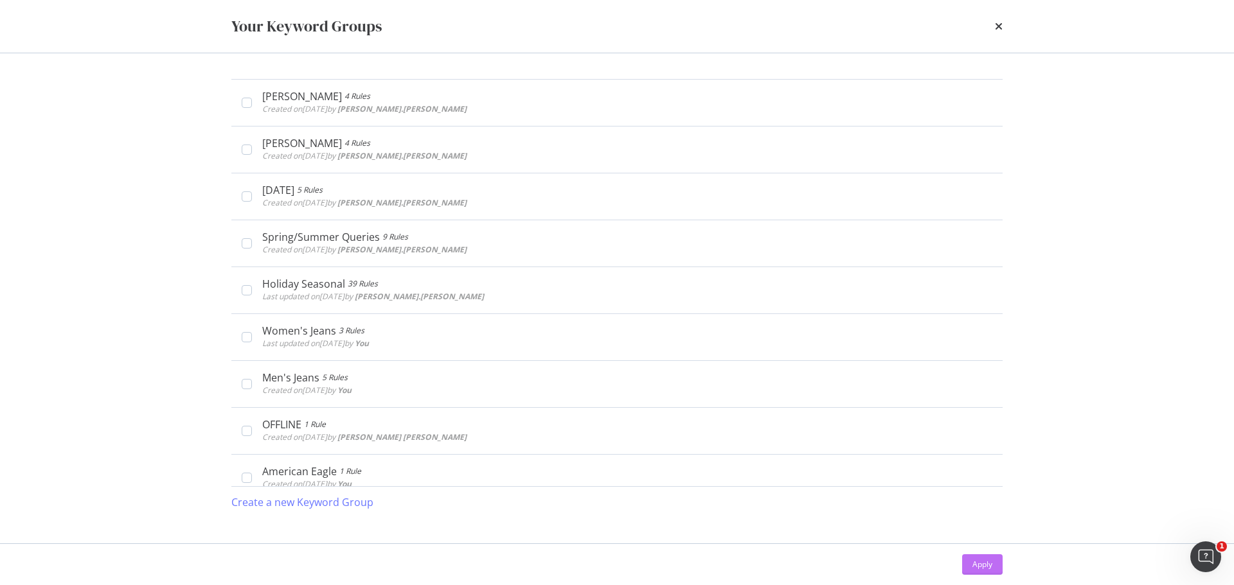
click at [977, 567] on div "Apply" at bounding box center [982, 564] width 20 height 11
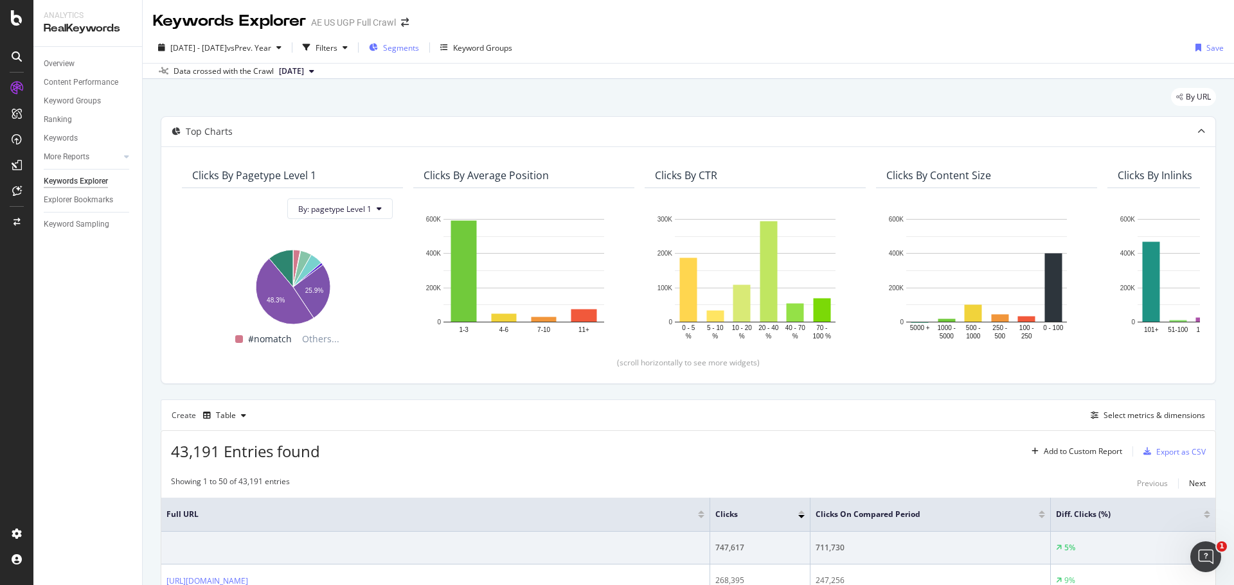
click at [419, 46] on span "Segments" at bounding box center [401, 47] width 36 height 11
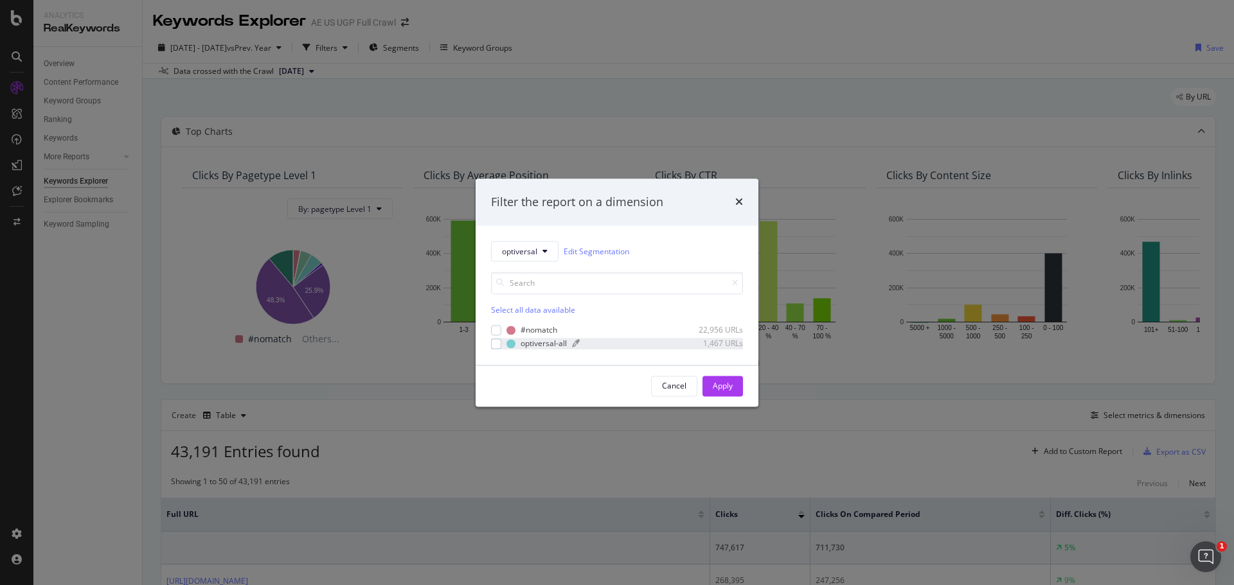
click at [554, 348] on div "optiversal-all" at bounding box center [544, 344] width 46 height 11
click at [728, 389] on div "Apply" at bounding box center [723, 385] width 20 height 11
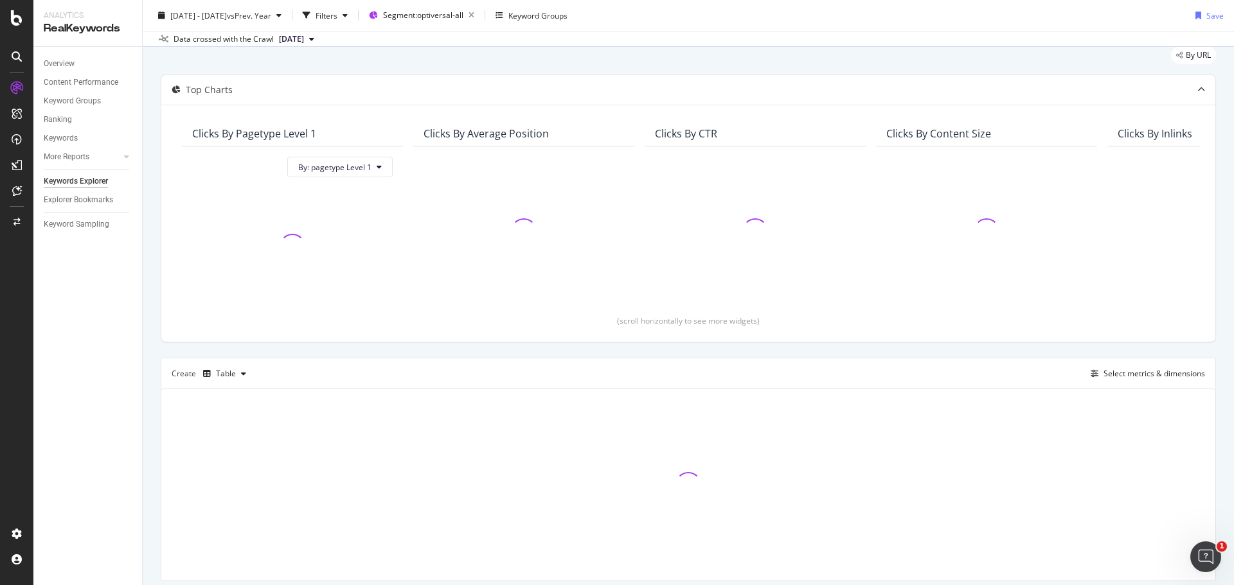
scroll to position [64, 0]
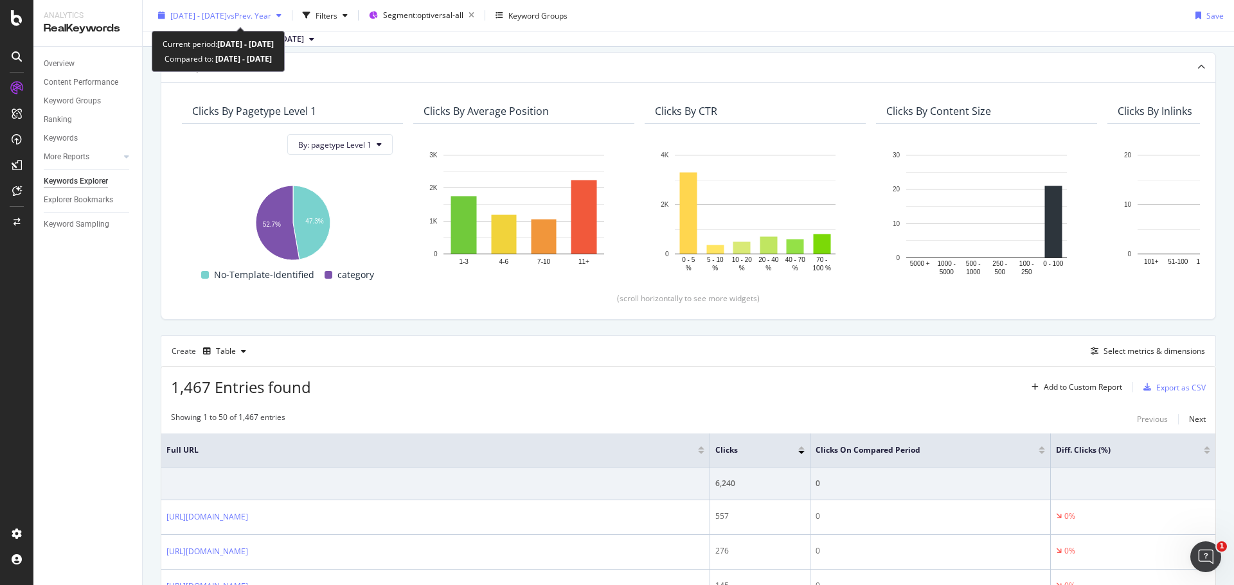
click at [263, 8] on div "[DATE] - [DATE] vs Prev. Year" at bounding box center [220, 15] width 134 height 19
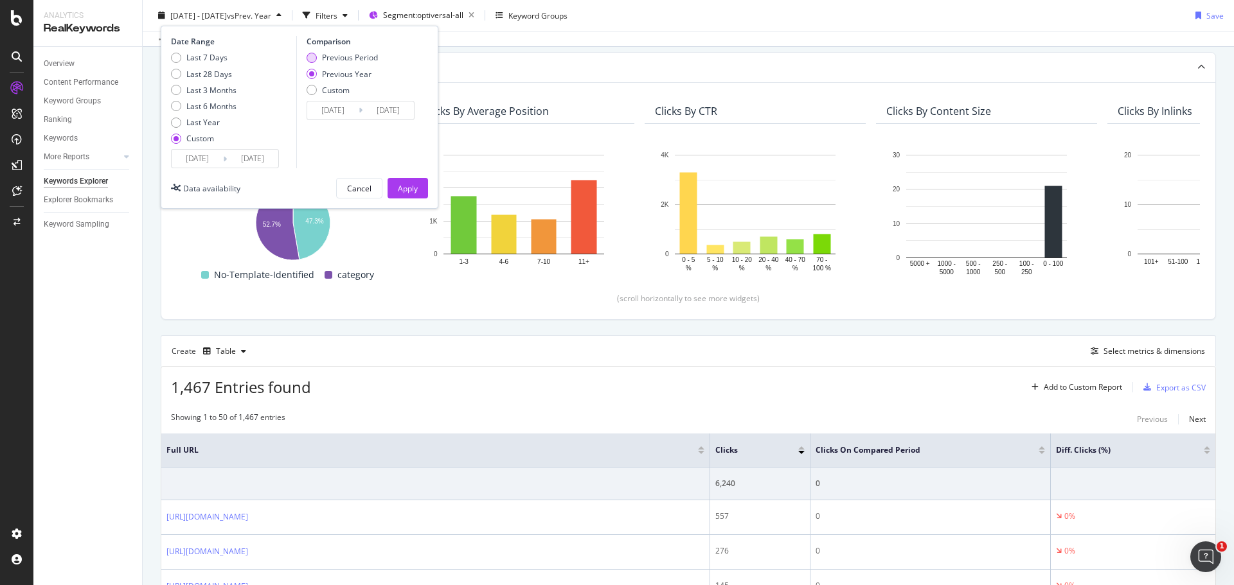
click at [329, 62] on div "Previous Period" at bounding box center [350, 57] width 56 height 11
type input "[DATE]"
click at [406, 190] on div "Apply" at bounding box center [408, 188] width 20 height 11
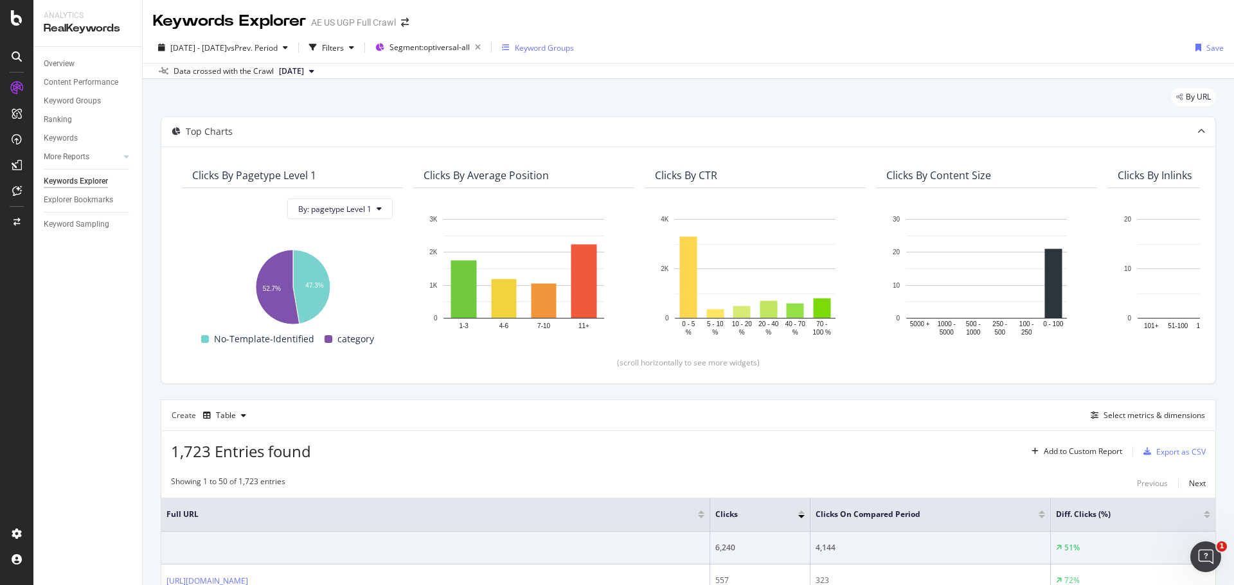
click at [574, 48] on div "Keyword Groups" at bounding box center [544, 47] width 59 height 11
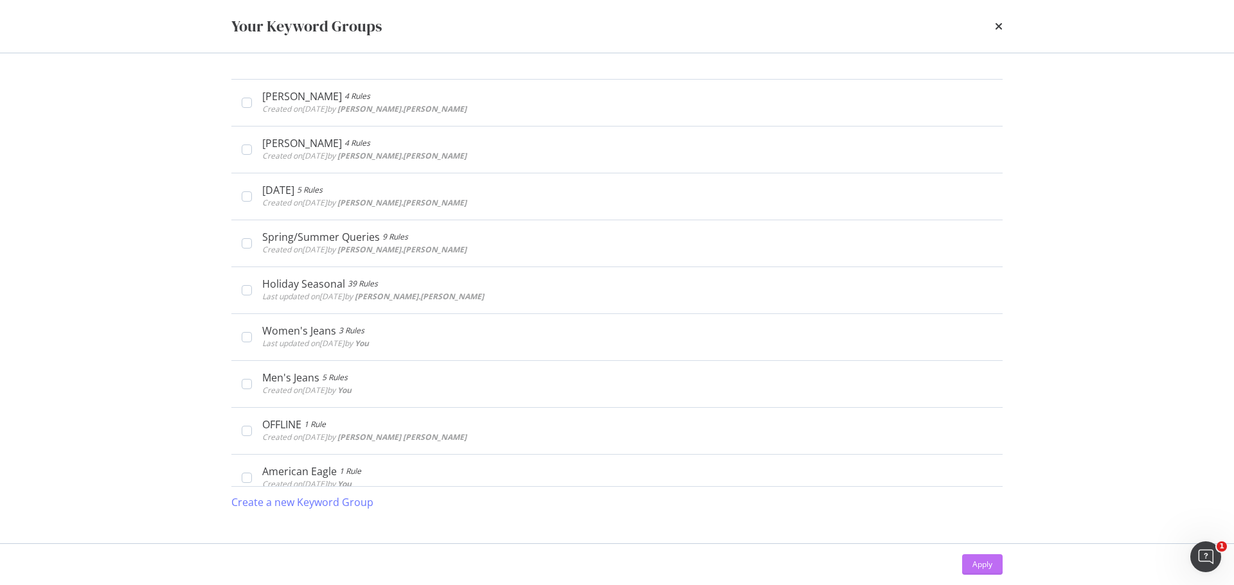
click at [988, 556] on div "Apply" at bounding box center [982, 564] width 20 height 19
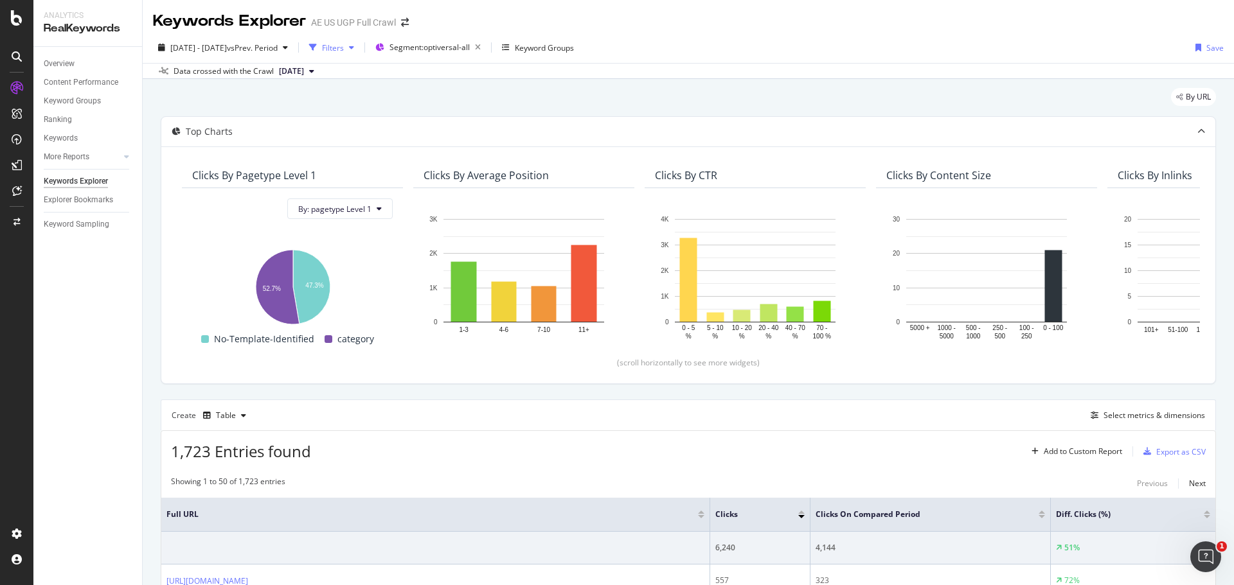
click at [344, 47] on div "Filters" at bounding box center [333, 47] width 22 height 11
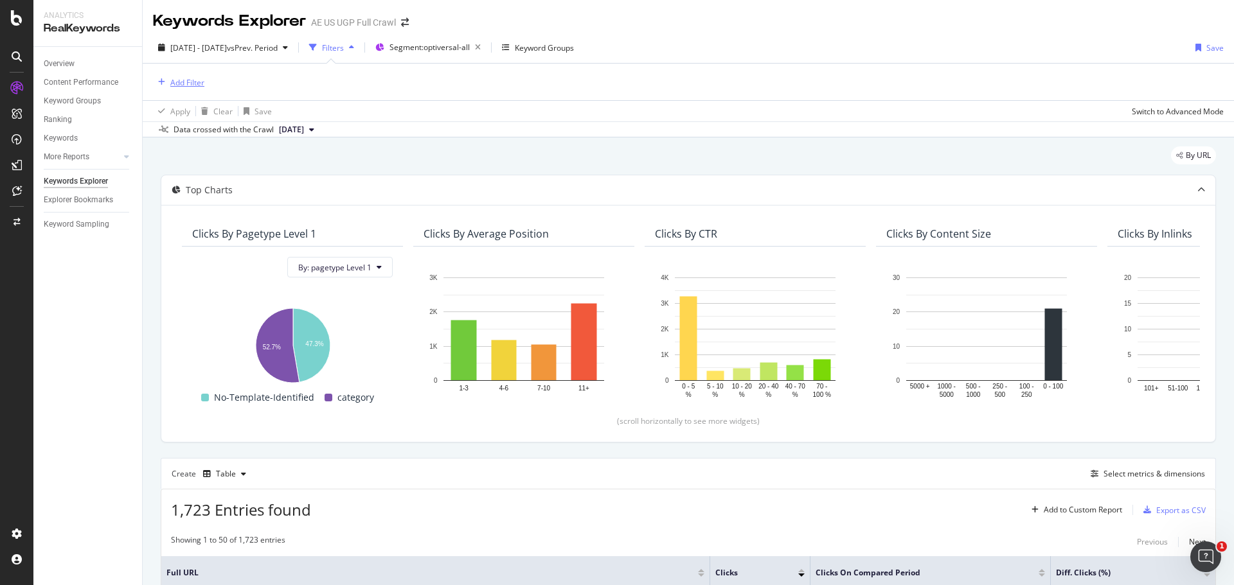
click at [183, 81] on div "Add Filter" at bounding box center [187, 82] width 34 height 11
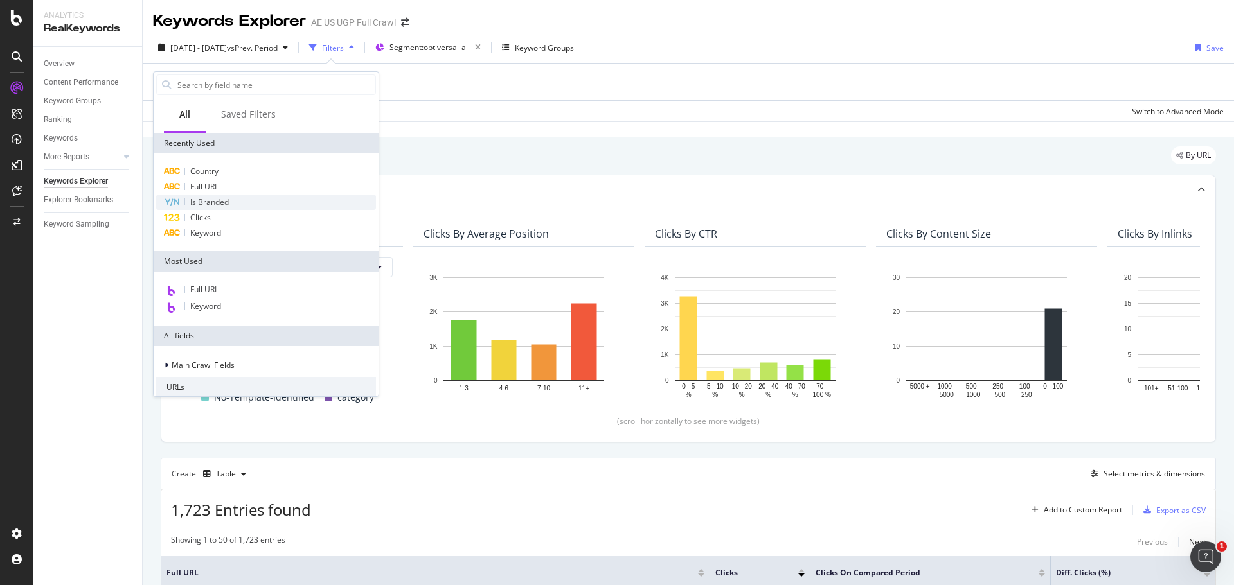
click at [199, 206] on span "Is Branded" at bounding box center [209, 202] width 39 height 11
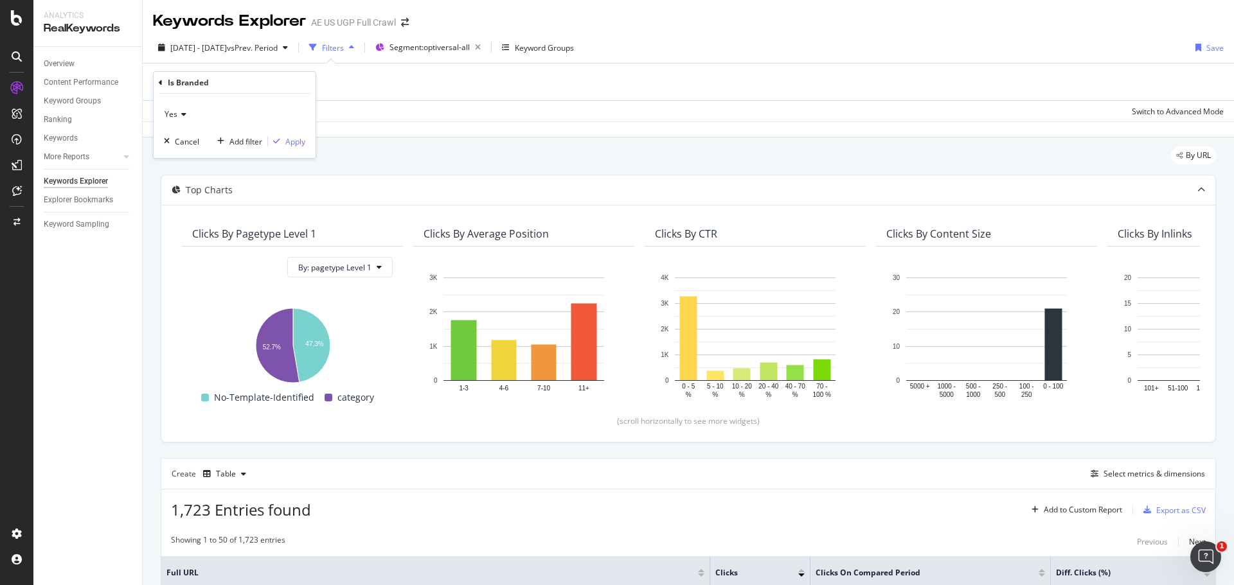
click at [174, 110] on span "Yes" at bounding box center [171, 114] width 13 height 11
click at [175, 157] on span "No" at bounding box center [175, 157] width 10 height 11
click at [301, 143] on div "Apply" at bounding box center [295, 141] width 20 height 11
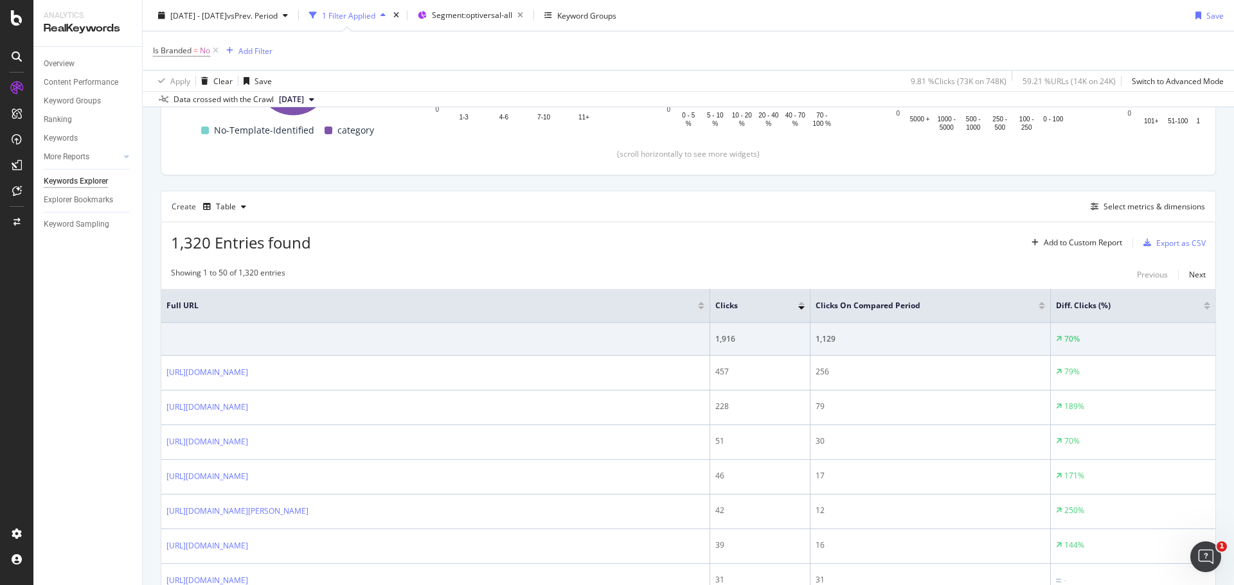
scroll to position [272, 0]
click at [1126, 204] on div "Select metrics & dimensions" at bounding box center [1154, 204] width 102 height 11
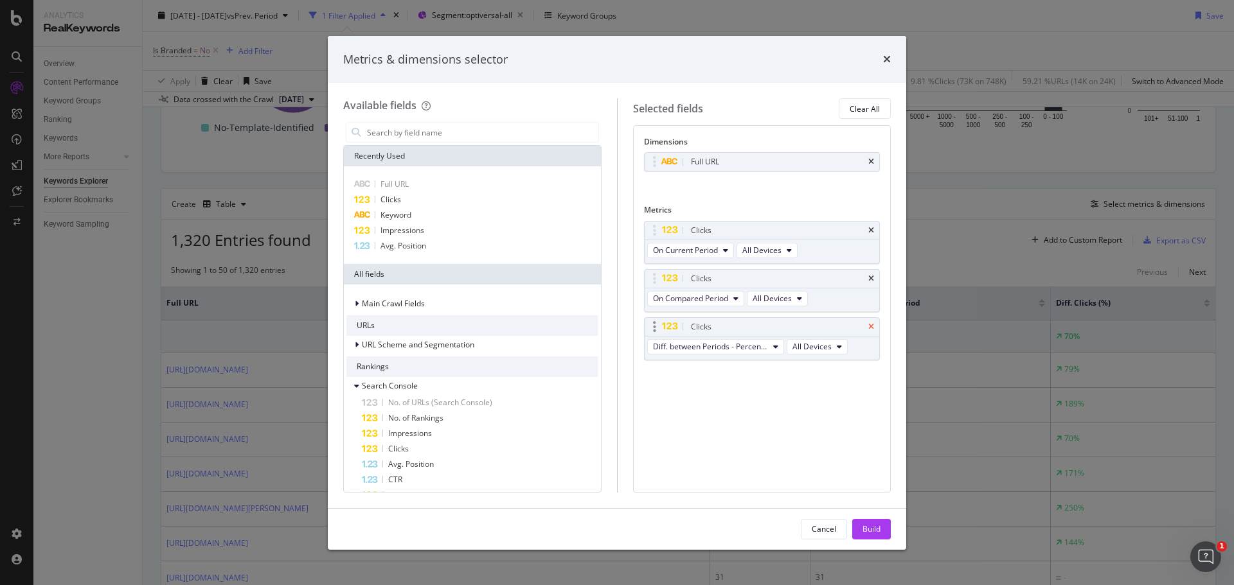
click at [871, 325] on icon "times" at bounding box center [871, 327] width 6 height 8
click at [724, 296] on span "On Compared Period" at bounding box center [690, 298] width 75 height 11
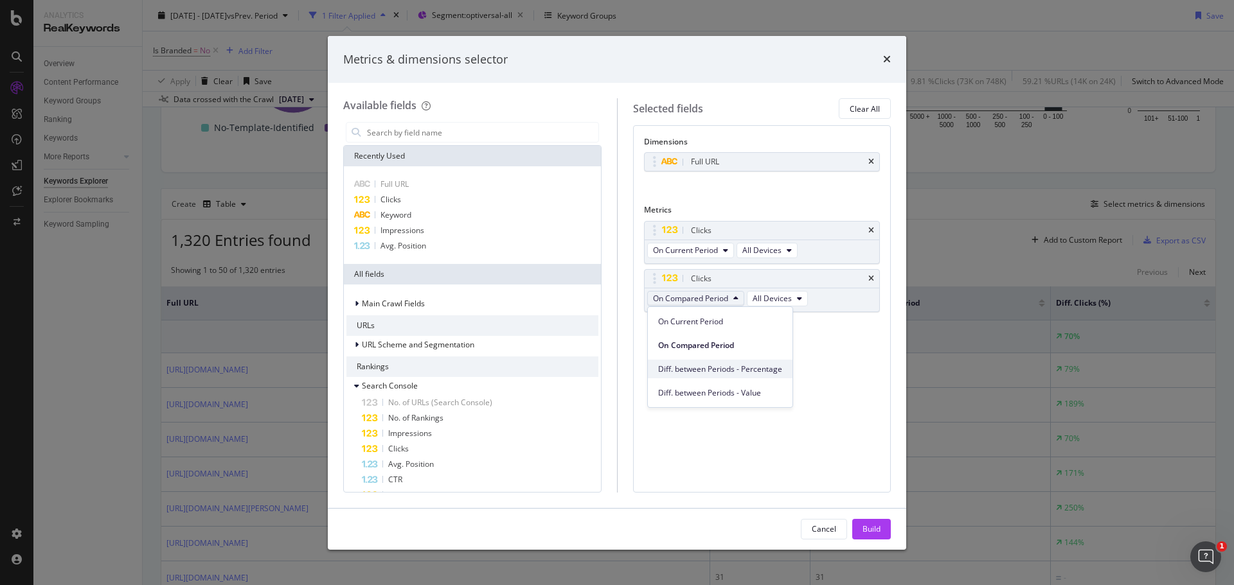
click at [709, 367] on span "Diff. between Periods - Percentage" at bounding box center [720, 370] width 124 height 12
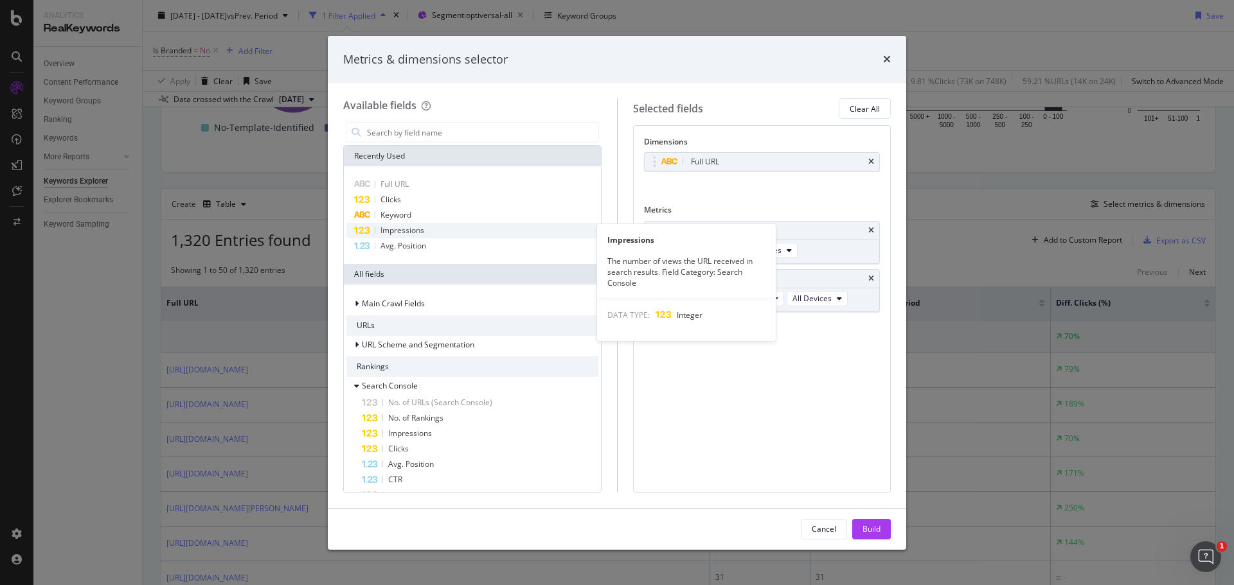
click at [403, 229] on span "Impressions" at bounding box center [402, 230] width 44 height 11
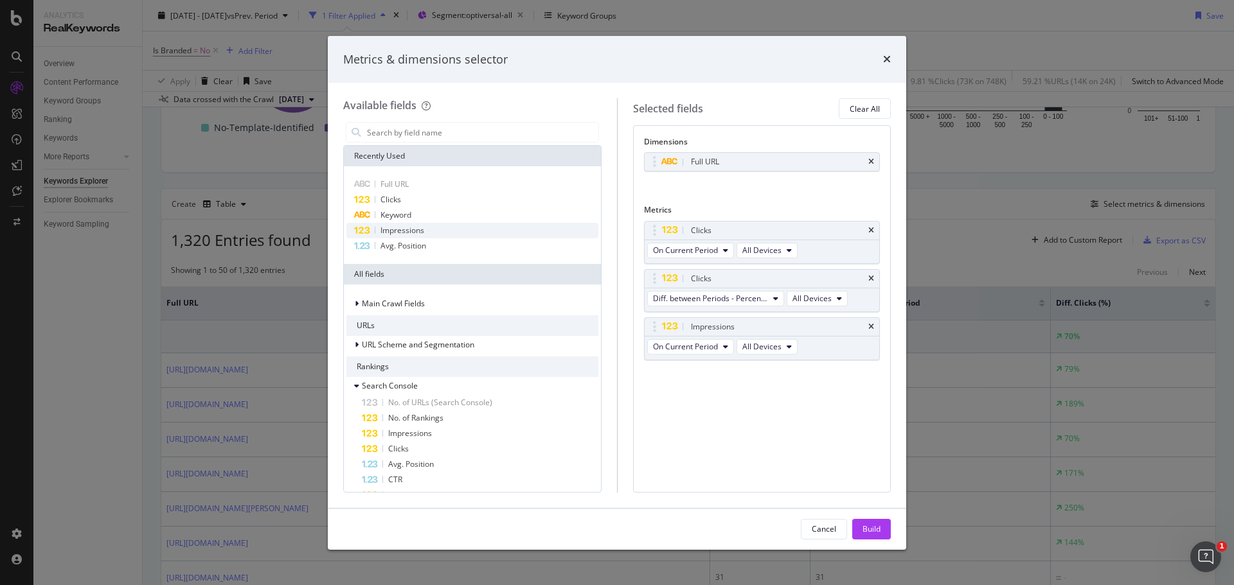
click at [403, 229] on span "Impressions" at bounding box center [402, 230] width 44 height 11
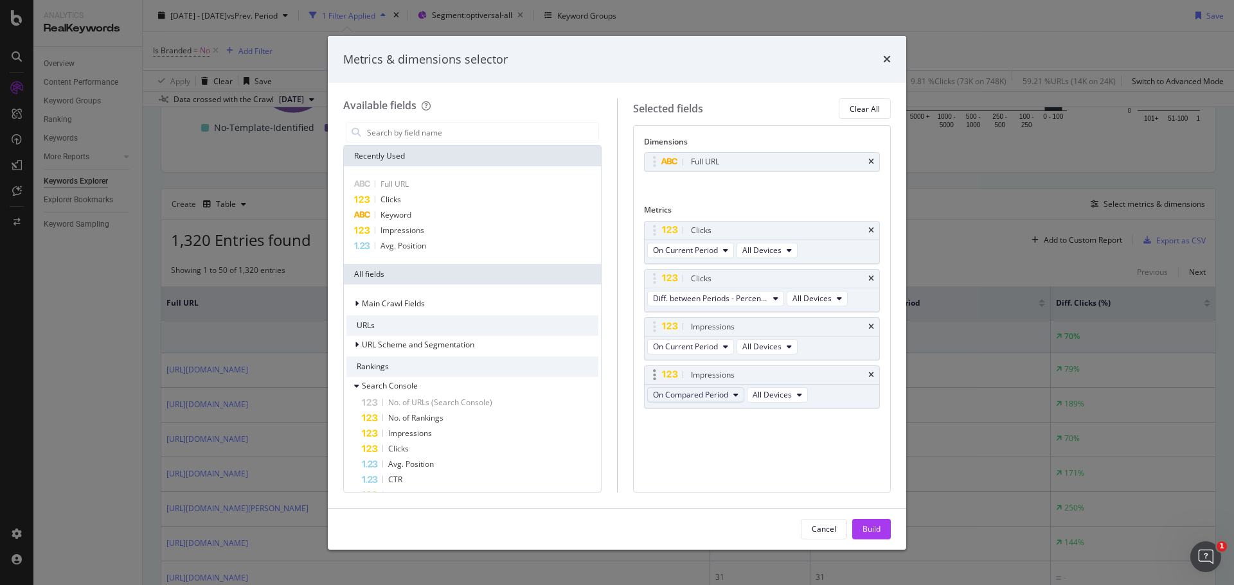
click at [716, 397] on span "On Compared Period" at bounding box center [690, 394] width 75 height 11
click at [720, 465] on span "Diff. between Periods - Percentage" at bounding box center [720, 466] width 124 height 12
click at [868, 529] on div "Build" at bounding box center [871, 529] width 18 height 11
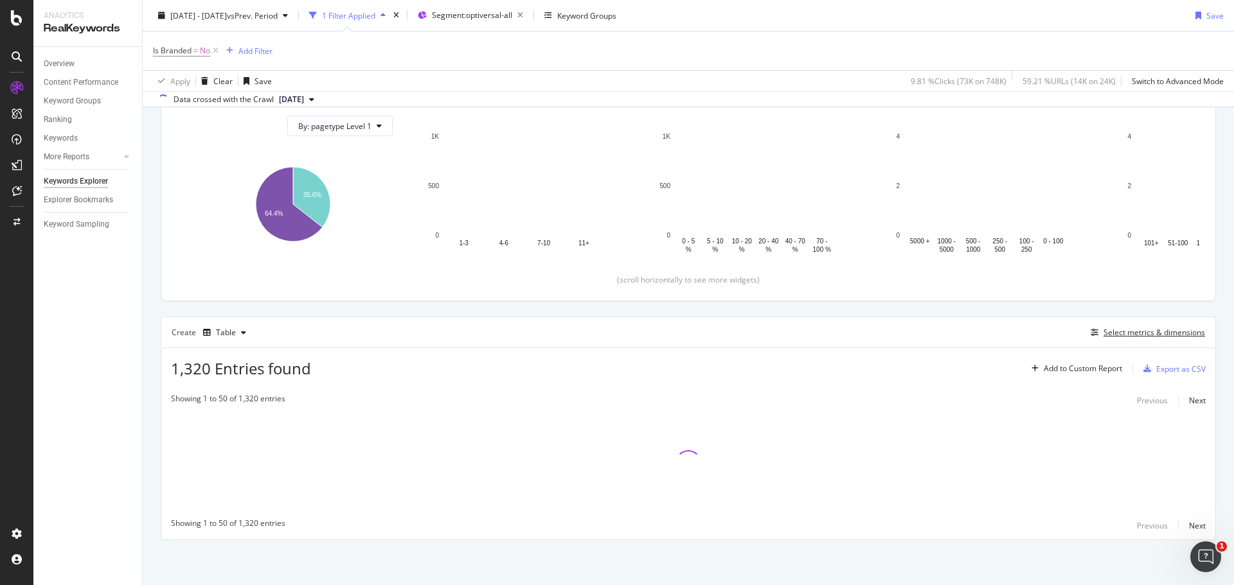
scroll to position [143, 0]
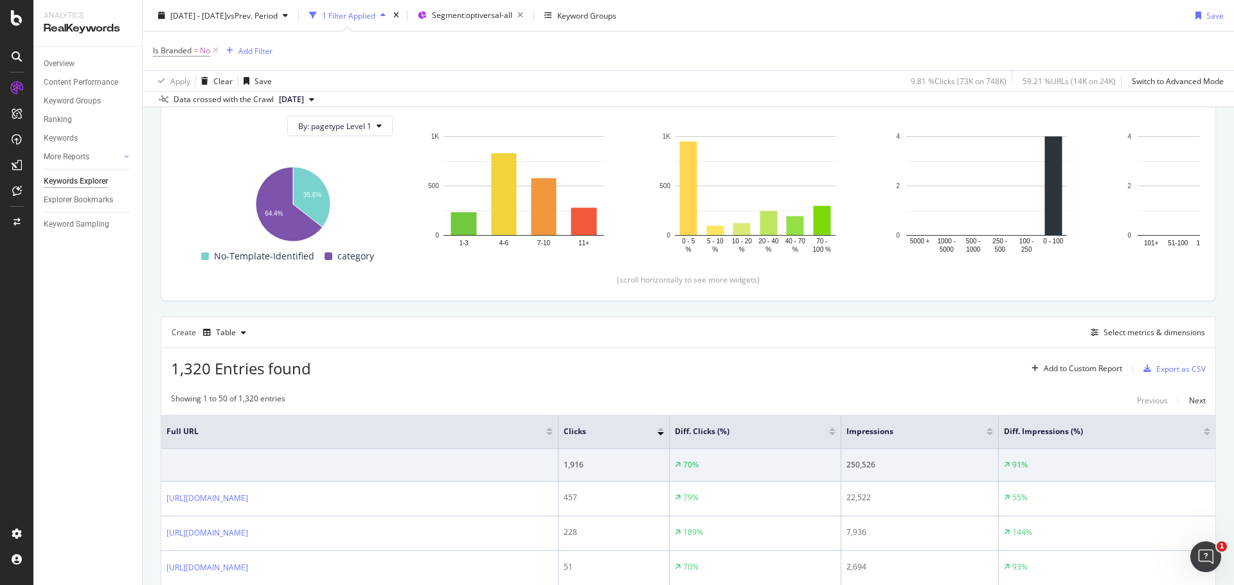
click at [834, 376] on div "1,320 Entries found Add to Custom Report Export as CSV" at bounding box center [688, 363] width 1054 height 31
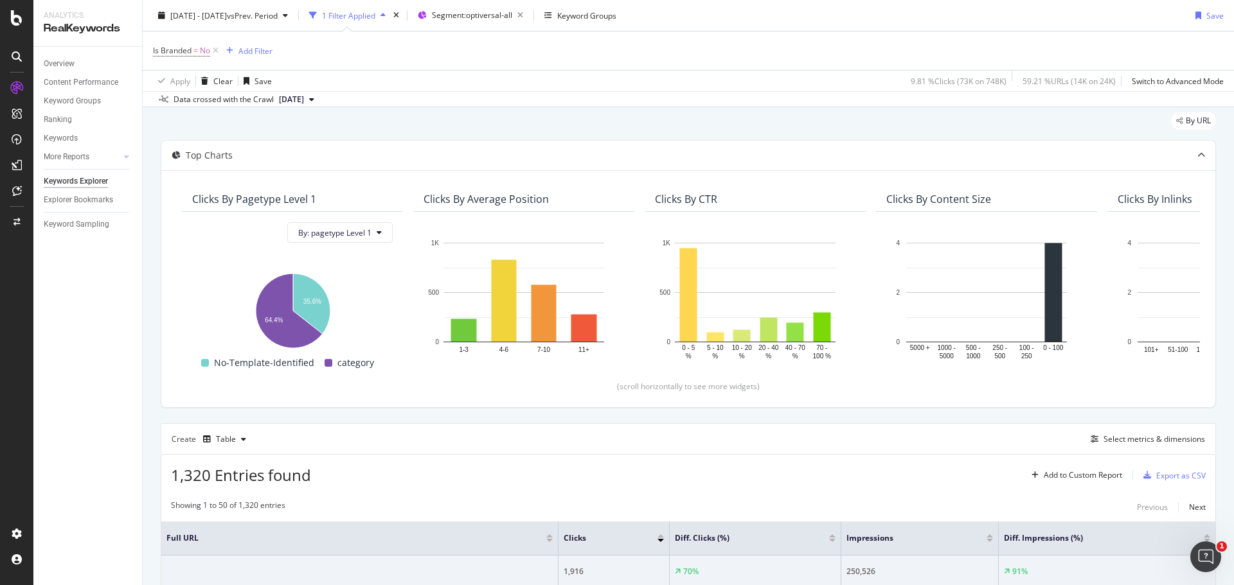
scroll to position [0, 0]
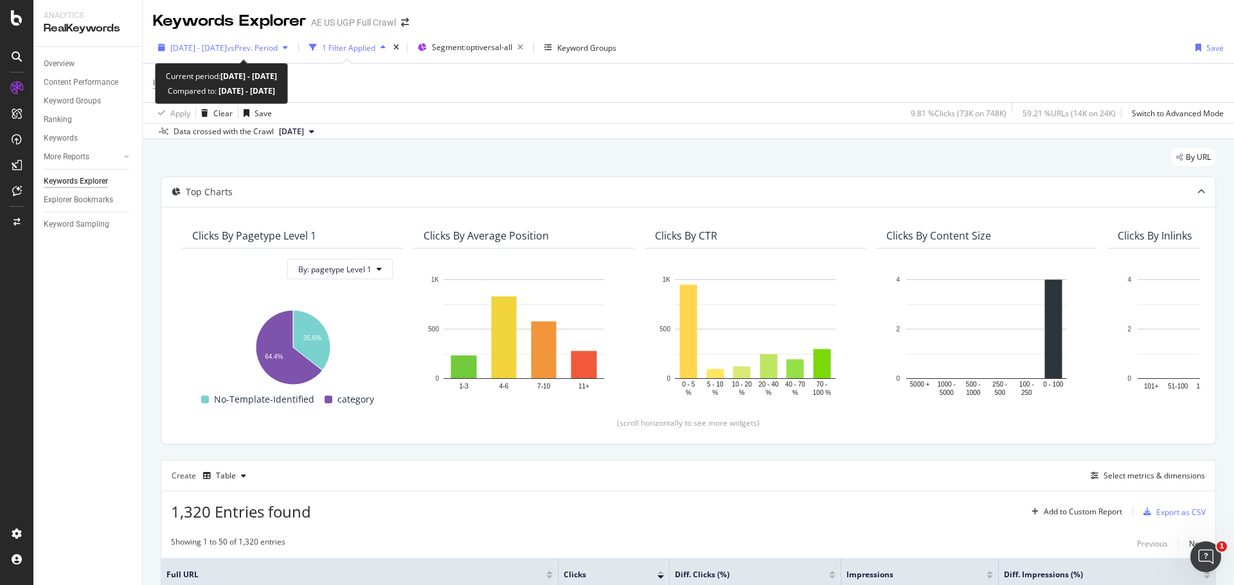
click at [278, 42] on span "vs Prev. Period" at bounding box center [252, 47] width 51 height 11
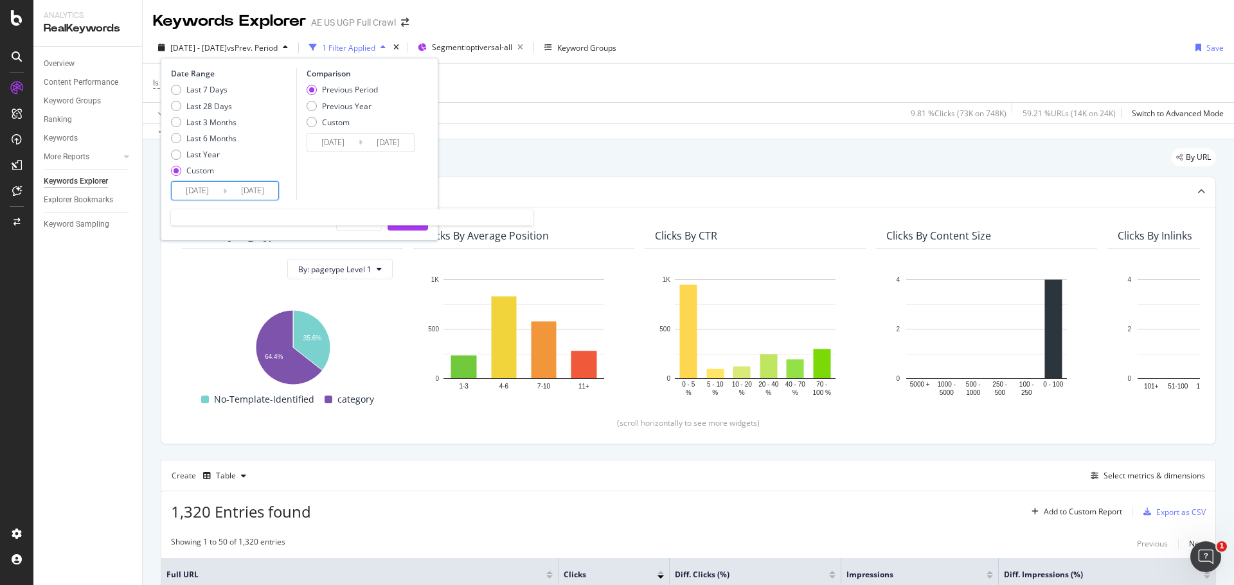
click at [201, 189] on input "[DATE]" at bounding box center [197, 191] width 51 height 18
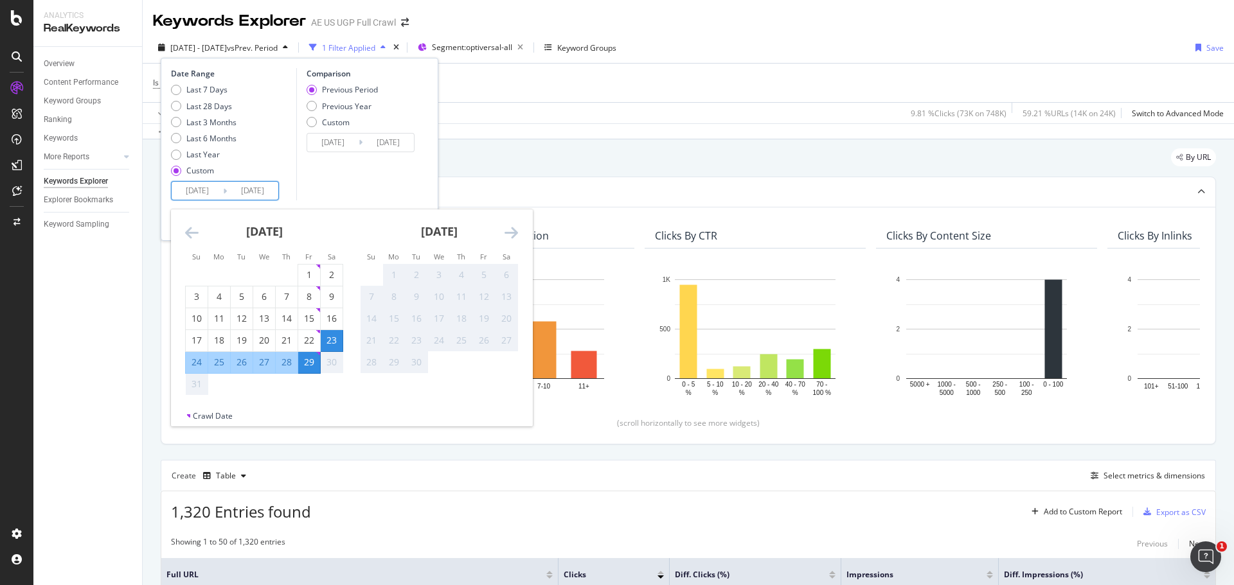
click at [193, 233] on icon "Move backward to switch to the previous month." at bounding box center [191, 232] width 13 height 15
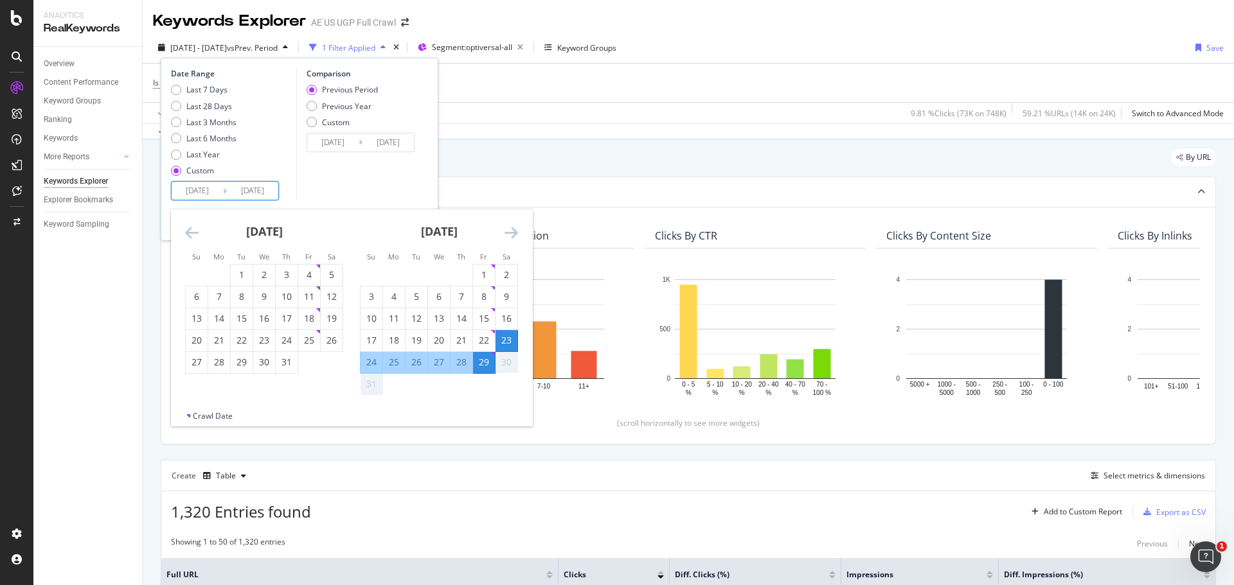
click at [193, 233] on icon "Move backward to switch to the previous month." at bounding box center [191, 232] width 13 height 15
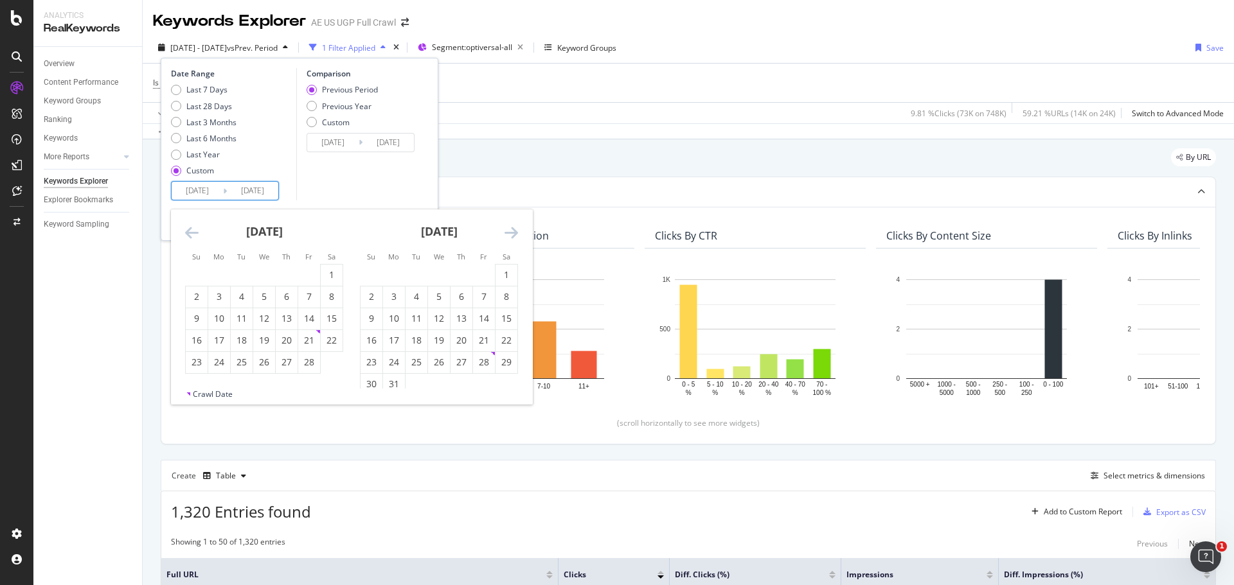
click at [193, 233] on icon "Move backward to switch to the previous month." at bounding box center [191, 232] width 13 height 15
click at [512, 232] on icon "Move forward to switch to the next month." at bounding box center [510, 232] width 13 height 15
click at [441, 265] on div "1" at bounding box center [439, 275] width 22 height 21
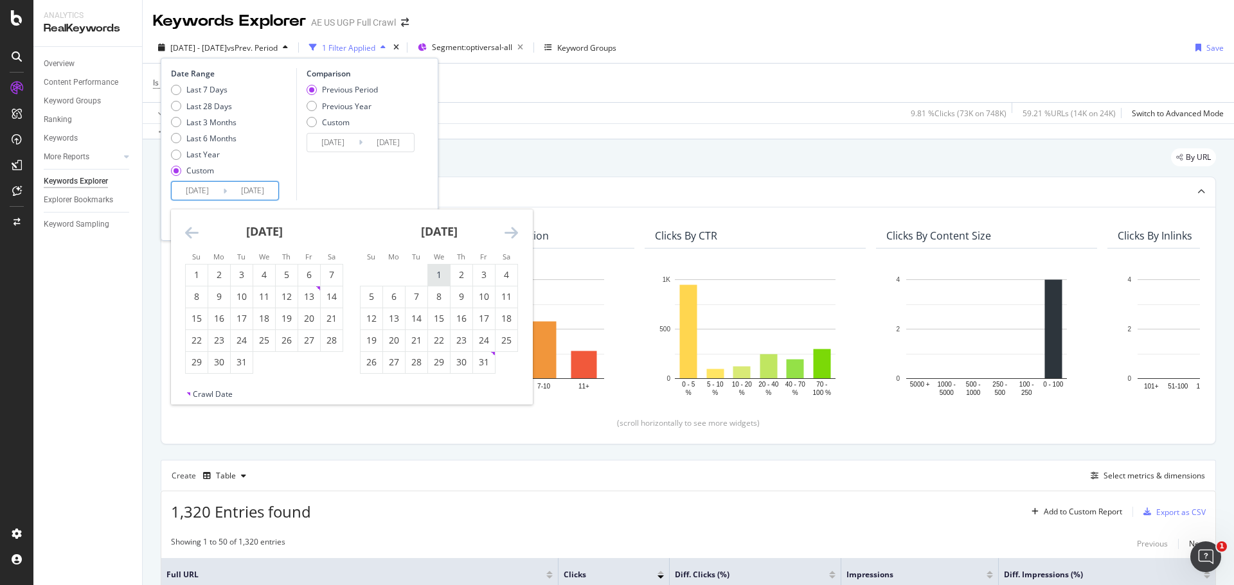
type input "[DATE]"
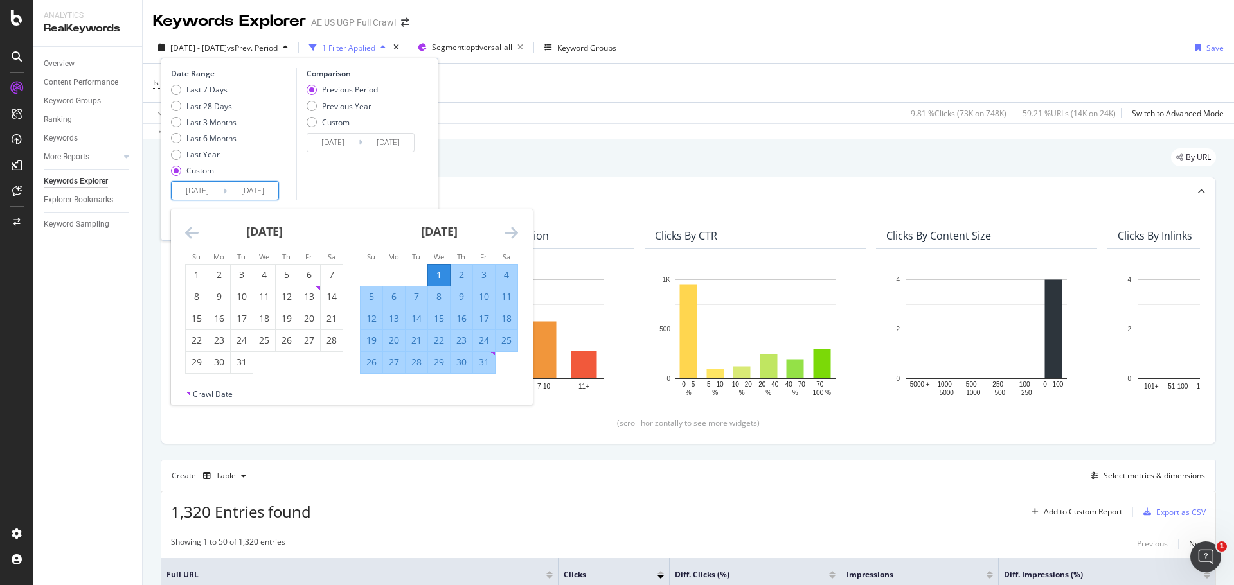
click at [414, 172] on div "Comparison Previous Period Previous Year Custom [DATE] Navigate forward to inte…" at bounding box center [357, 134] width 122 height 132
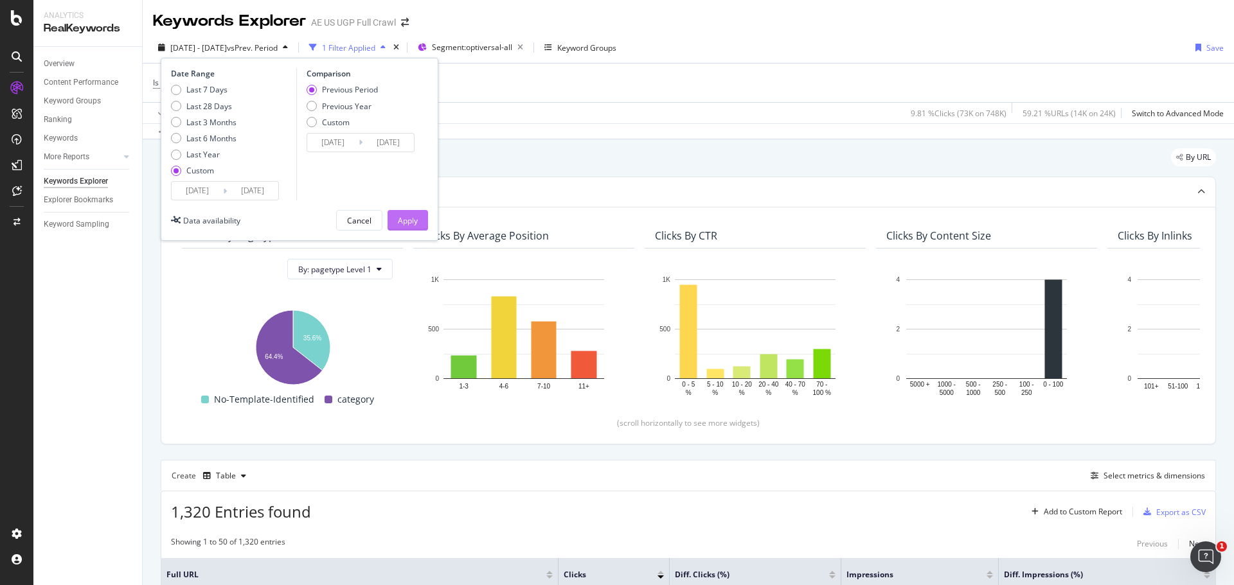
click at [412, 218] on div "Apply" at bounding box center [408, 220] width 20 height 11
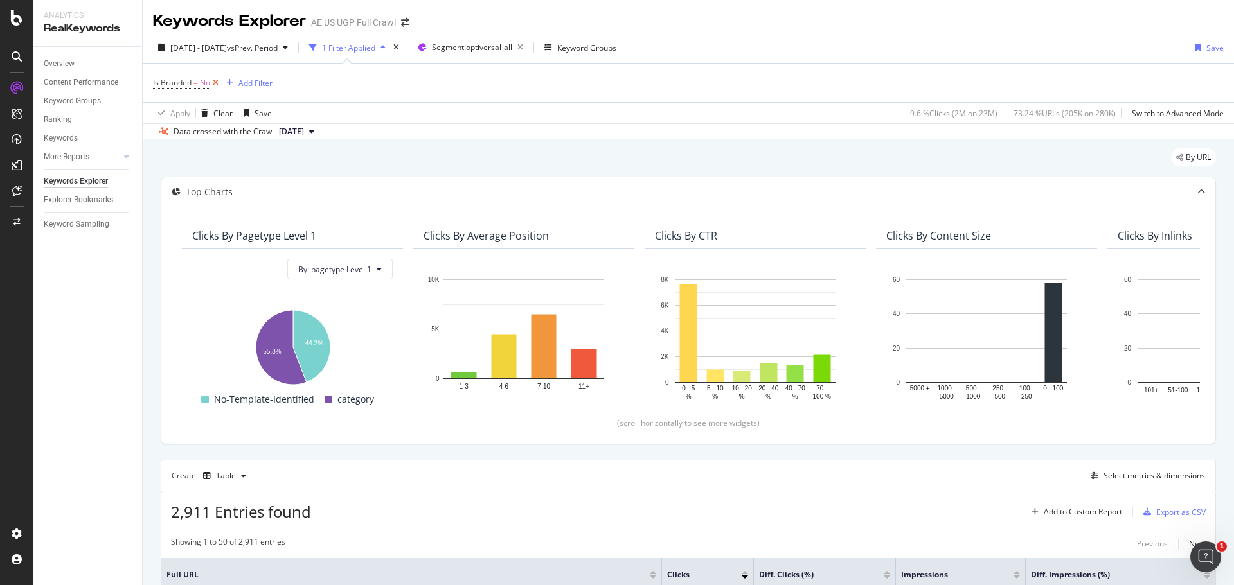
click at [219, 84] on icon at bounding box center [215, 82] width 11 height 13
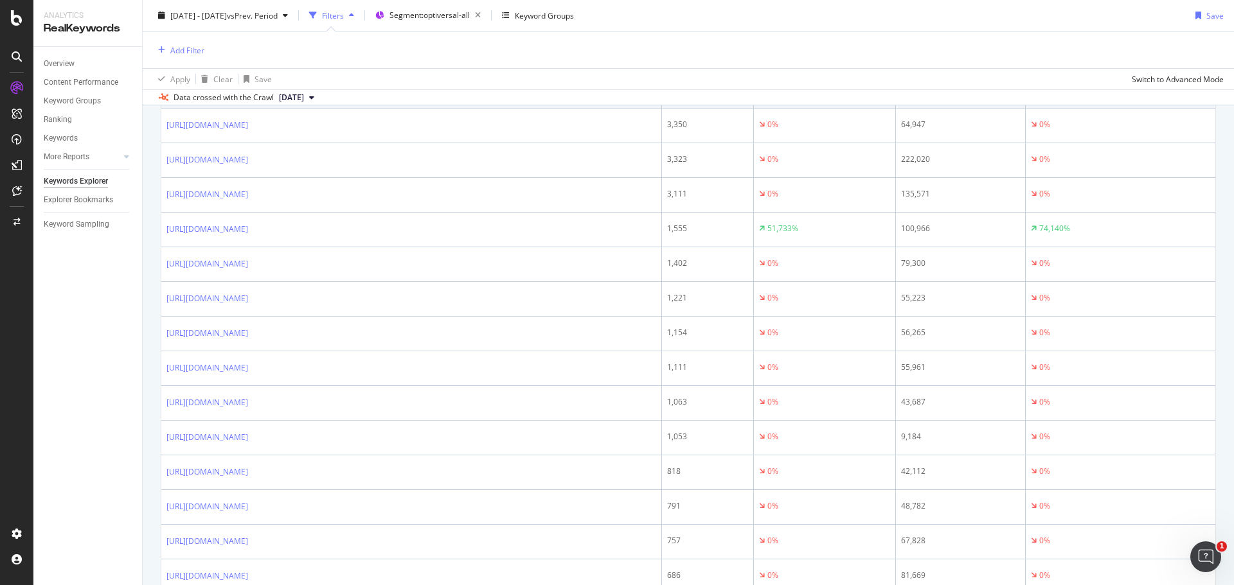
scroll to position [386, 0]
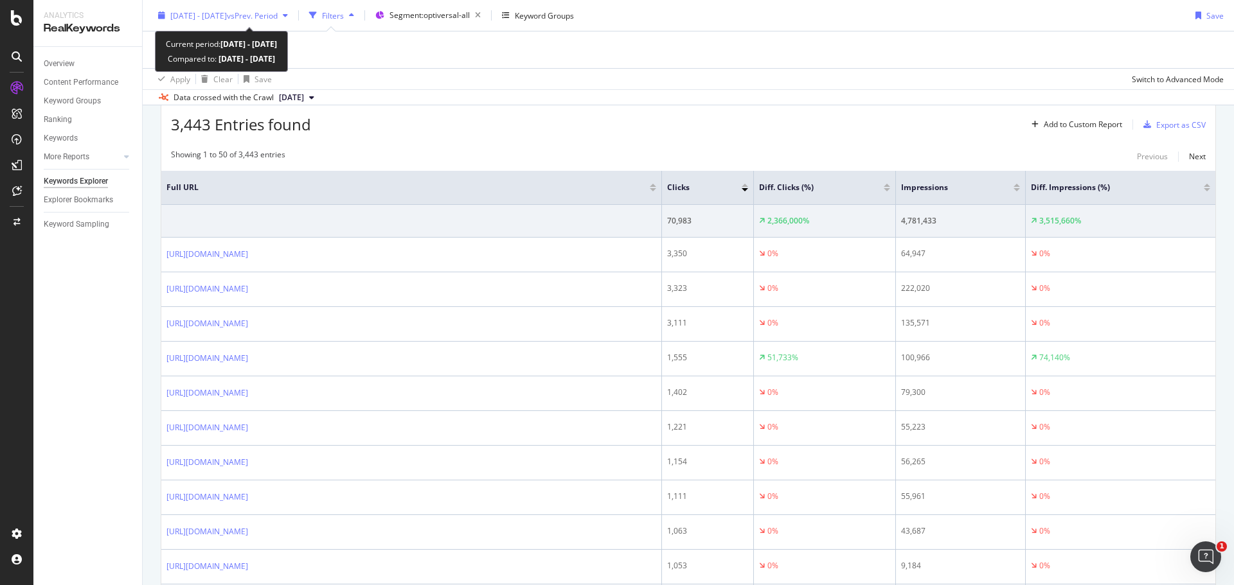
click at [278, 14] on span "vs Prev. Period" at bounding box center [252, 15] width 51 height 11
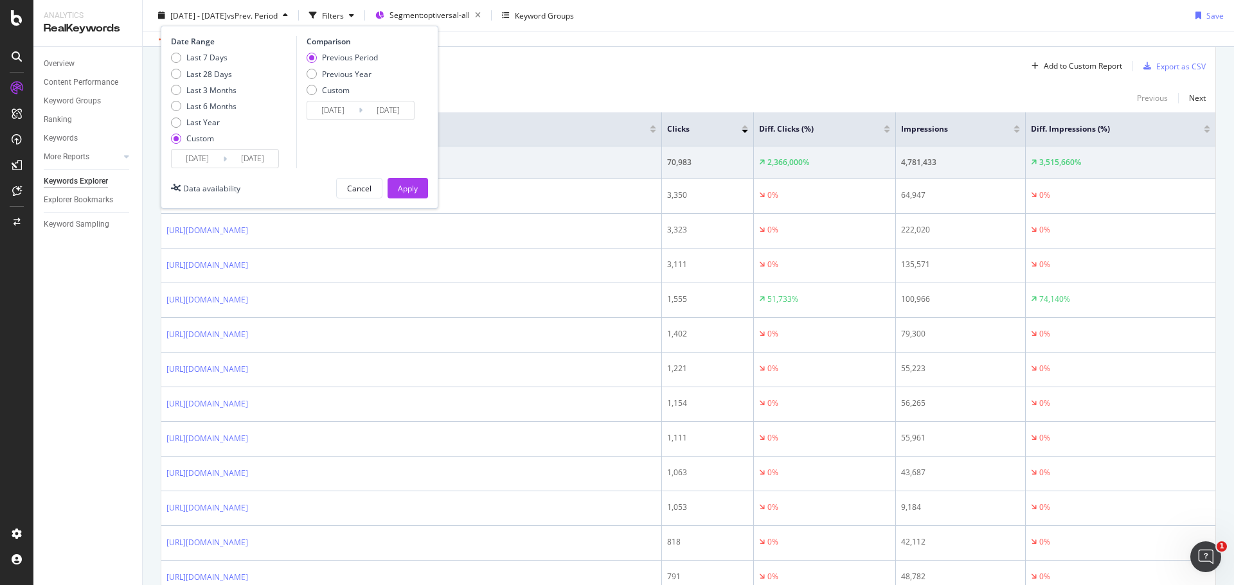
click at [197, 158] on input "[DATE]" at bounding box center [197, 159] width 51 height 18
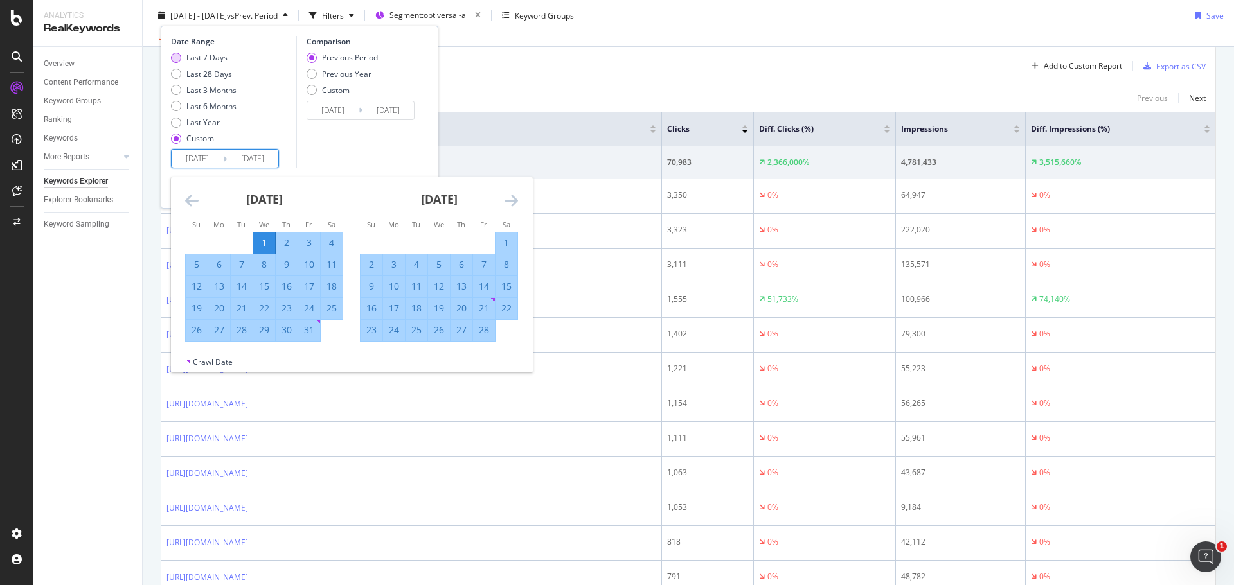
click at [215, 54] on div "Last 7 Days" at bounding box center [206, 57] width 41 height 11
type input "[DATE]"
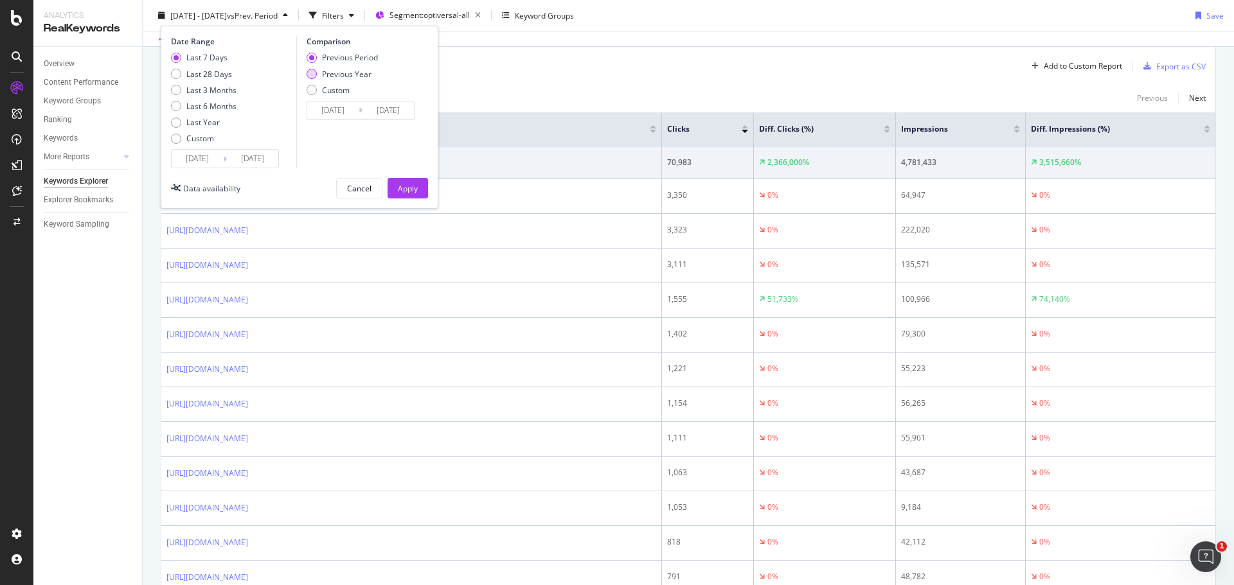
click at [335, 73] on div "Previous Year" at bounding box center [346, 73] width 49 height 11
type input "[DATE]"
click at [417, 188] on button "Apply" at bounding box center [408, 188] width 40 height 21
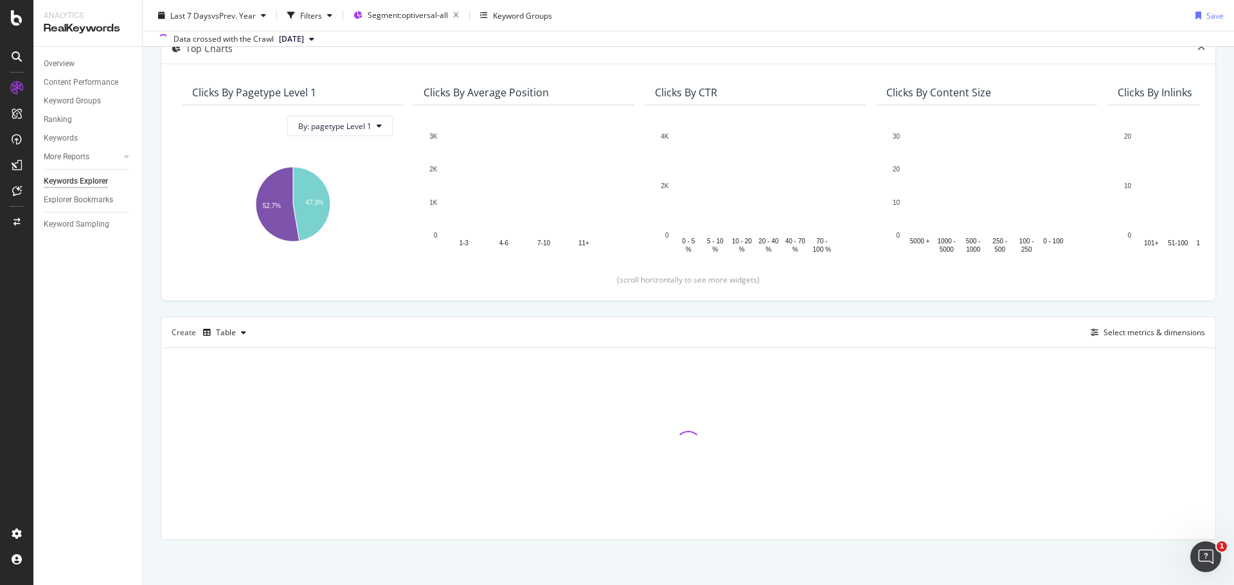
scroll to position [83, 0]
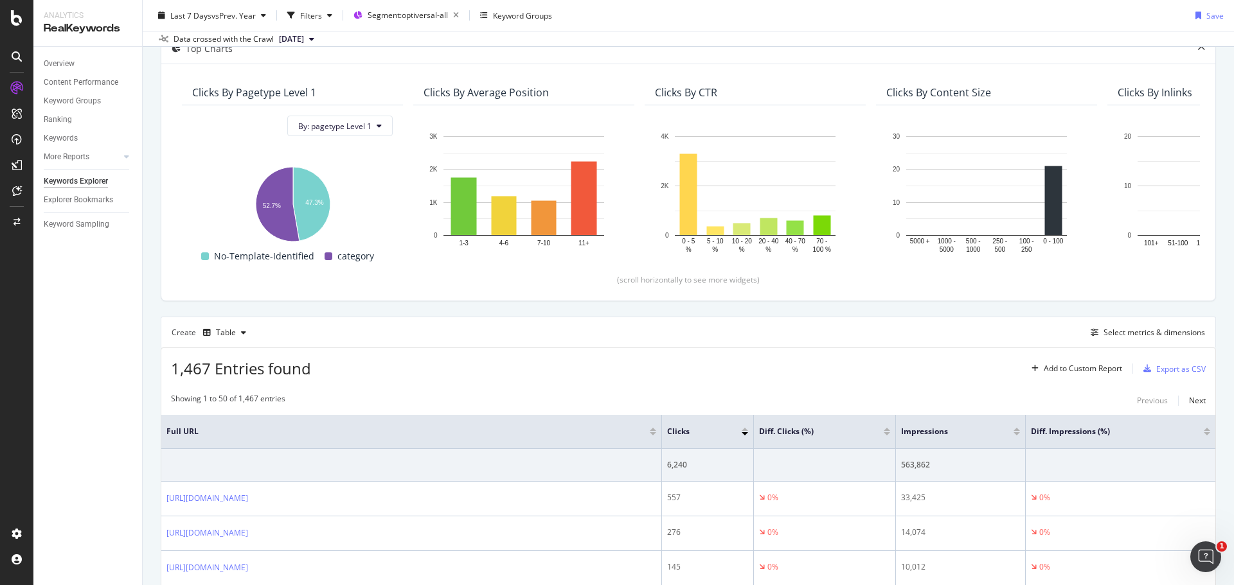
scroll to position [386, 0]
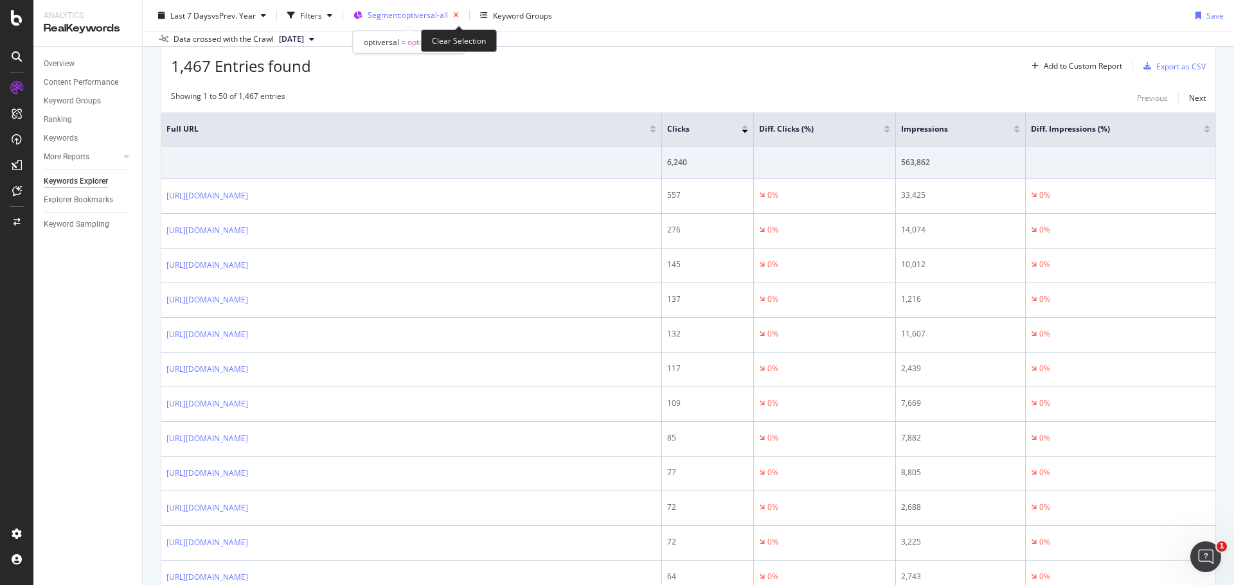
click at [462, 15] on icon "button" at bounding box center [456, 15] width 16 height 18
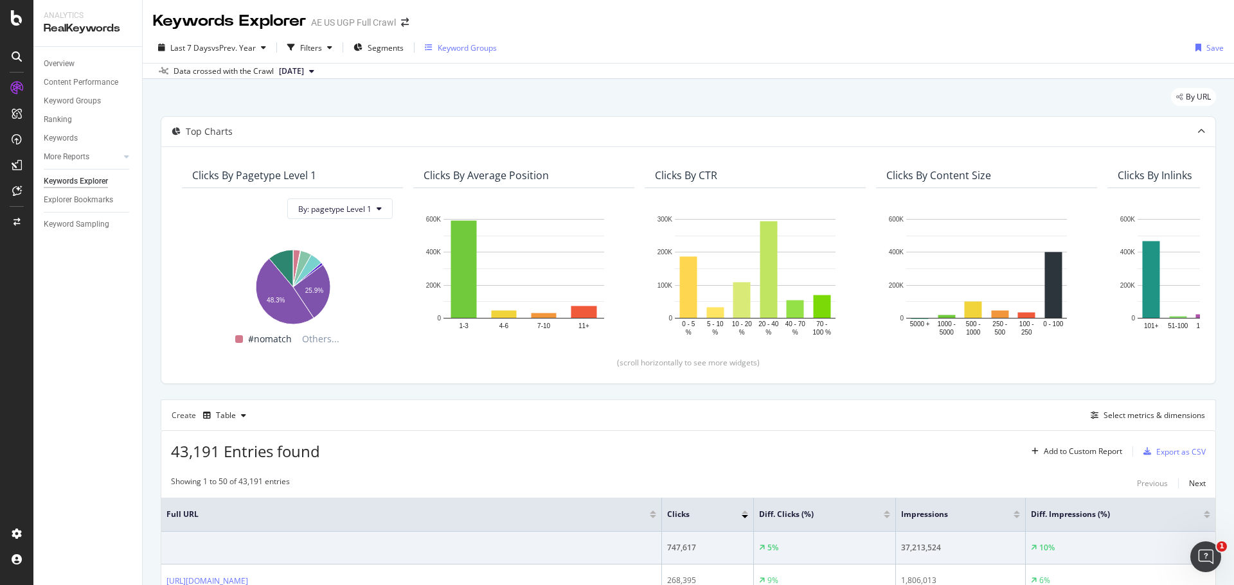
click at [463, 48] on div "Keyword Groups" at bounding box center [467, 47] width 59 height 11
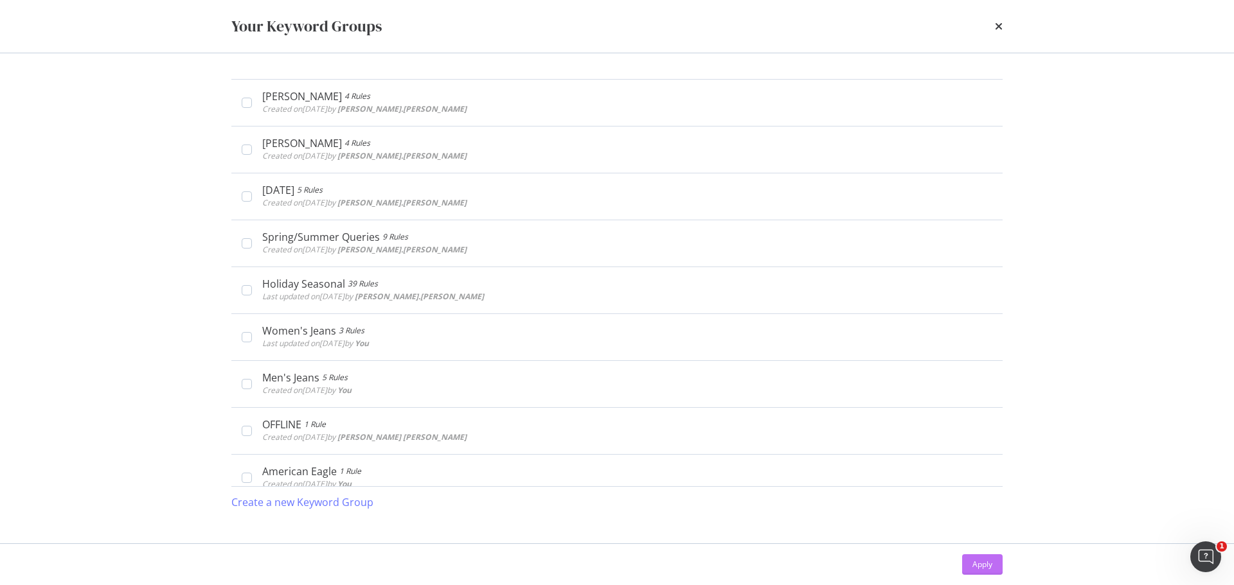
click at [976, 564] on div "Apply" at bounding box center [982, 564] width 20 height 11
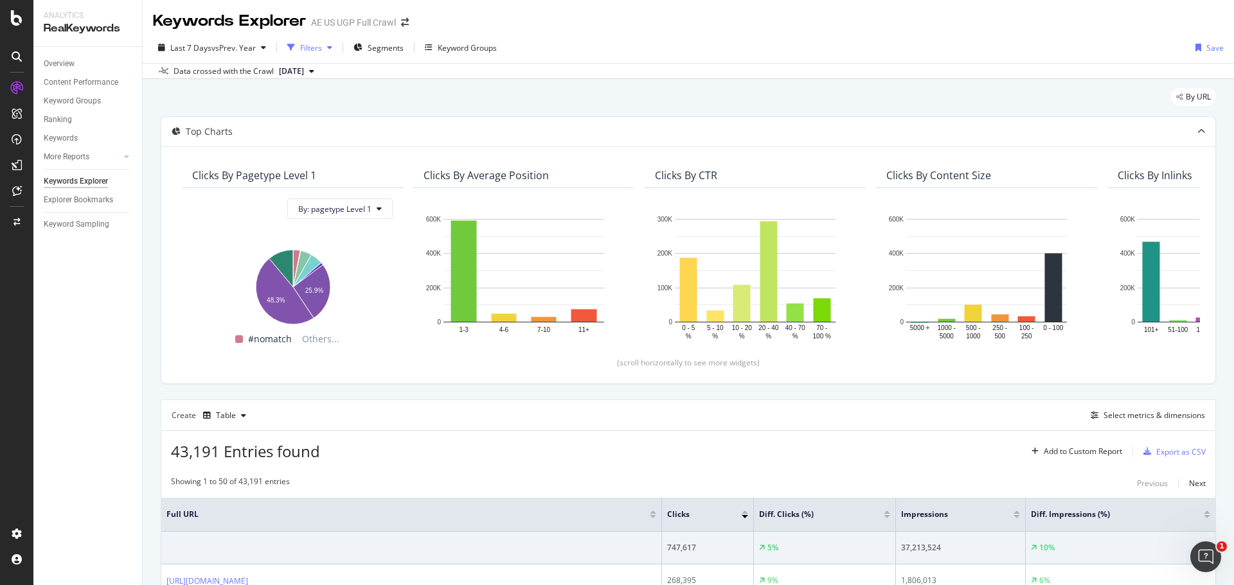
click at [319, 49] on div "Filters" at bounding box center [311, 47] width 22 height 11
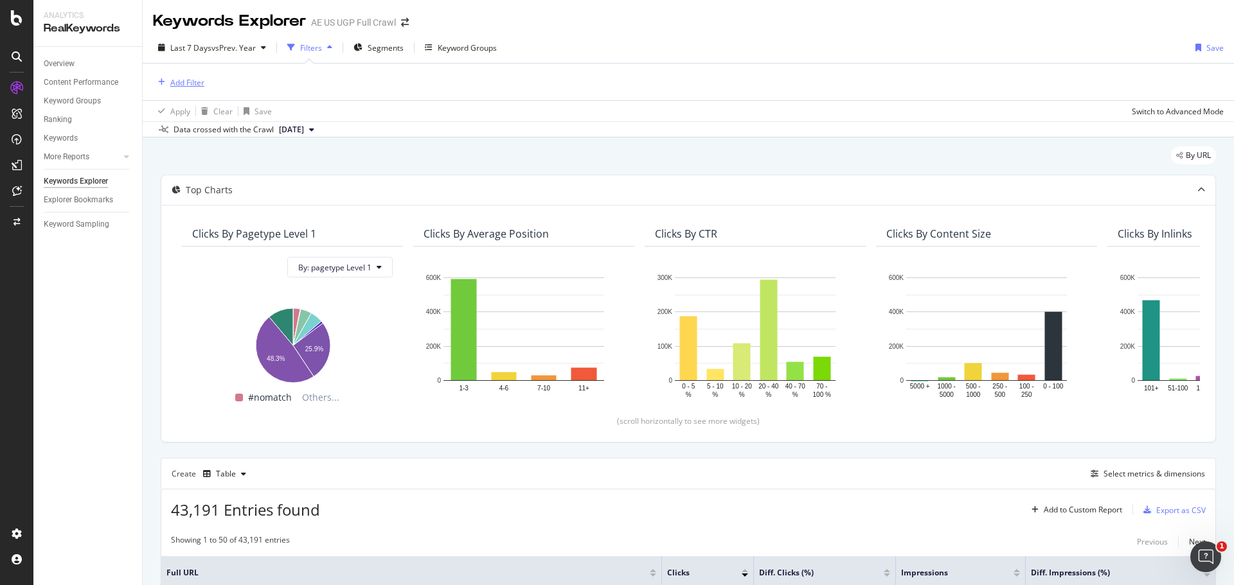
click at [188, 87] on div "Add Filter" at bounding box center [187, 82] width 34 height 11
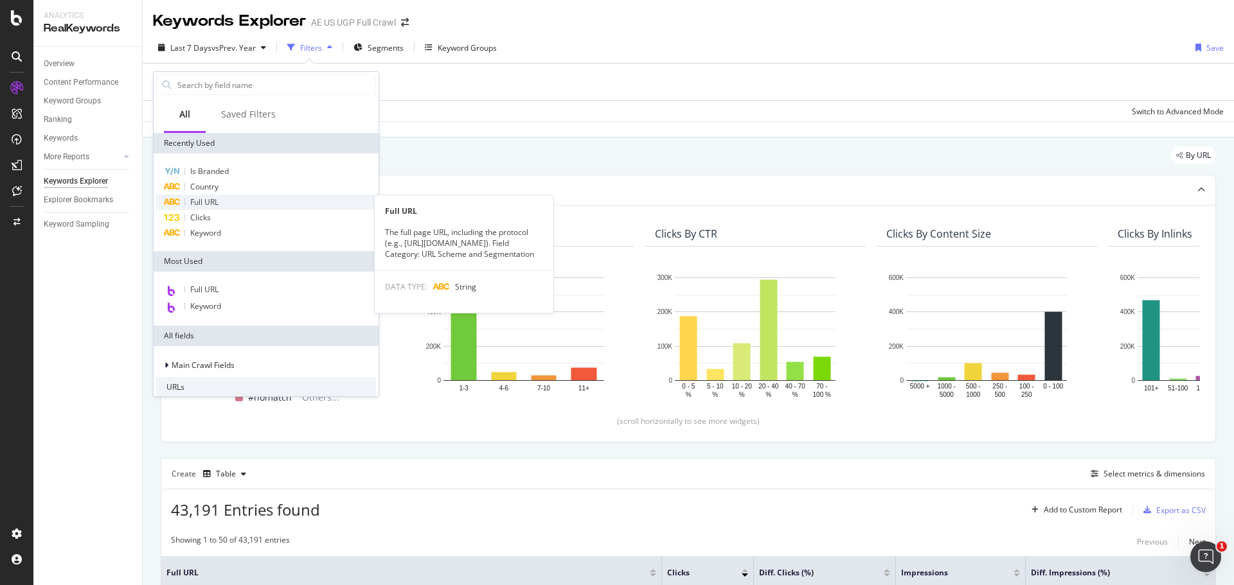
click at [217, 202] on span "Full URL" at bounding box center [204, 202] width 28 height 11
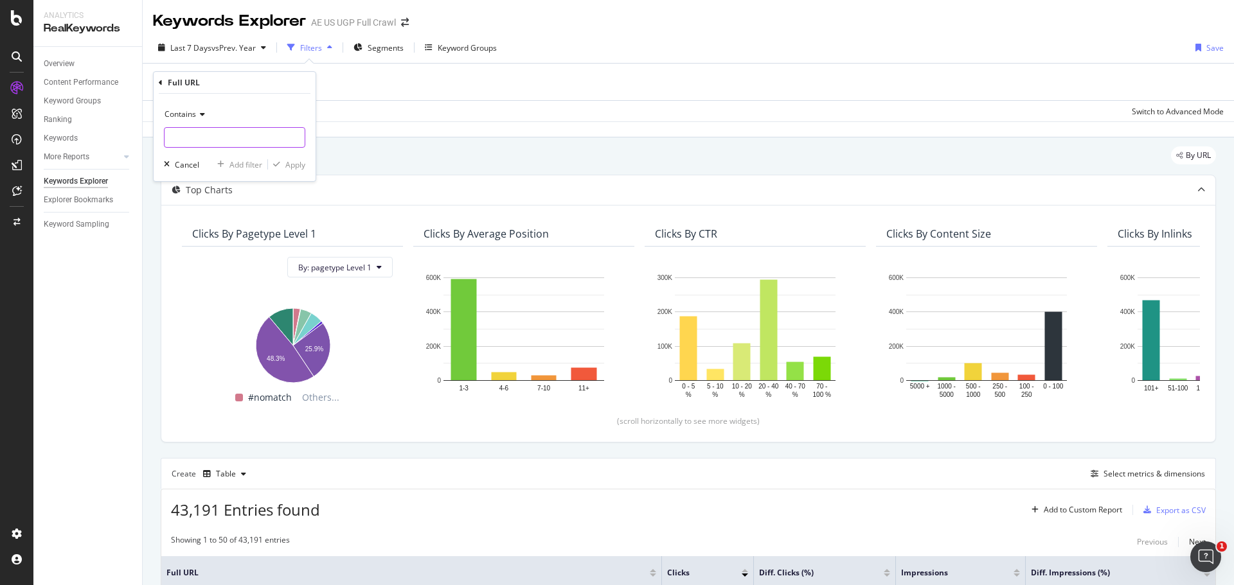
click at [203, 138] on input "text" at bounding box center [235, 137] width 140 height 21
type input "/aerie/"
click at [198, 115] on icon at bounding box center [200, 115] width 9 height 8
click at [231, 258] on div "Doesn't contain" at bounding box center [236, 257] width 138 height 17
click at [292, 165] on div "Apply" at bounding box center [295, 164] width 20 height 11
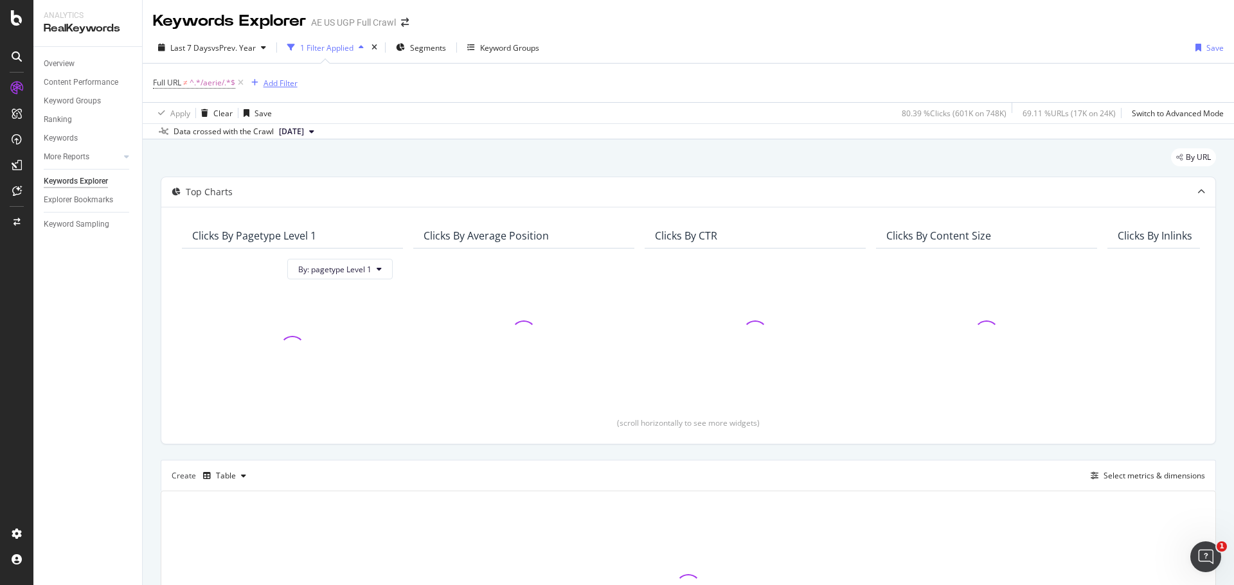
click at [289, 84] on div "Add Filter" at bounding box center [280, 83] width 34 height 11
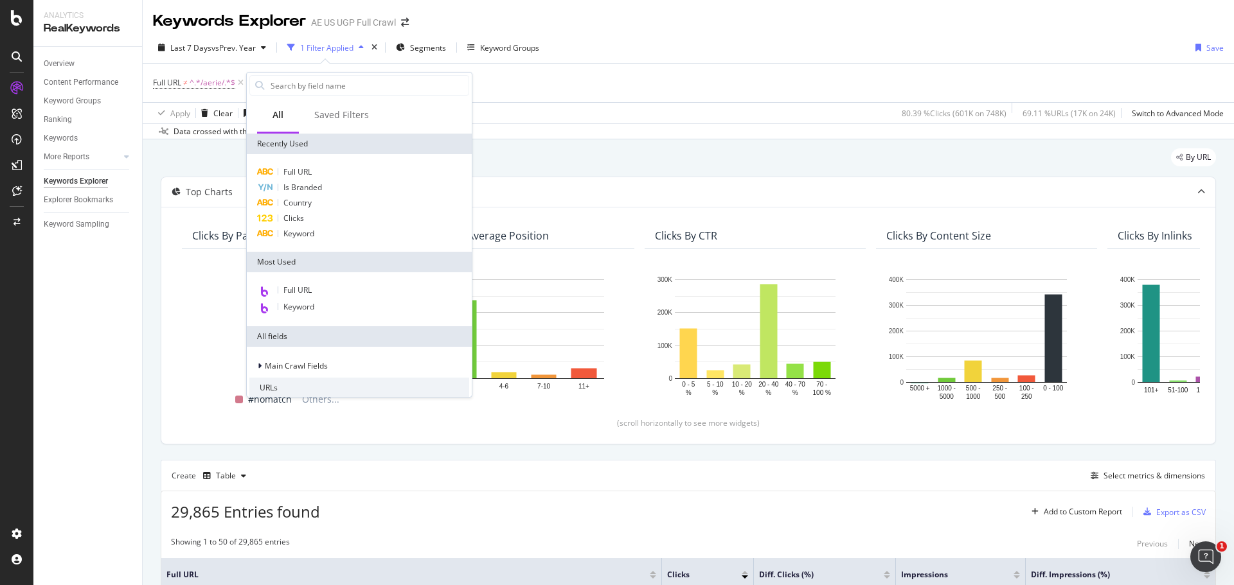
click at [519, 94] on div "Full URL ≠ ^.*/aerie/.*$ Add Filter" at bounding box center [688, 83] width 1071 height 39
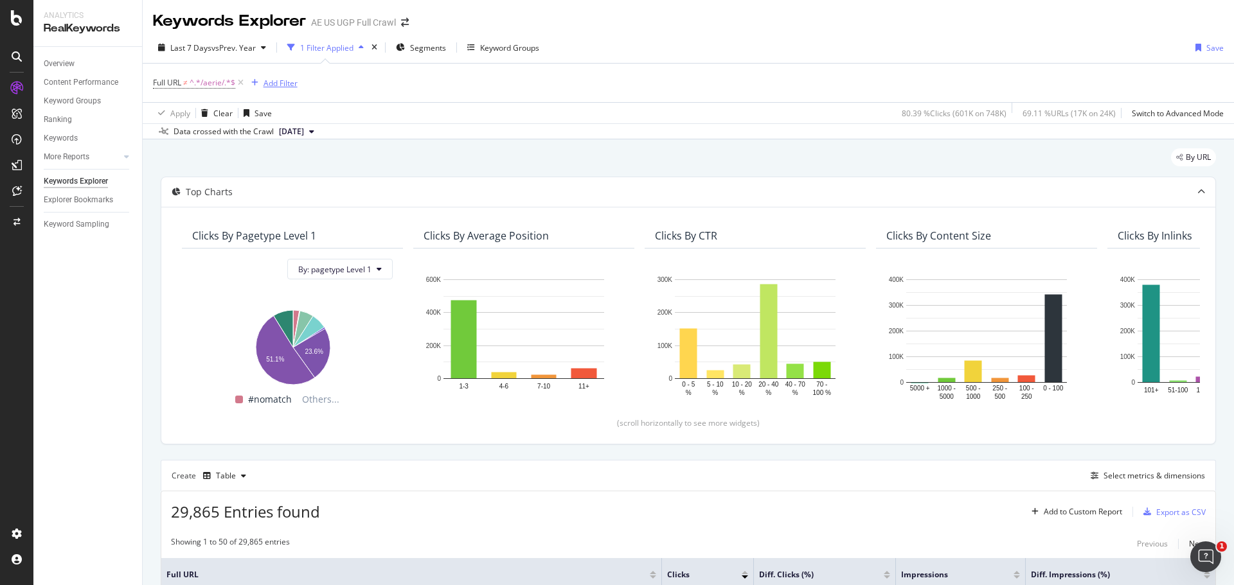
click at [284, 87] on div "Add Filter" at bounding box center [280, 83] width 34 height 11
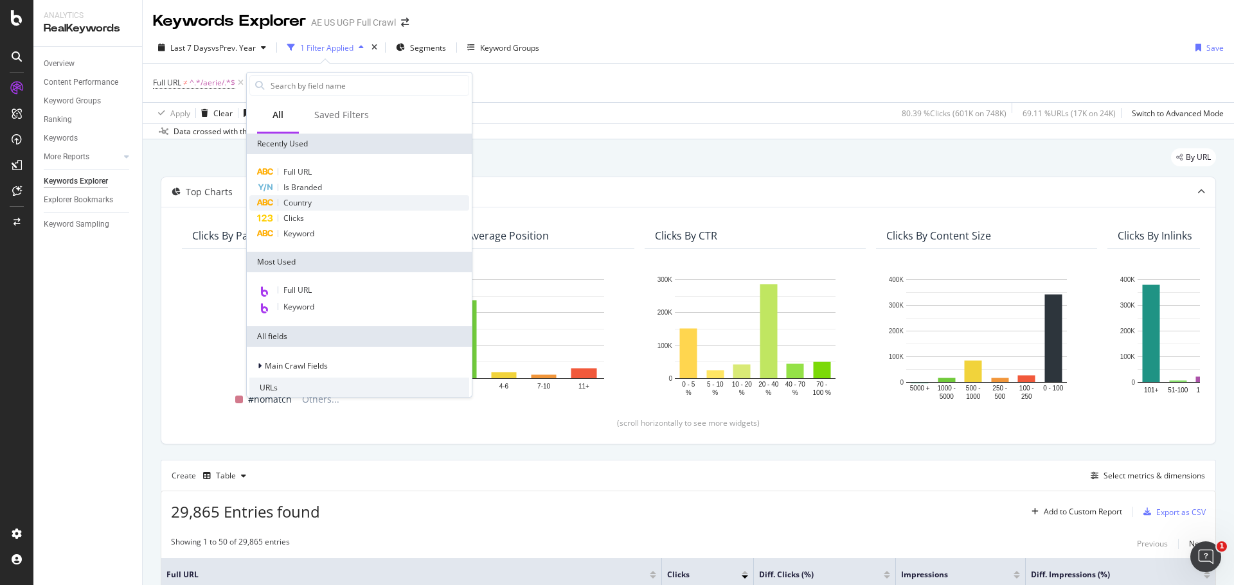
click at [315, 210] on div "Country" at bounding box center [359, 202] width 220 height 15
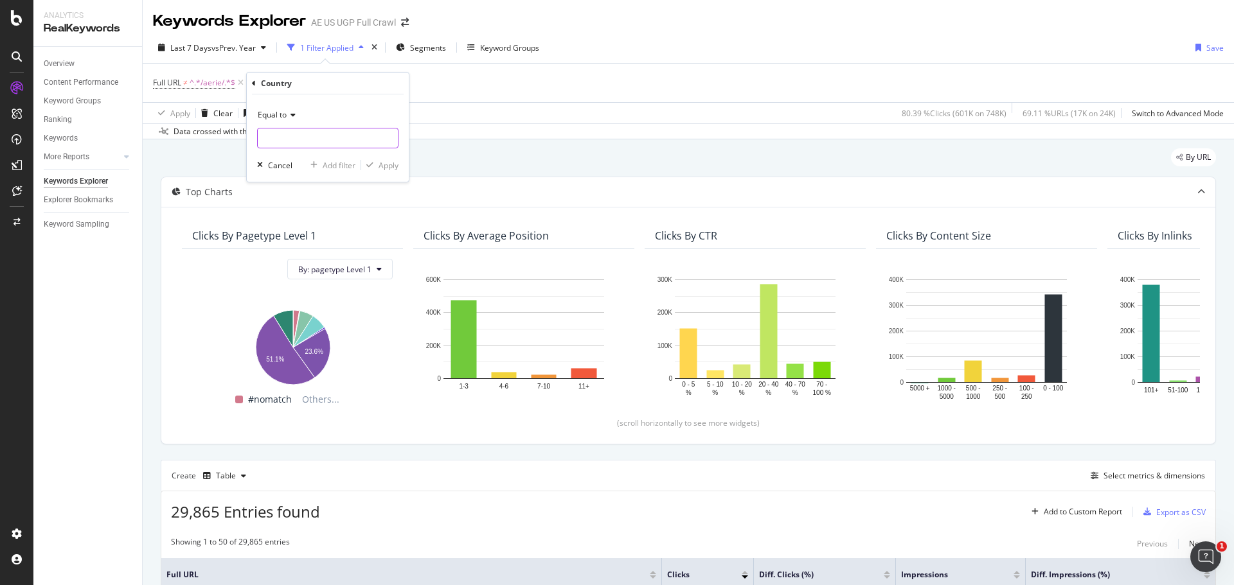
click at [309, 141] on input "text" at bounding box center [328, 138] width 140 height 21
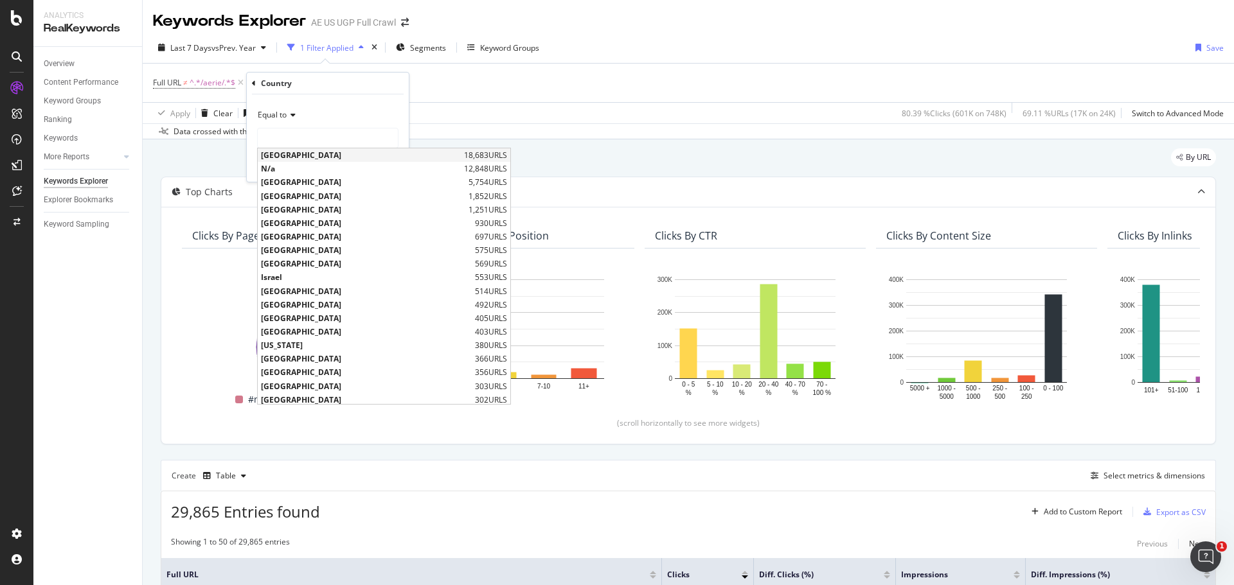
click at [315, 154] on span "[GEOGRAPHIC_DATA]" at bounding box center [361, 155] width 200 height 11
type input "[GEOGRAPHIC_DATA]"
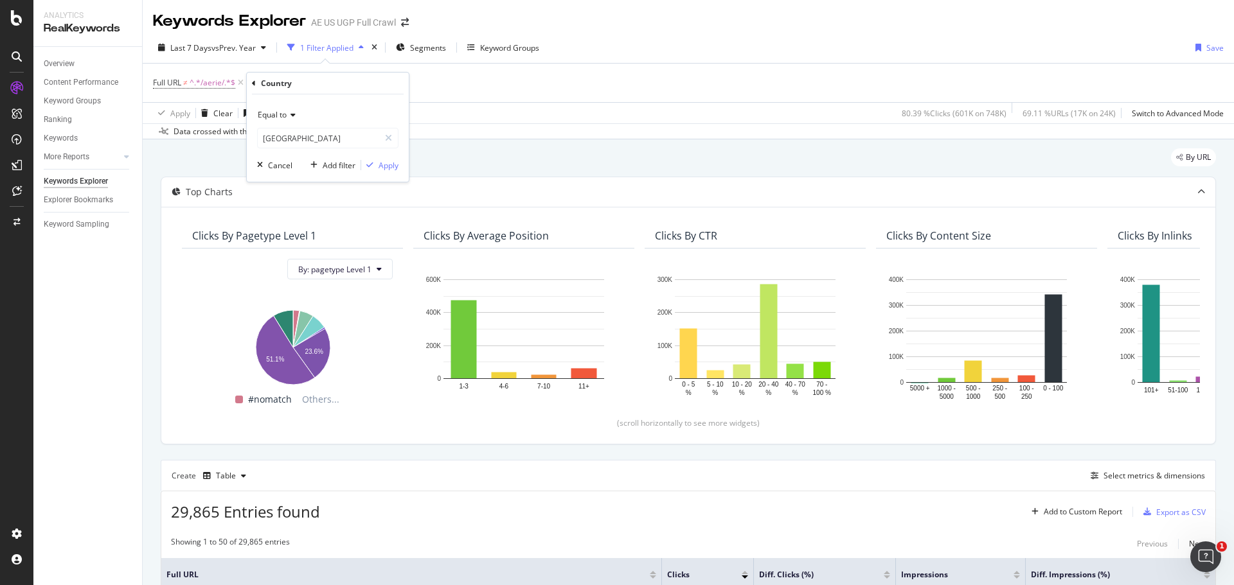
click at [520, 84] on div "Full URL ≠ ^.*/aerie/.*$ Add Filter" at bounding box center [688, 83] width 1071 height 39
click at [339, 78] on div "missing value" at bounding box center [338, 82] width 49 height 11
click at [332, 130] on input "text" at bounding box center [350, 136] width 140 height 21
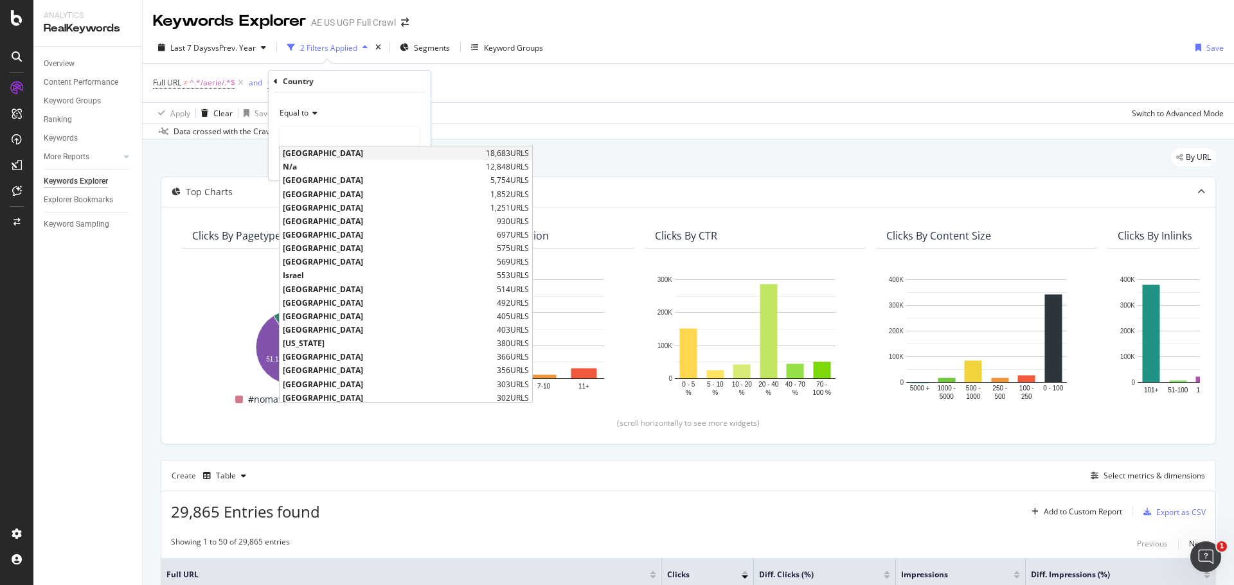
click at [336, 156] on span "[GEOGRAPHIC_DATA]" at bounding box center [383, 153] width 200 height 11
type input "[GEOGRAPHIC_DATA]"
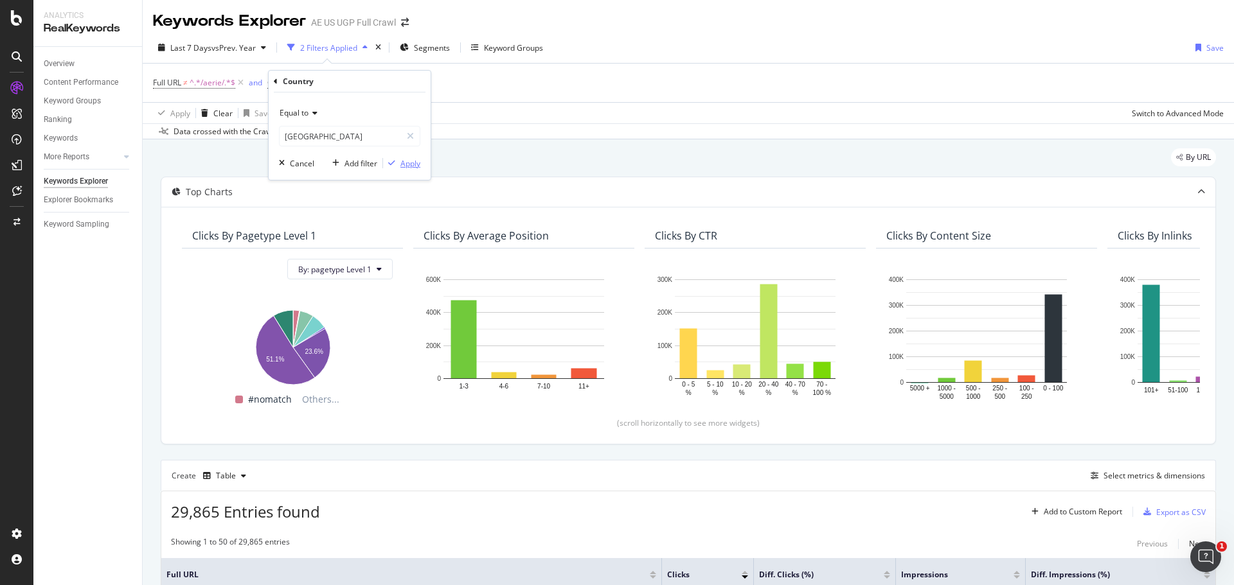
click at [409, 162] on div "Apply" at bounding box center [410, 163] width 20 height 11
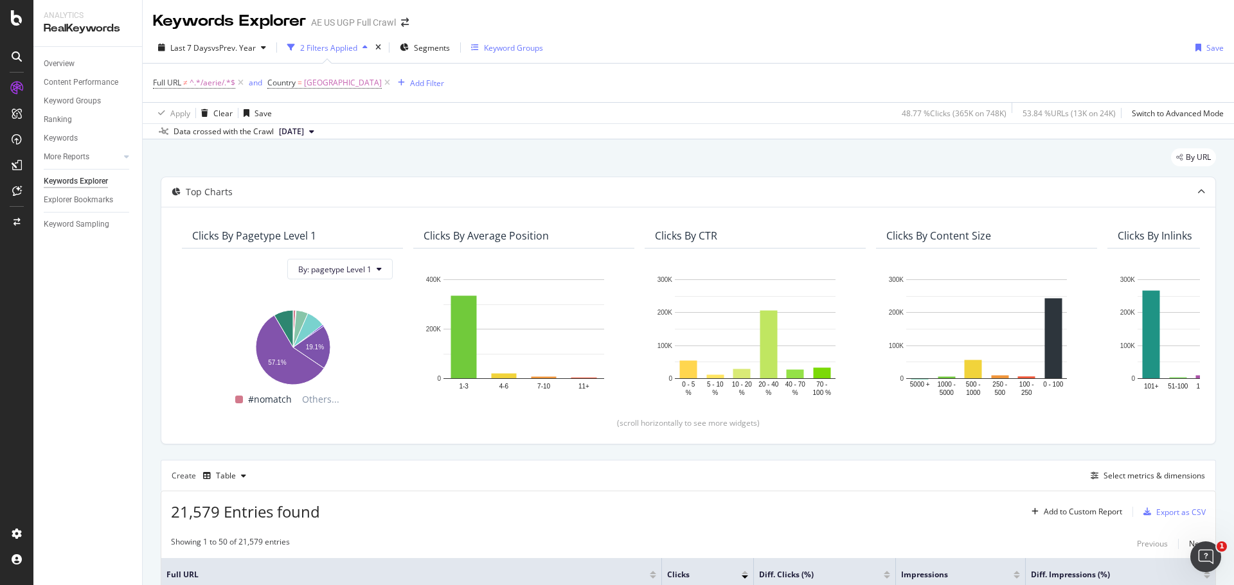
click at [516, 49] on div "Keyword Groups" at bounding box center [513, 47] width 59 height 11
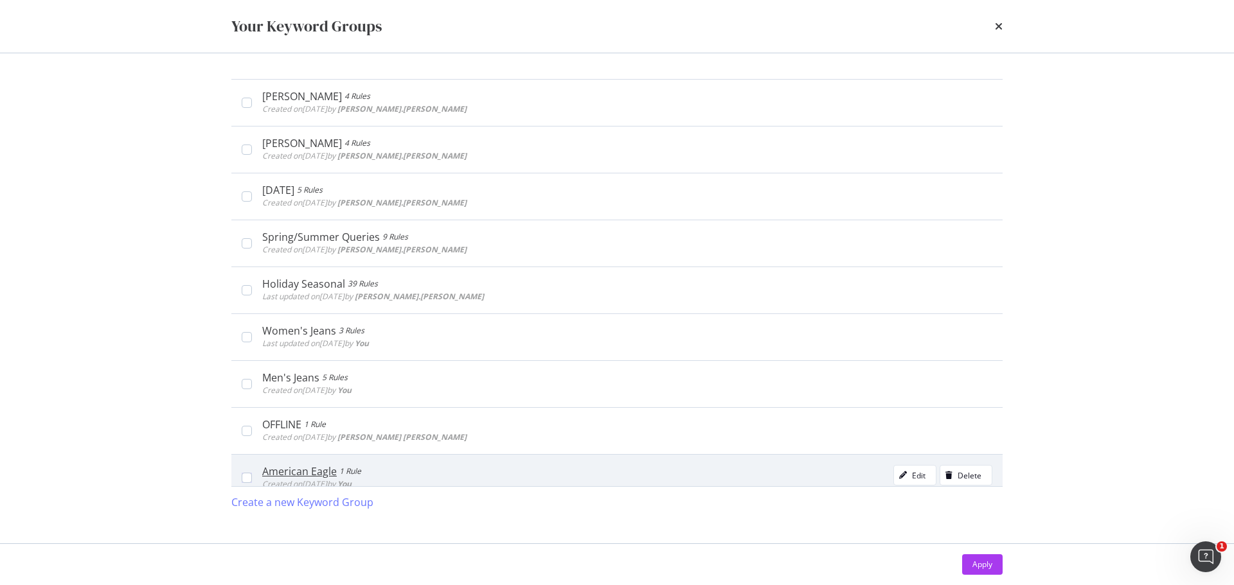
click at [301, 470] on div "American Eagle" at bounding box center [299, 471] width 75 height 13
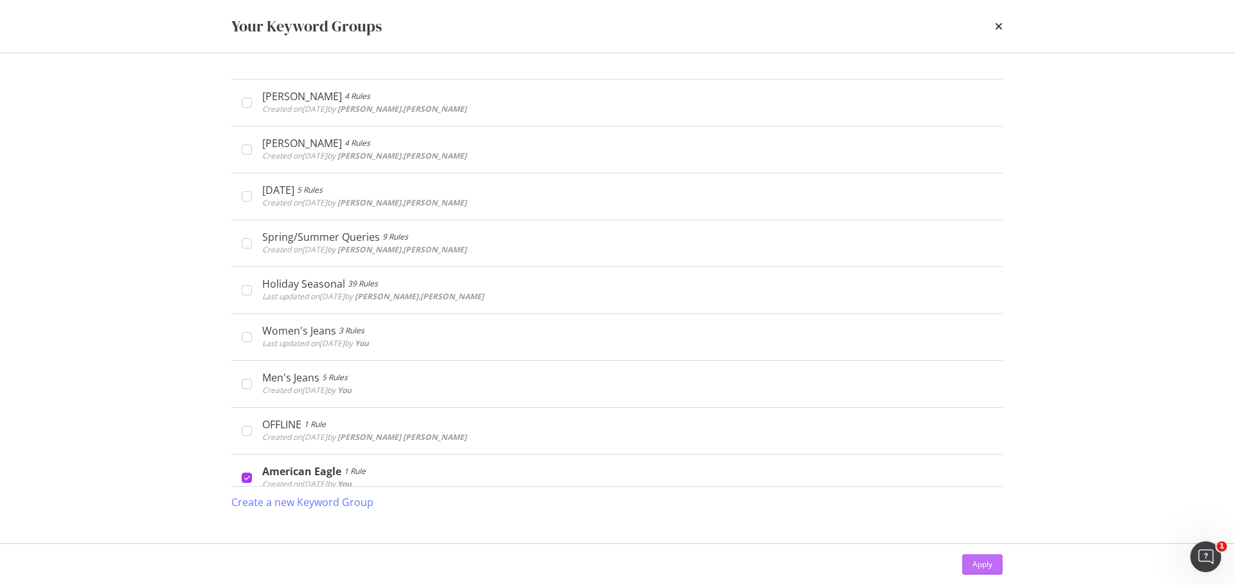
click at [994, 564] on button "Apply" at bounding box center [982, 565] width 40 height 21
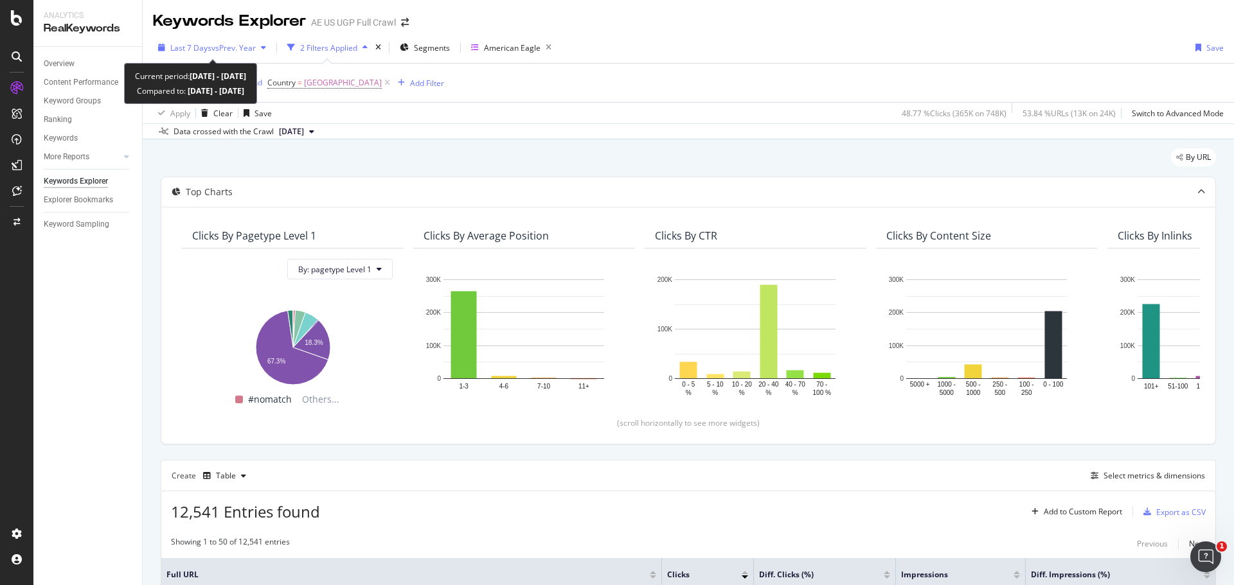
click at [244, 44] on span "vs Prev. Year" at bounding box center [233, 47] width 44 height 11
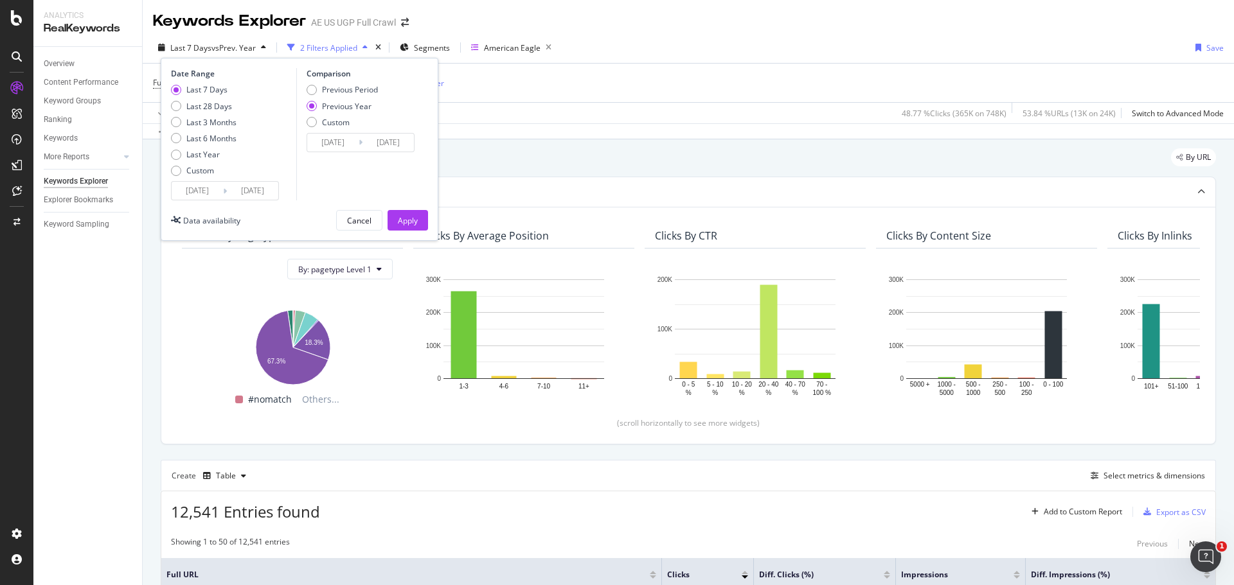
click at [244, 44] on span "vs Prev. Year" at bounding box center [233, 47] width 44 height 11
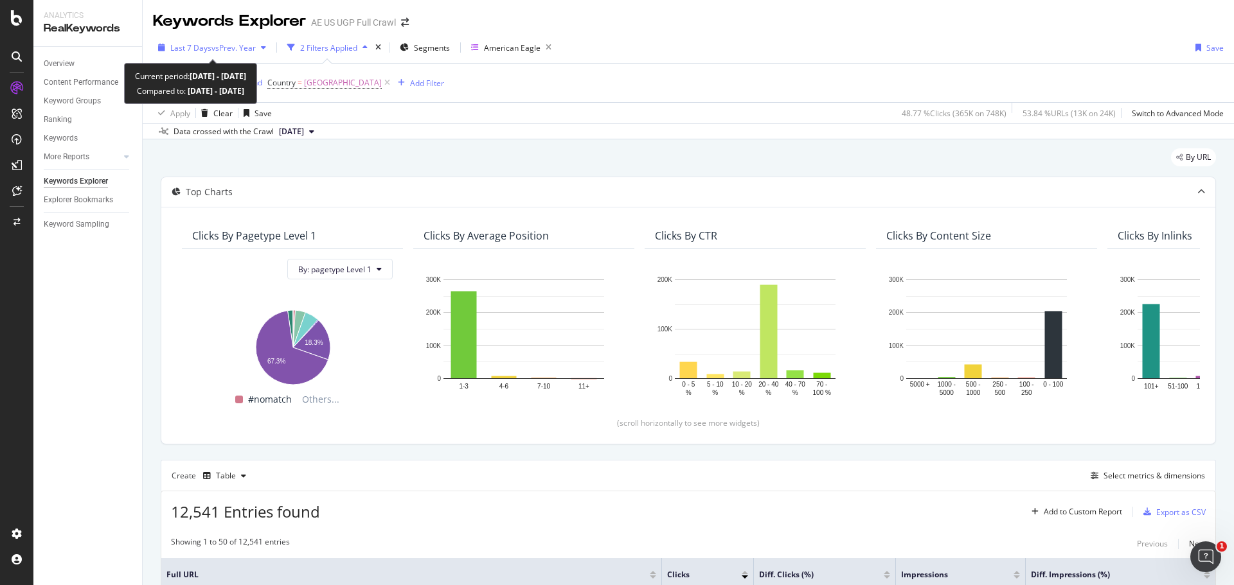
click at [242, 41] on div "Last 7 Days vs Prev. Year" at bounding box center [212, 47] width 118 height 19
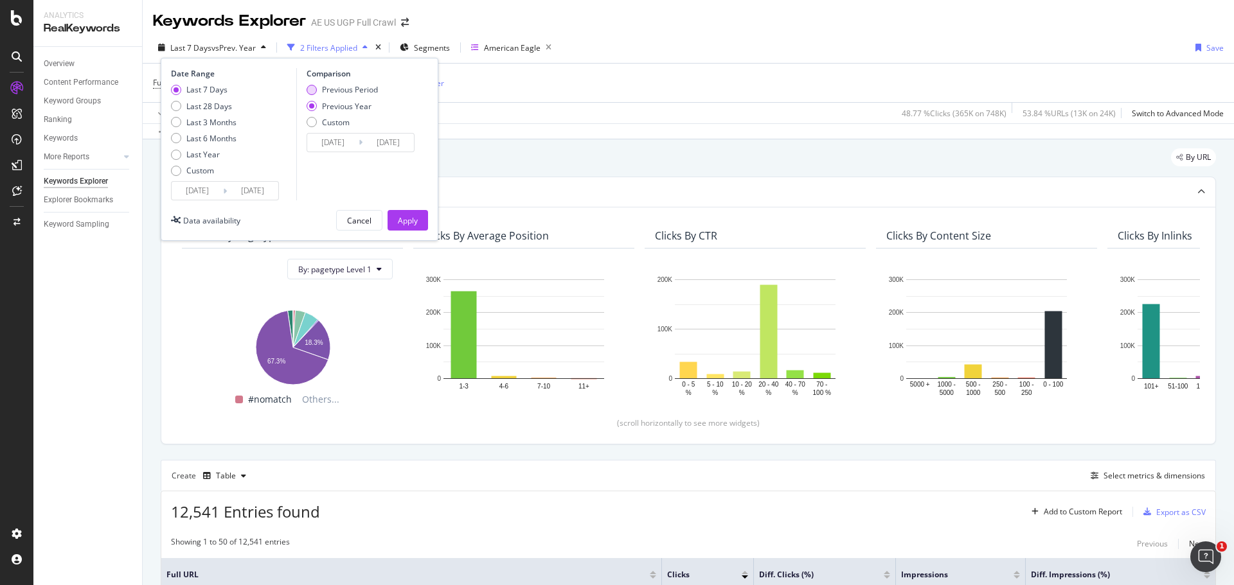
click at [344, 90] on div "Previous Period" at bounding box center [350, 89] width 56 height 11
type input "[DATE]"
click at [411, 224] on div "Apply" at bounding box center [408, 220] width 20 height 11
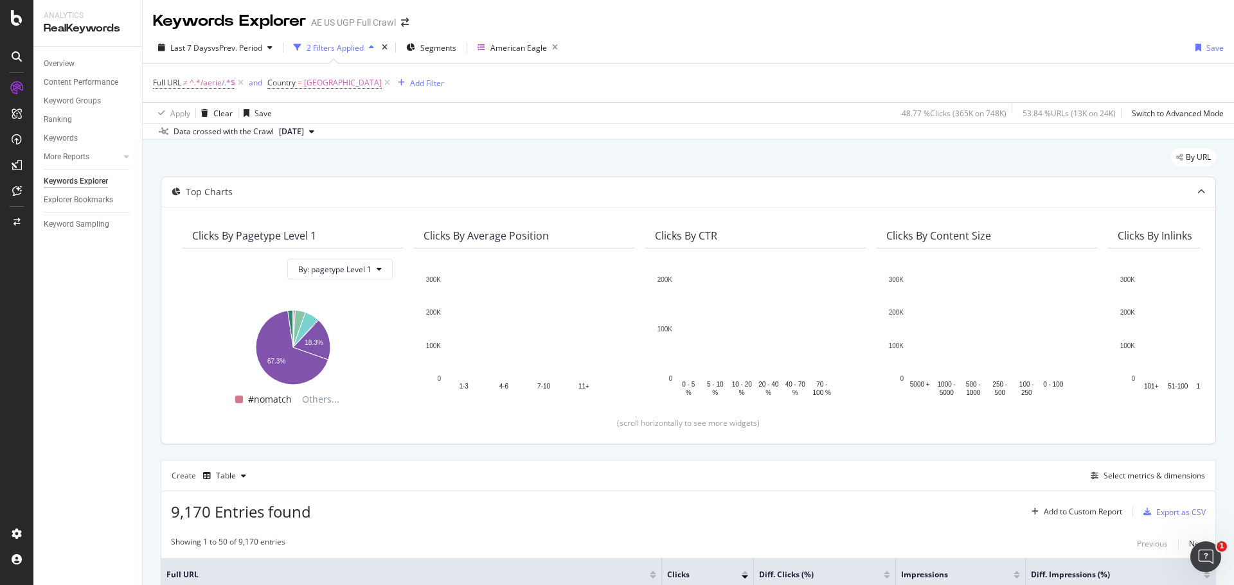
scroll to position [257, 0]
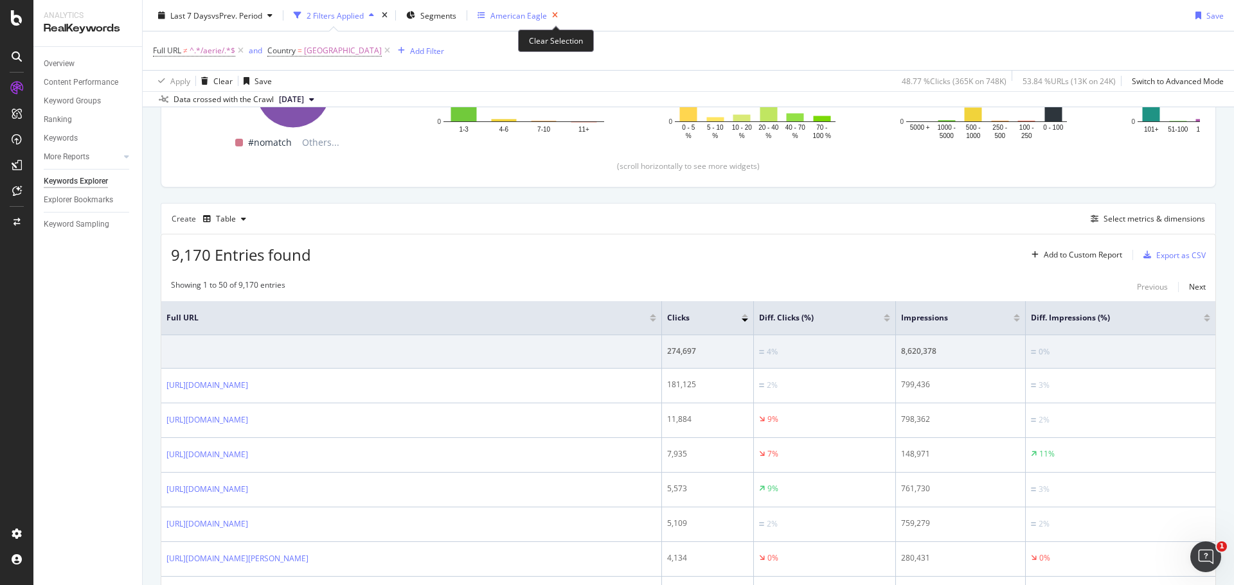
click at [555, 12] on icon "button" at bounding box center [555, 15] width 16 height 18
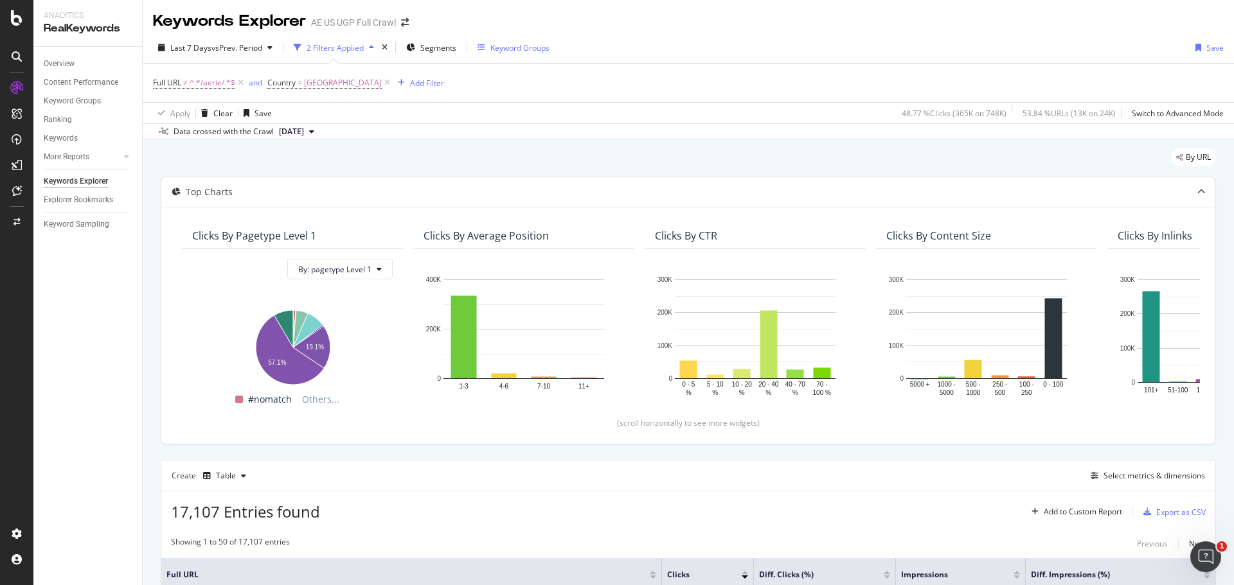
click at [528, 48] on div "Keyword Groups" at bounding box center [519, 47] width 59 height 11
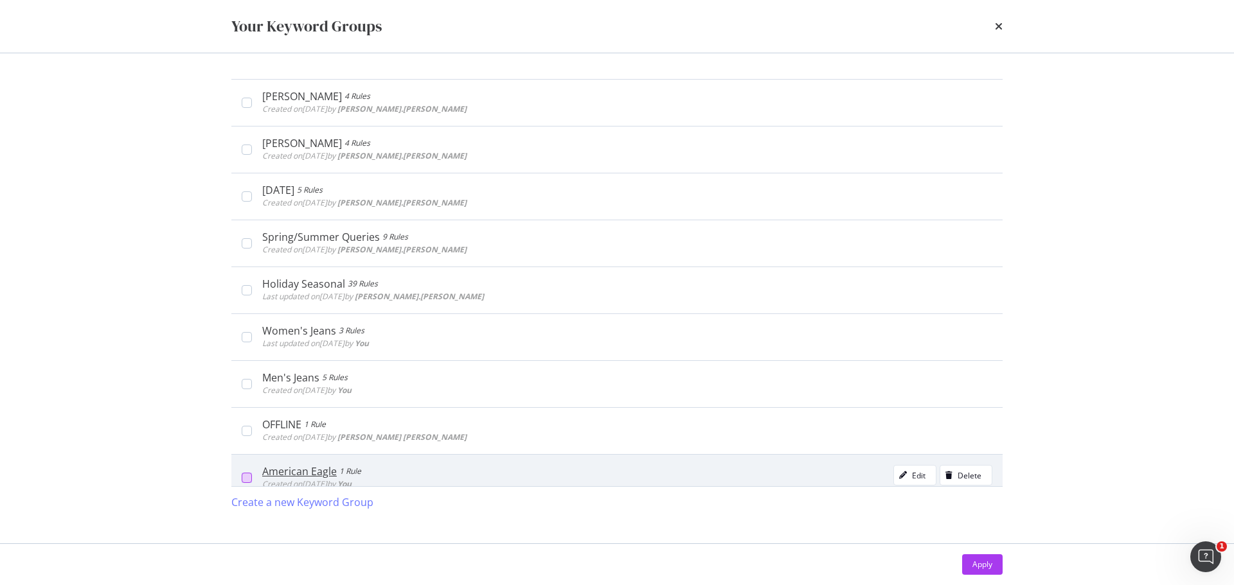
click at [245, 480] on div "modal" at bounding box center [247, 478] width 10 height 10
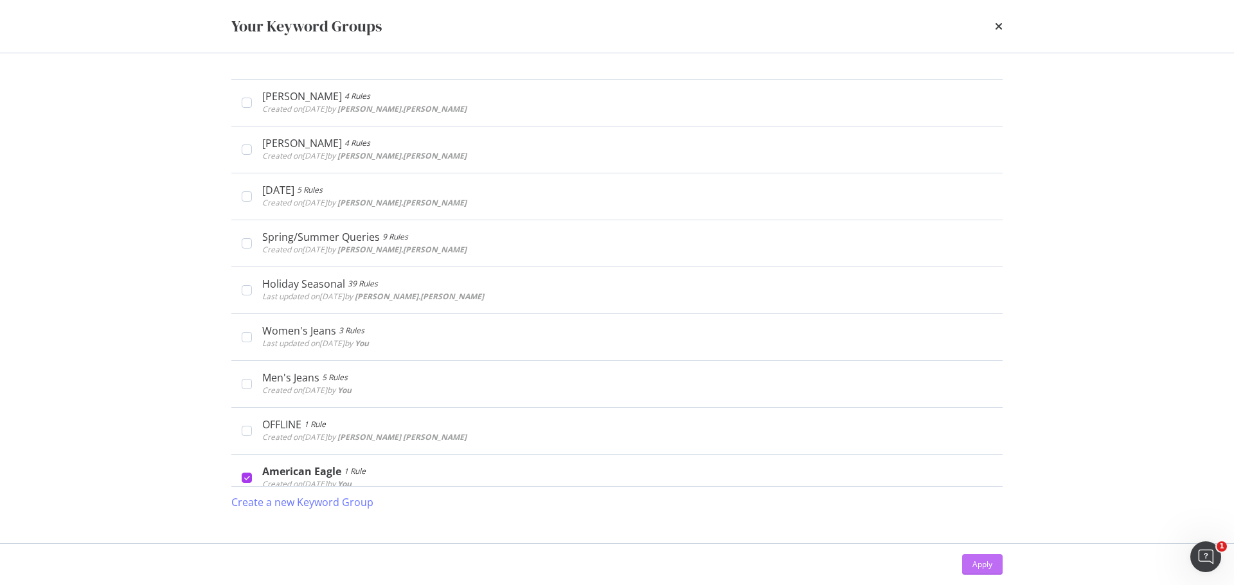
click at [974, 566] on div "Apply" at bounding box center [982, 564] width 20 height 11
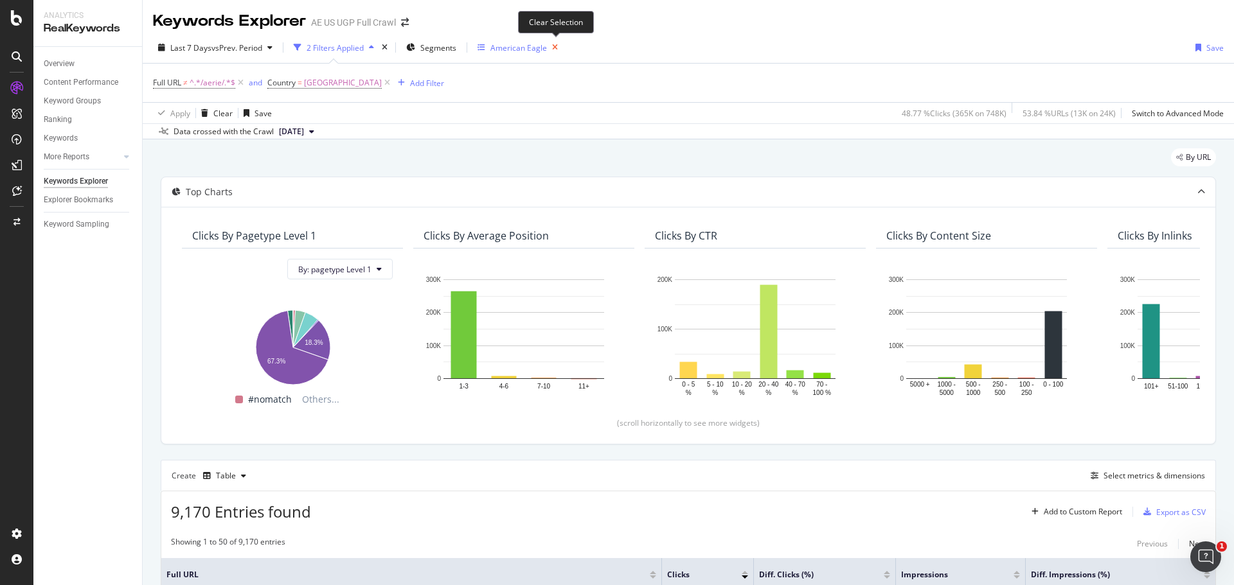
click at [554, 47] on icon "button" at bounding box center [555, 48] width 16 height 18
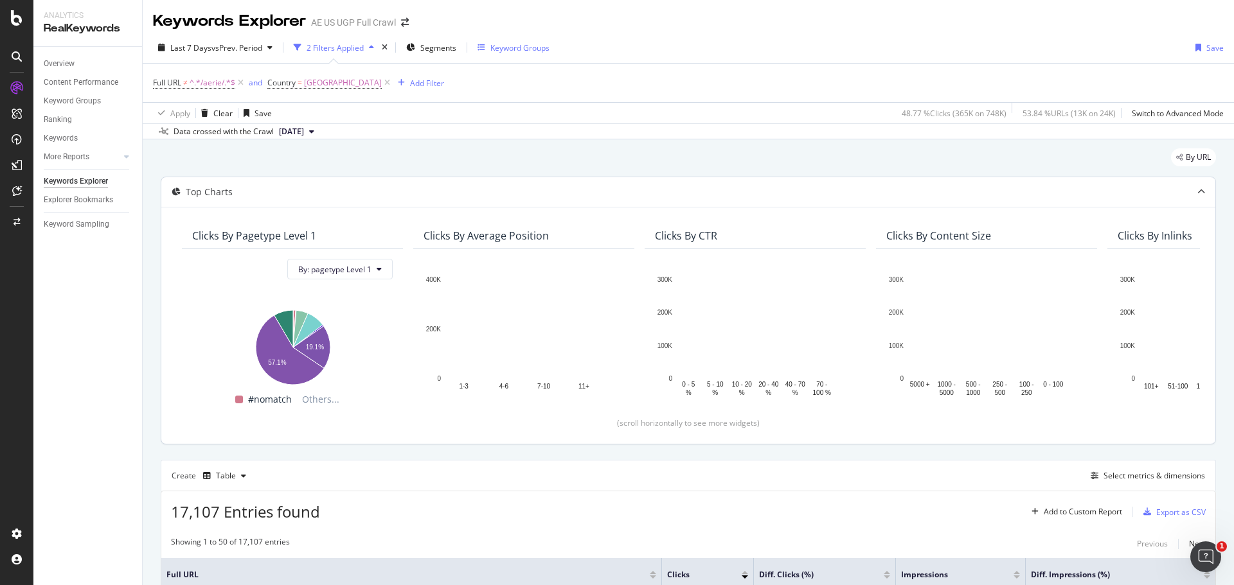
scroll to position [321, 0]
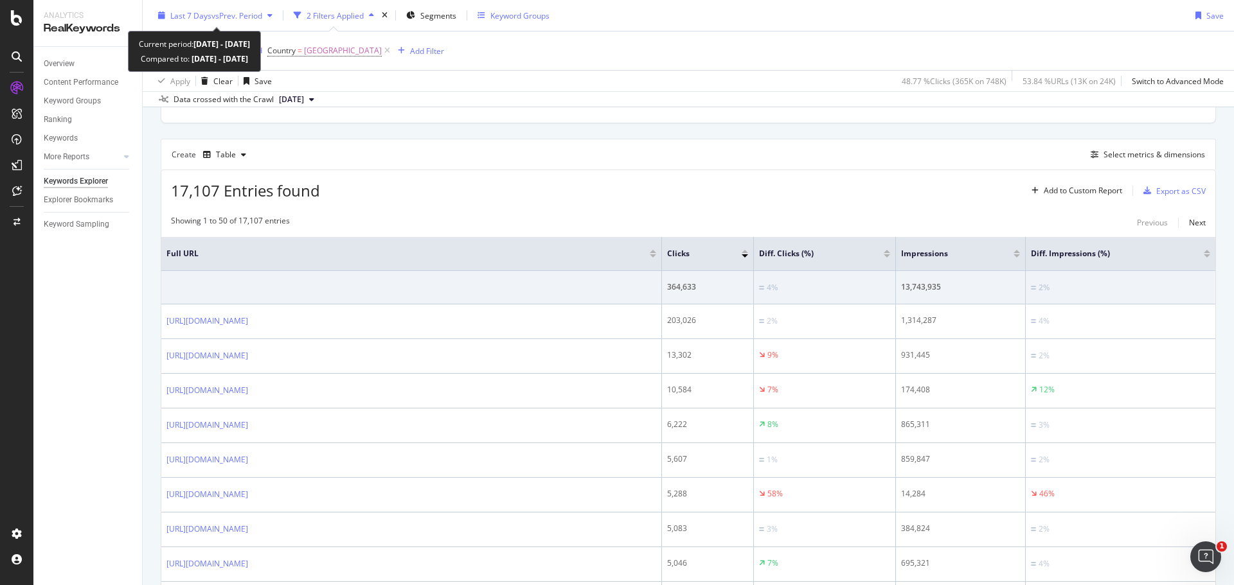
click at [254, 14] on span "vs Prev. Period" at bounding box center [236, 15] width 51 height 11
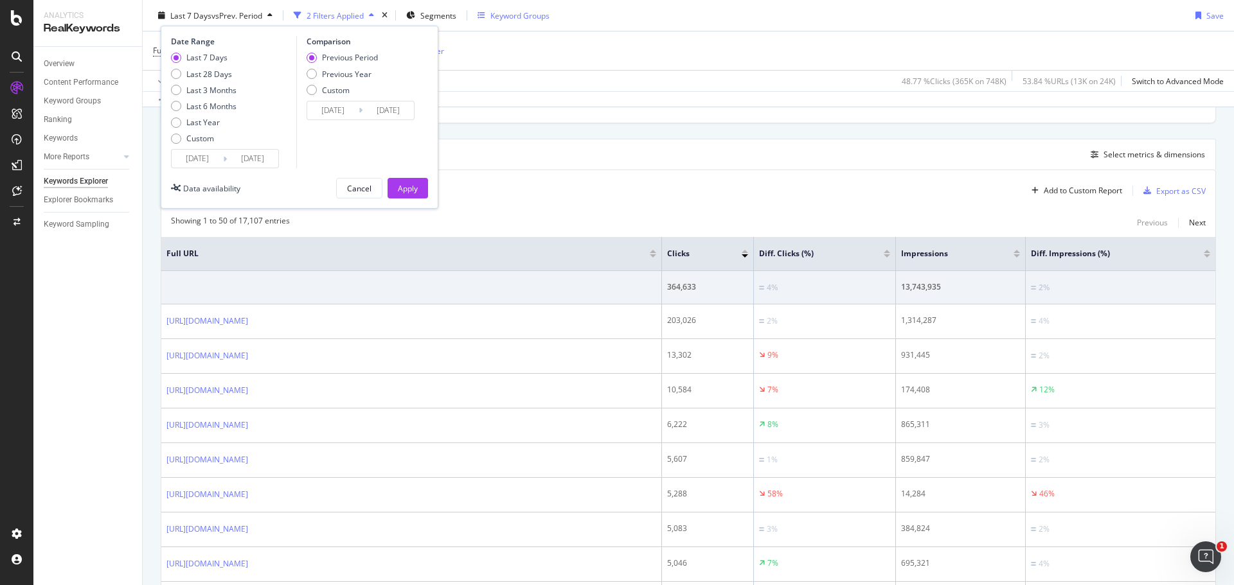
click at [340, 80] on div "Previous Period Previous Year Custom" at bounding box center [342, 76] width 71 height 48
click at [342, 74] on div "Previous Year" at bounding box center [346, 73] width 49 height 11
type input "[DATE]"
click at [411, 185] on div "Apply" at bounding box center [408, 188] width 20 height 11
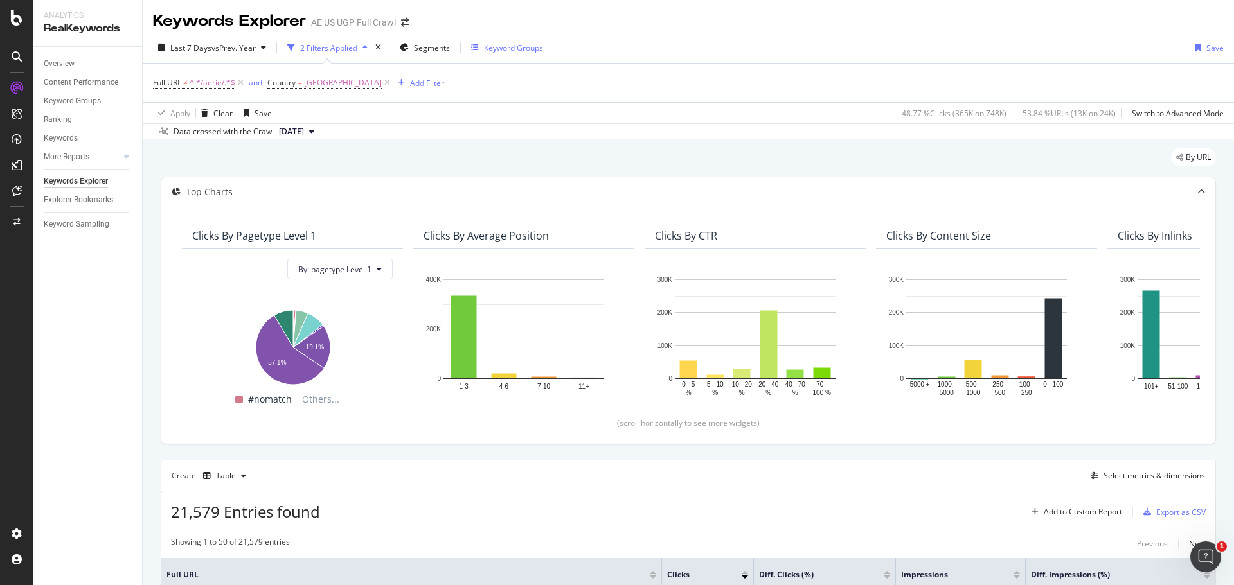
click at [503, 45] on div "Keyword Groups" at bounding box center [513, 47] width 59 height 11
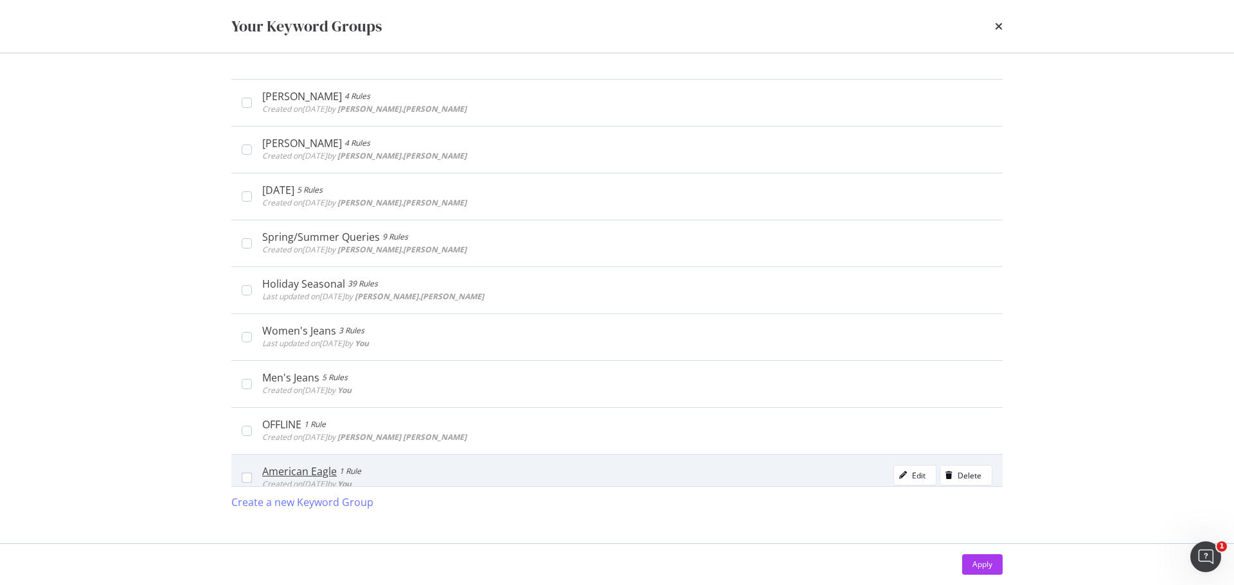
click at [294, 475] on div "American Eagle" at bounding box center [299, 471] width 75 height 13
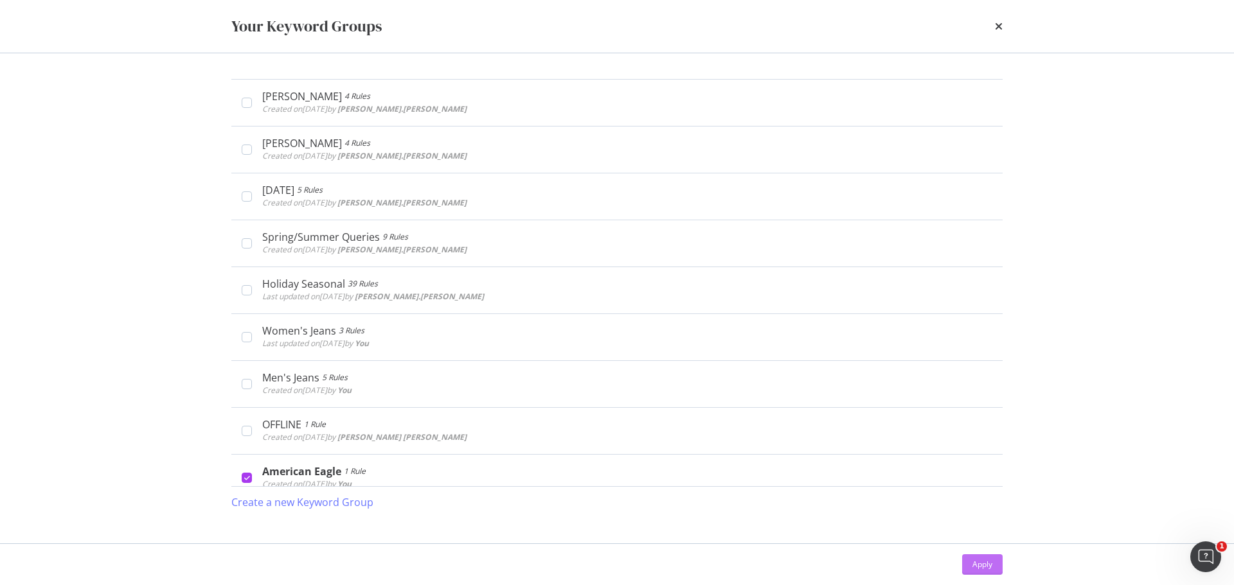
click at [976, 558] on div "Apply" at bounding box center [982, 564] width 20 height 19
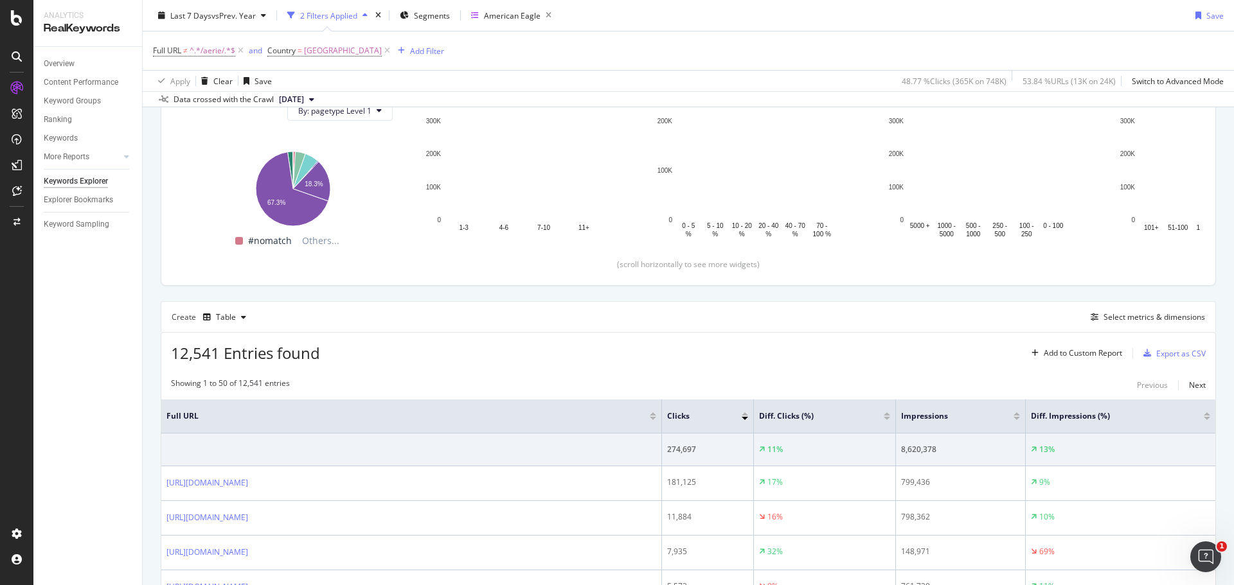
scroll to position [129, 0]
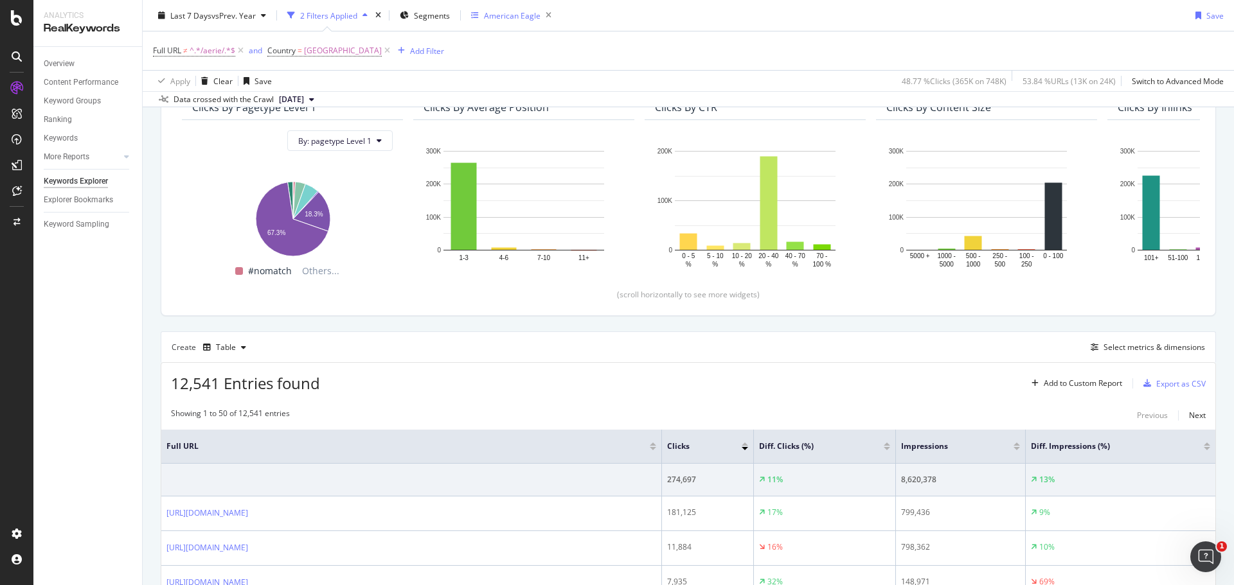
click at [519, 15] on div "American Eagle" at bounding box center [512, 15] width 57 height 11
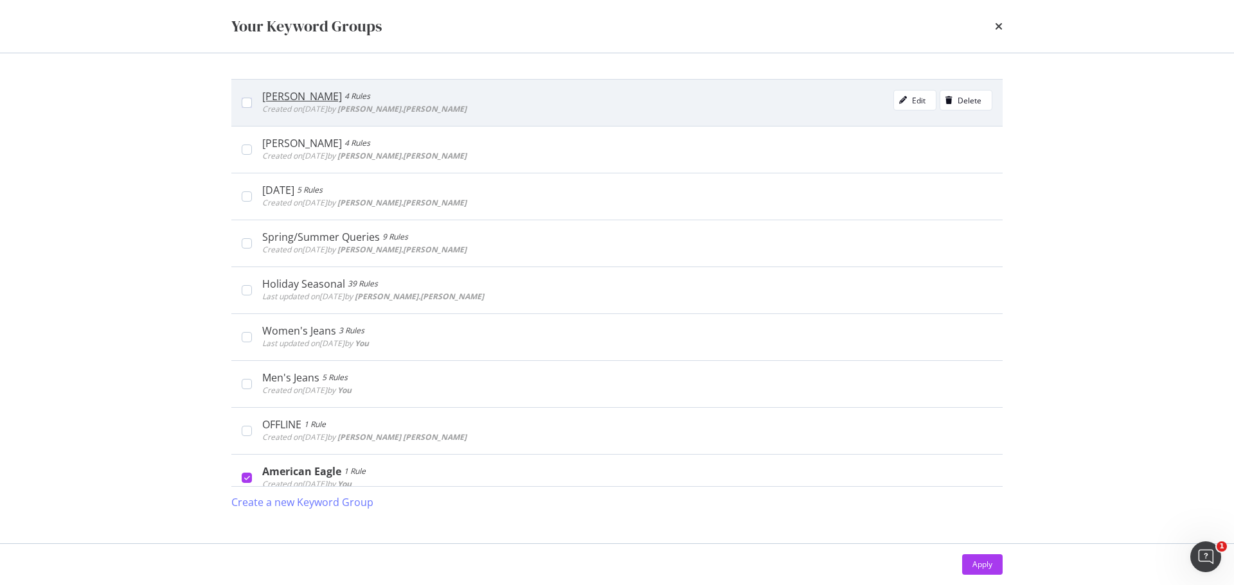
click at [242, 96] on div "Travis Kelce 4 Rules Created on 2025 Aug 12th by jessica.jordan Edit Delete" at bounding box center [616, 102] width 771 height 47
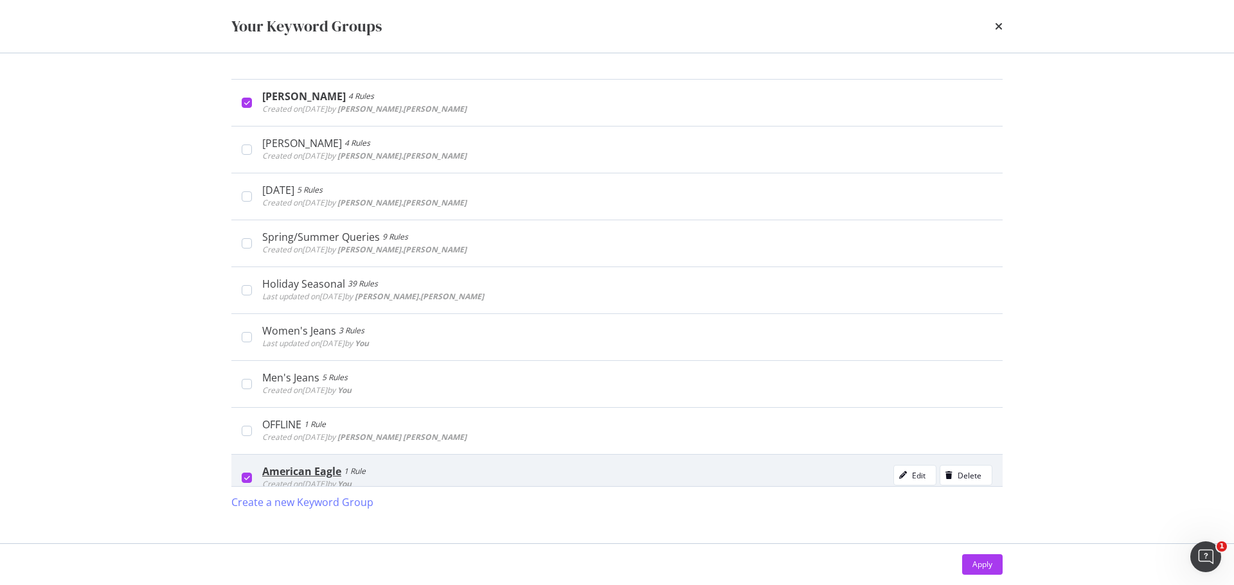
click at [247, 481] on icon "modal" at bounding box center [247, 478] width 6 height 6
click at [983, 565] on div "Apply" at bounding box center [982, 564] width 20 height 11
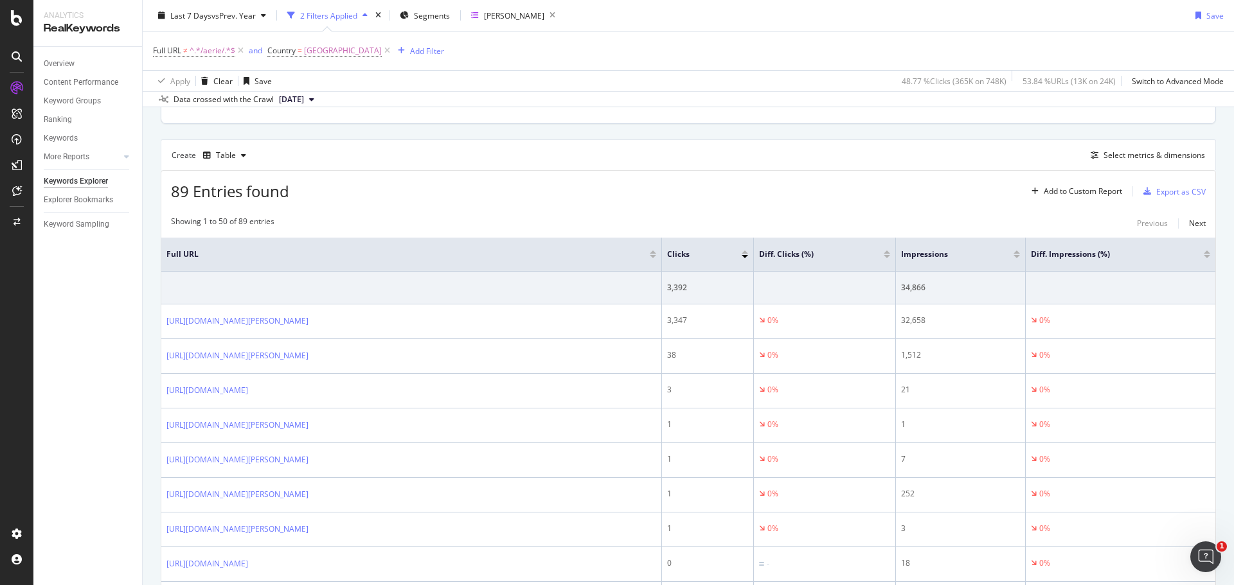
scroll to position [272, 0]
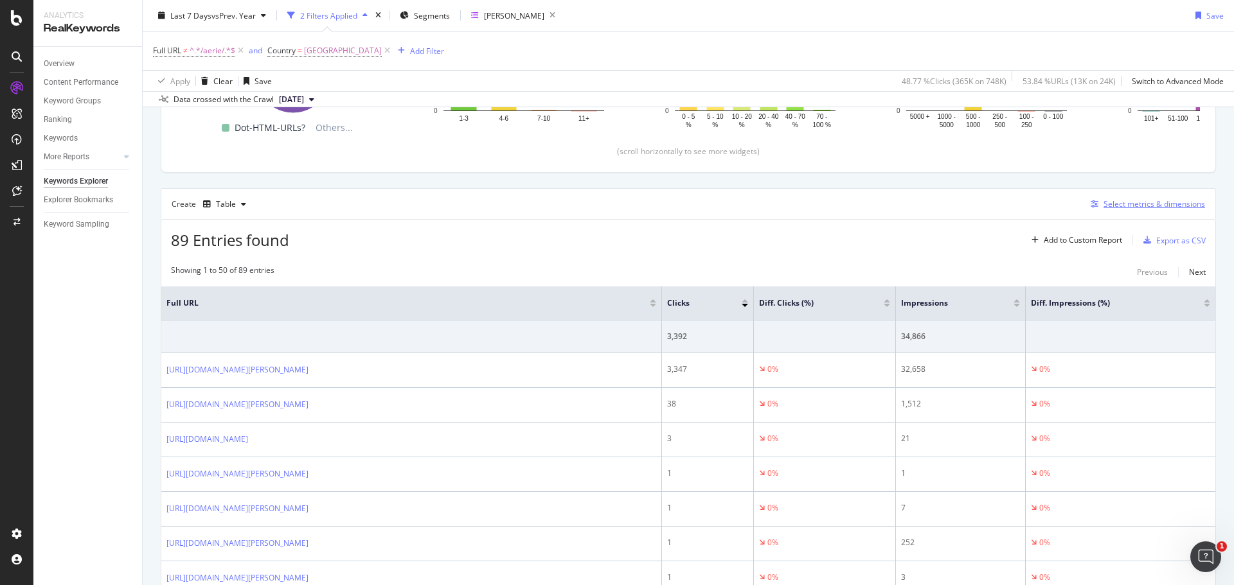
click at [1124, 205] on div "Select metrics & dimensions" at bounding box center [1154, 204] width 102 height 11
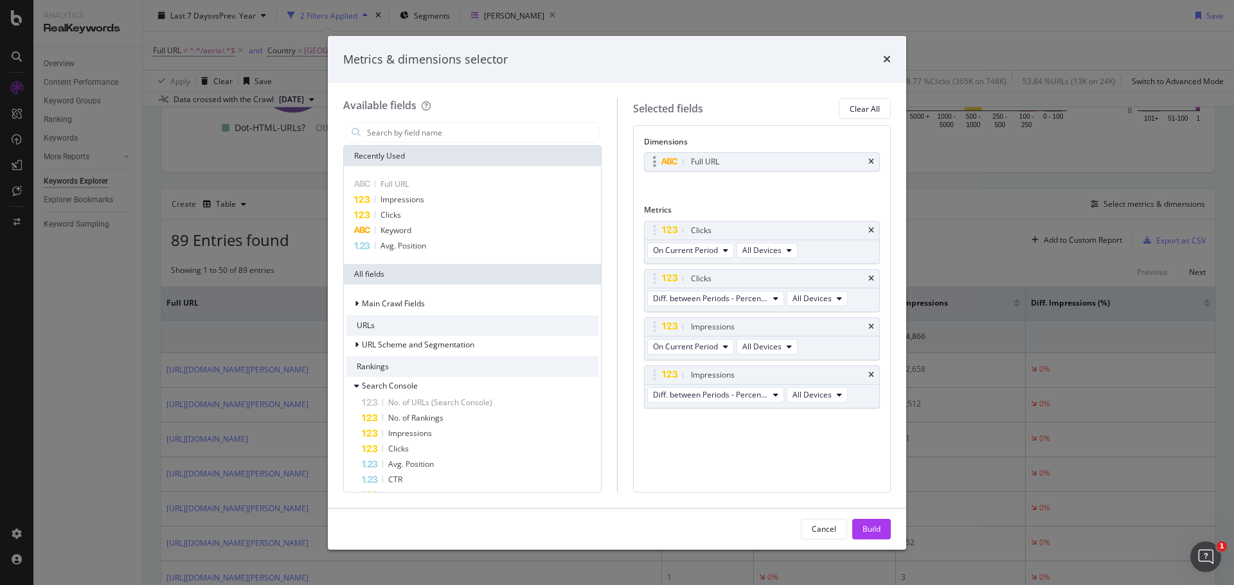
click at [698, 164] on div "Full URL" at bounding box center [705, 162] width 28 height 13
click at [872, 161] on icon "times" at bounding box center [871, 162] width 6 height 8
click at [424, 235] on div "Keyword" at bounding box center [472, 230] width 252 height 15
click at [869, 531] on div "Build" at bounding box center [871, 529] width 18 height 11
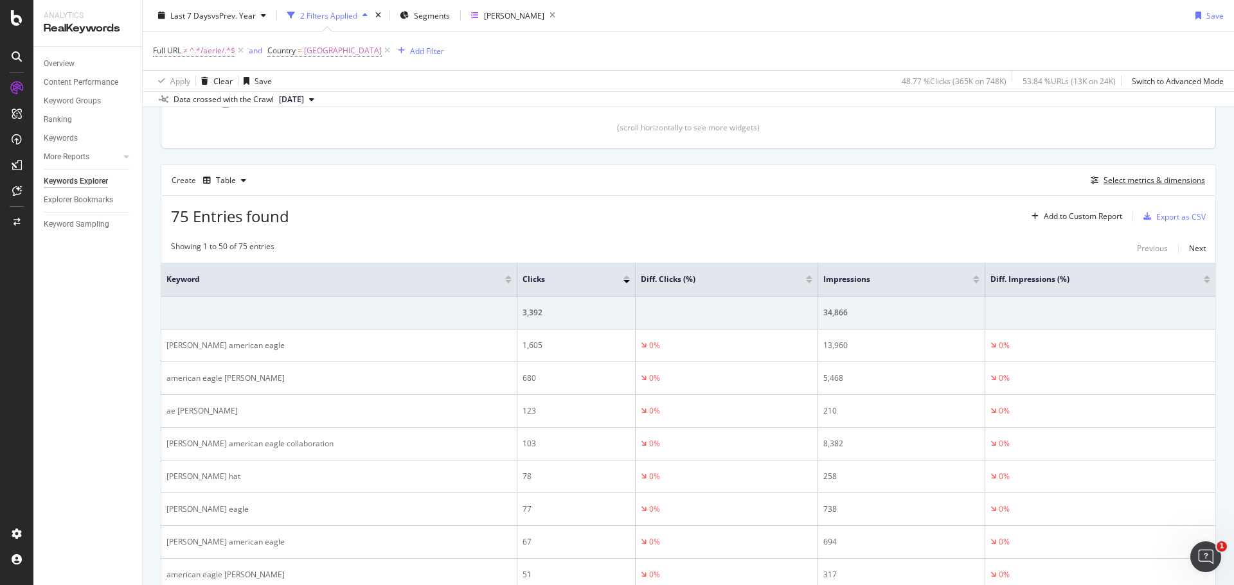
scroll to position [321, 0]
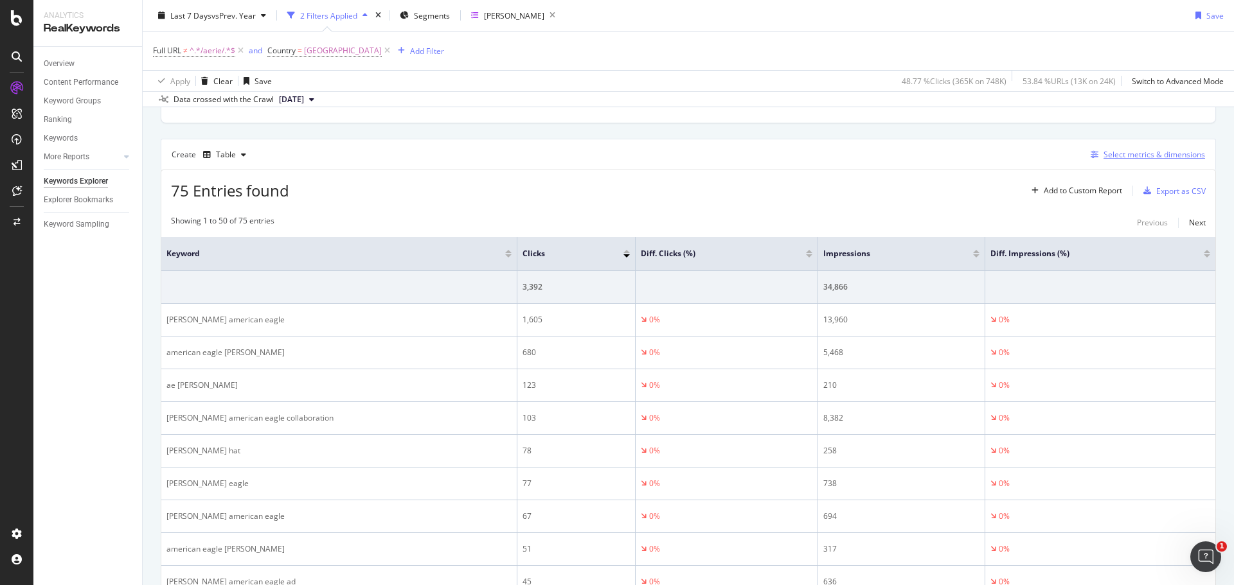
click at [1109, 155] on div "Select metrics & dimensions" at bounding box center [1154, 154] width 102 height 11
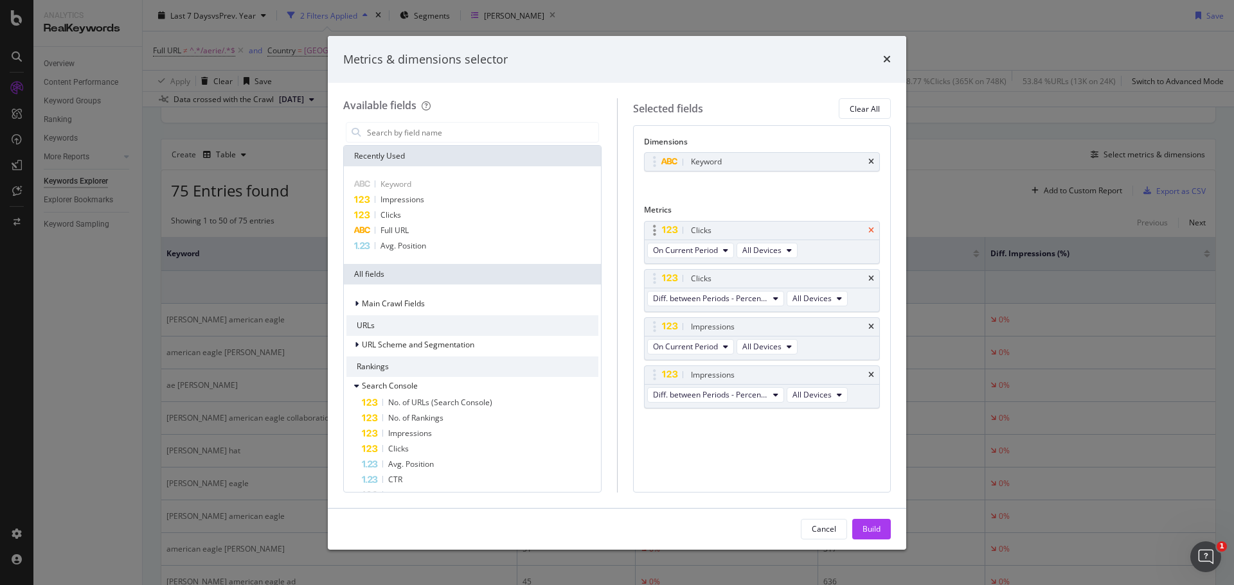
click at [869, 227] on icon "times" at bounding box center [871, 231] width 6 height 8
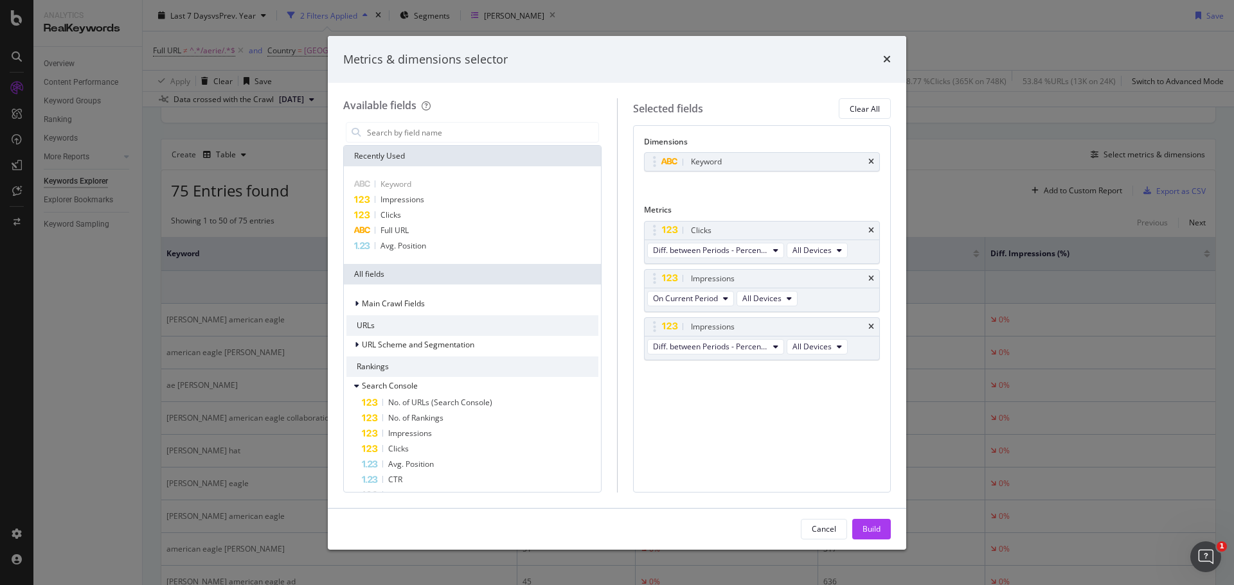
click at [869, 227] on icon "times" at bounding box center [871, 231] width 6 height 8
click at [869, 275] on icon "times" at bounding box center [871, 279] width 6 height 8
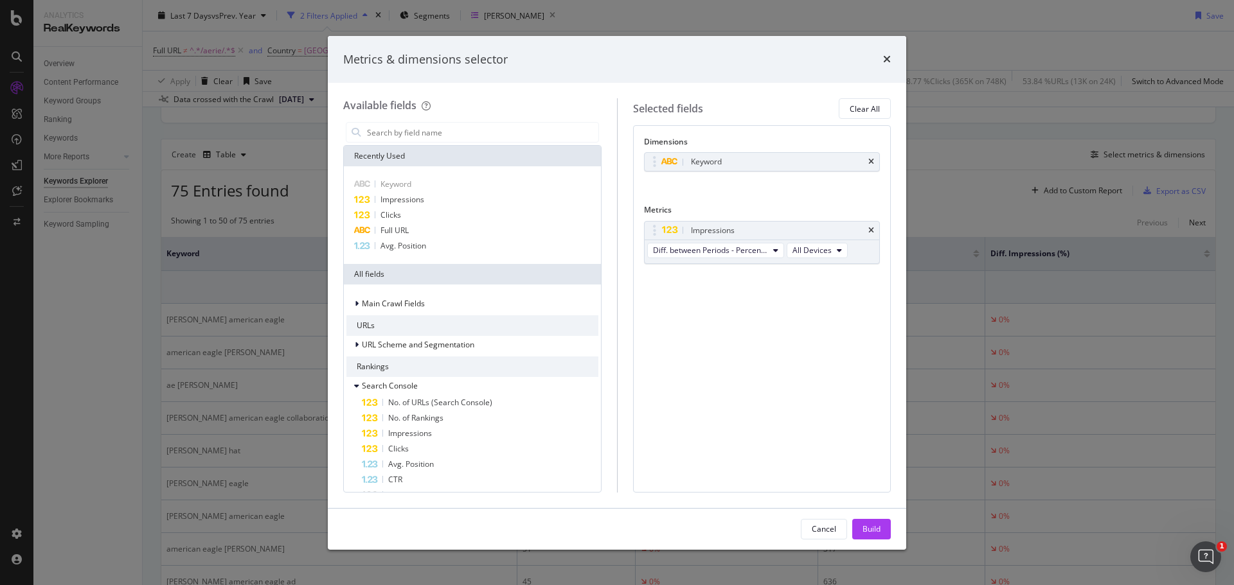
click at [869, 227] on icon "times" at bounding box center [871, 231] width 6 height 8
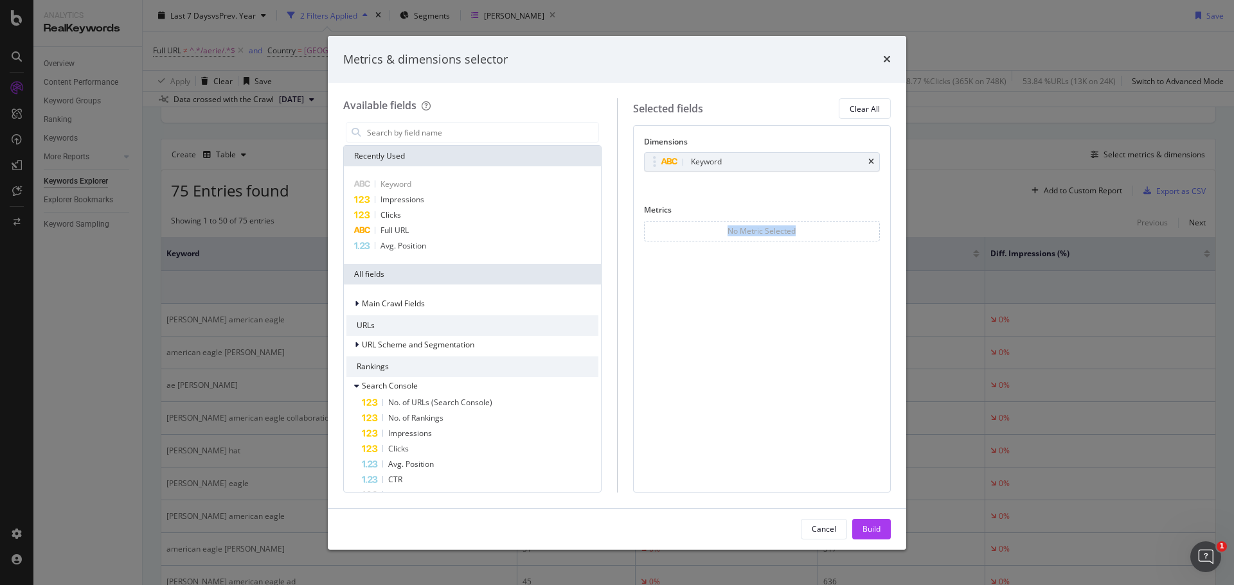
click at [869, 227] on div "No Metric Selected" at bounding box center [762, 231] width 236 height 21
click at [808, 345] on div "Dimensions Keyword You can use this field as a dimension Metrics No Metric Sele…" at bounding box center [762, 308] width 258 height 367
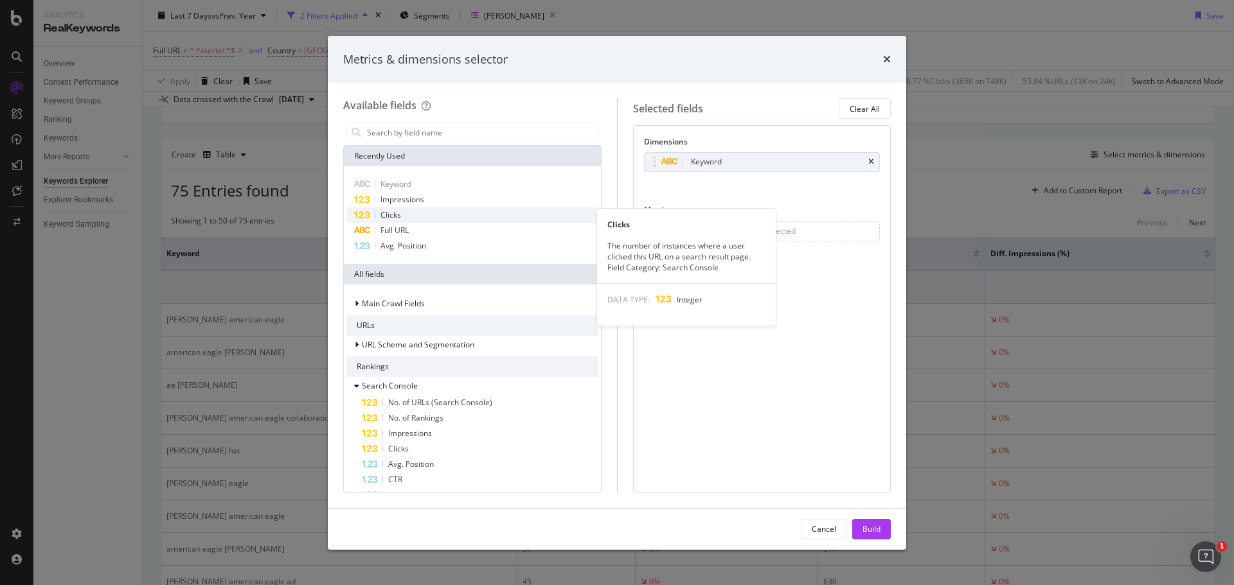
click at [414, 211] on div "Clicks" at bounding box center [472, 215] width 252 height 15
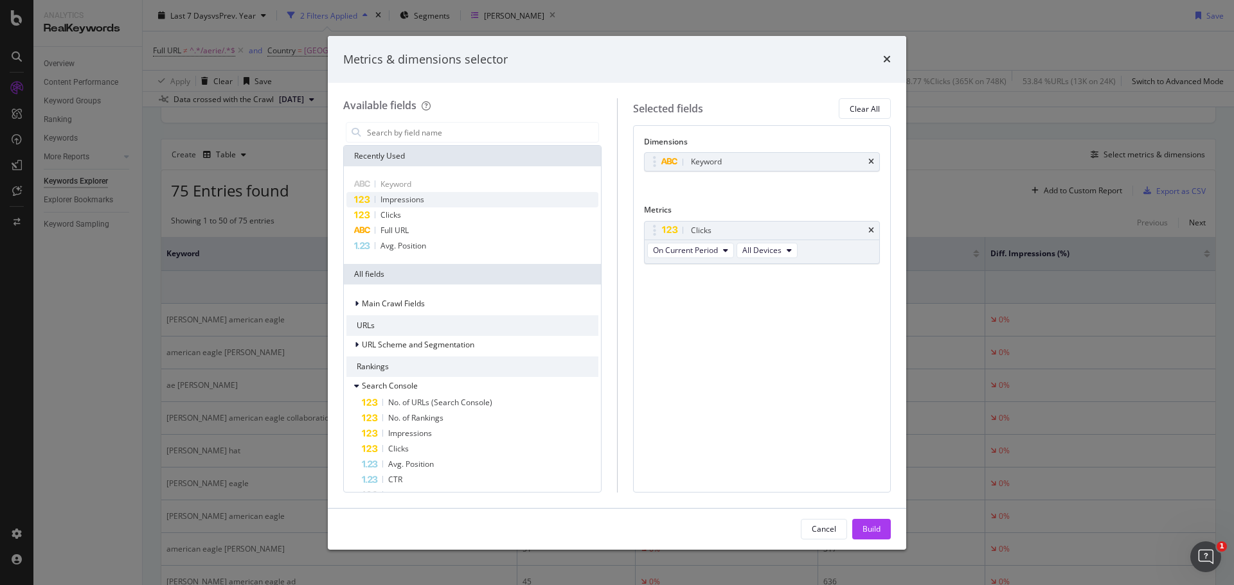
click at [435, 204] on div "Impressions" at bounding box center [472, 199] width 252 height 15
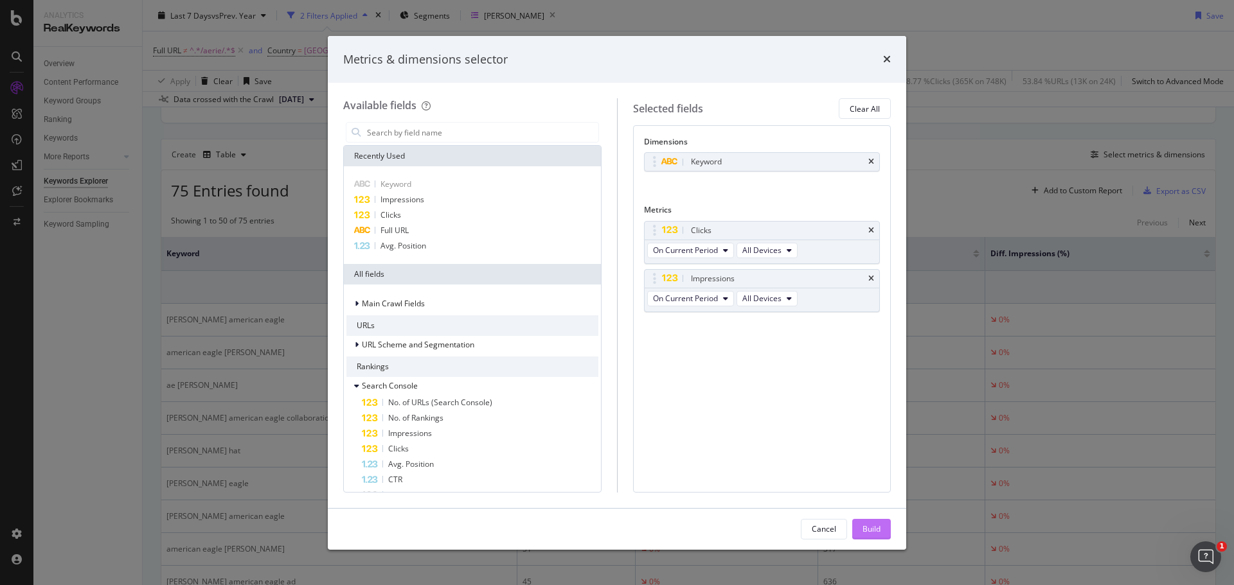
click at [866, 531] on div "Build" at bounding box center [871, 529] width 18 height 11
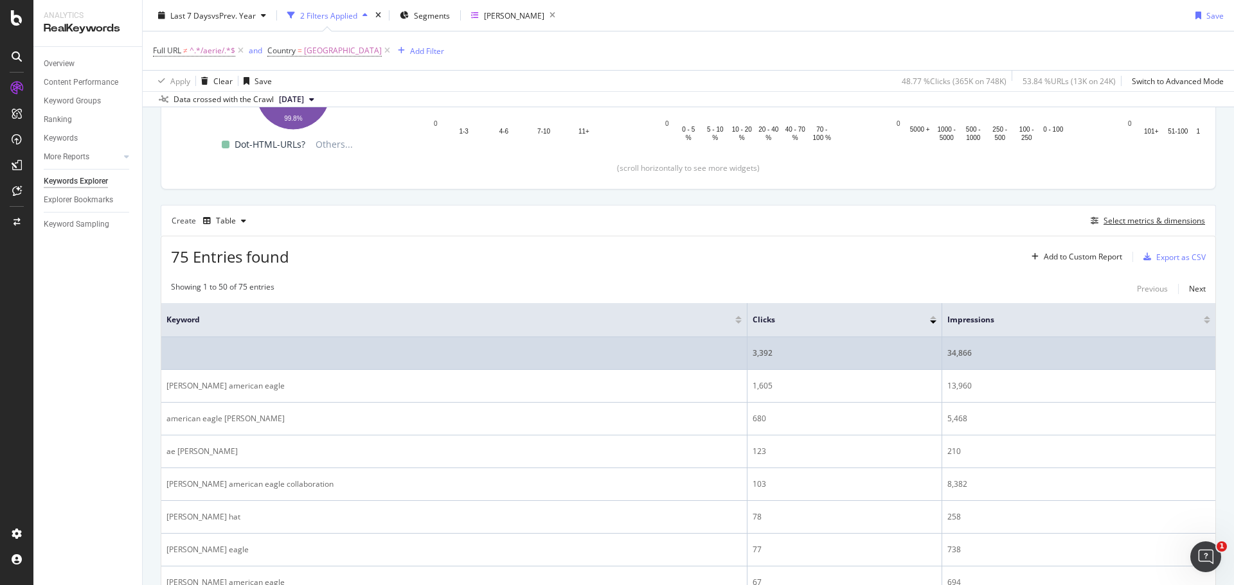
scroll to position [400, 0]
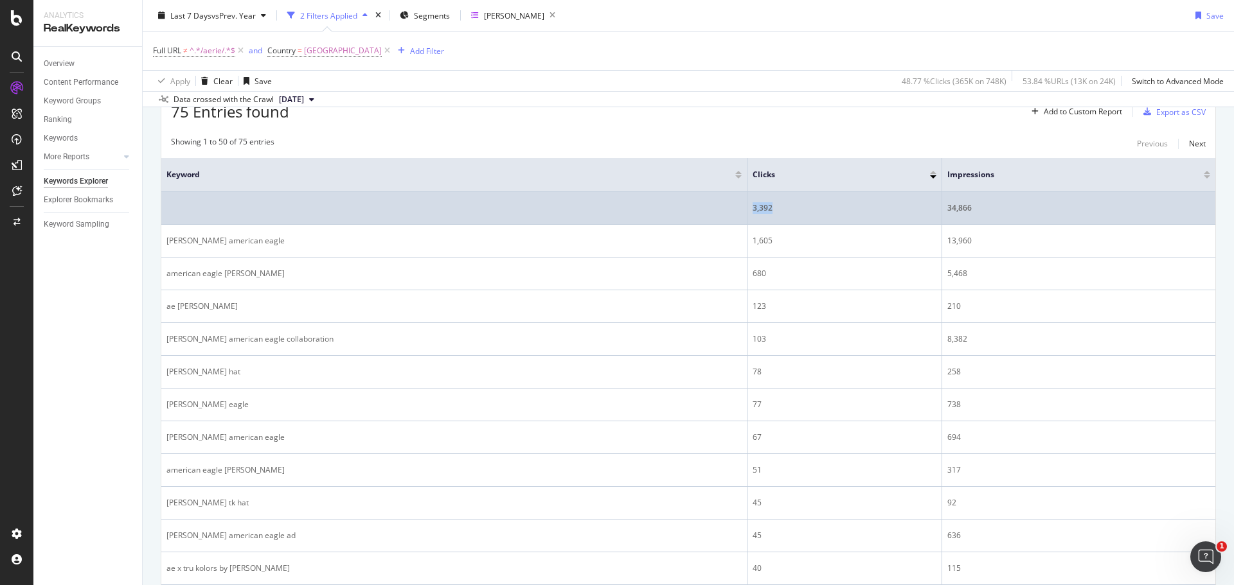
drag, startPoint x: 746, startPoint y: 206, endPoint x: 716, endPoint y: 204, distance: 30.3
click at [753, 204] on div "3,392" at bounding box center [845, 208] width 184 height 12
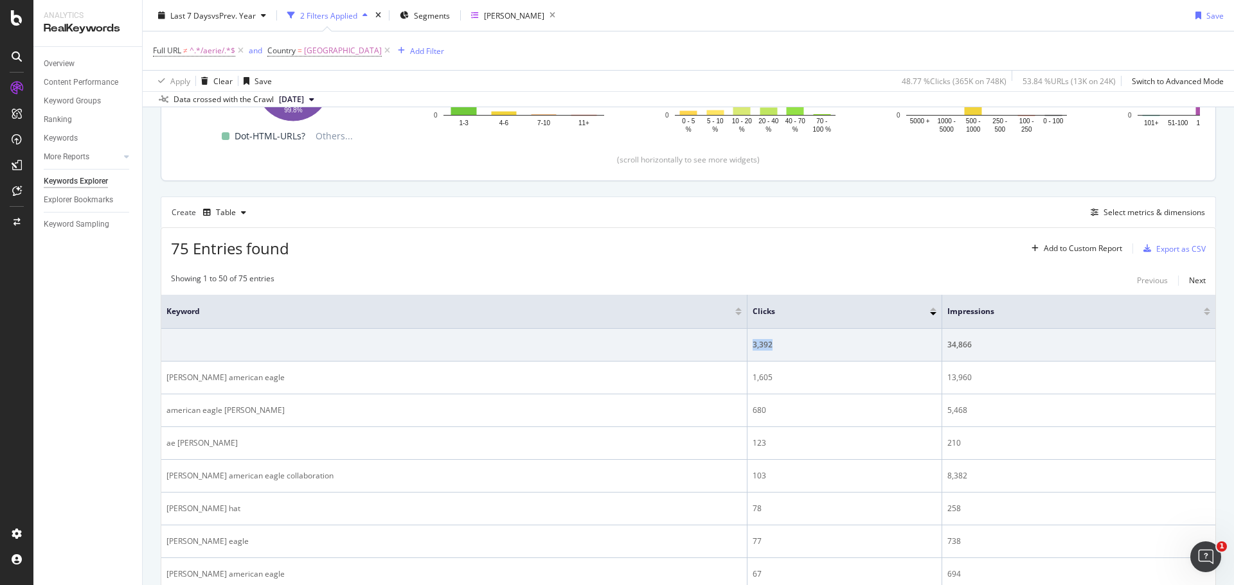
scroll to position [0, 0]
